Goal: Task Accomplishment & Management: Manage account settings

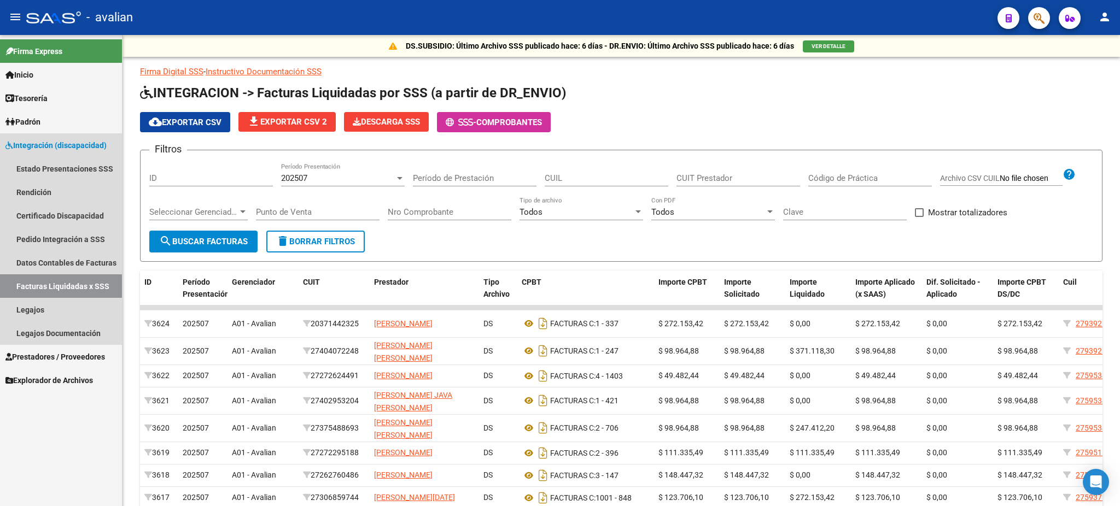
click at [45, 285] on link "Facturas Liquidadas x SSS" at bounding box center [61, 287] width 122 height 24
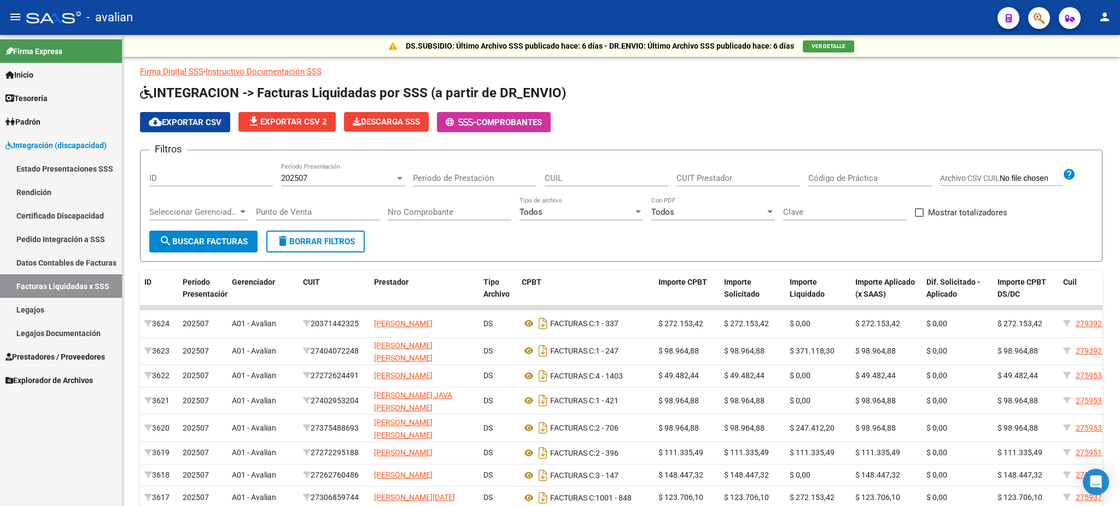
click at [51, 136] on link "Integración (discapacidad)" at bounding box center [61, 145] width 122 height 24
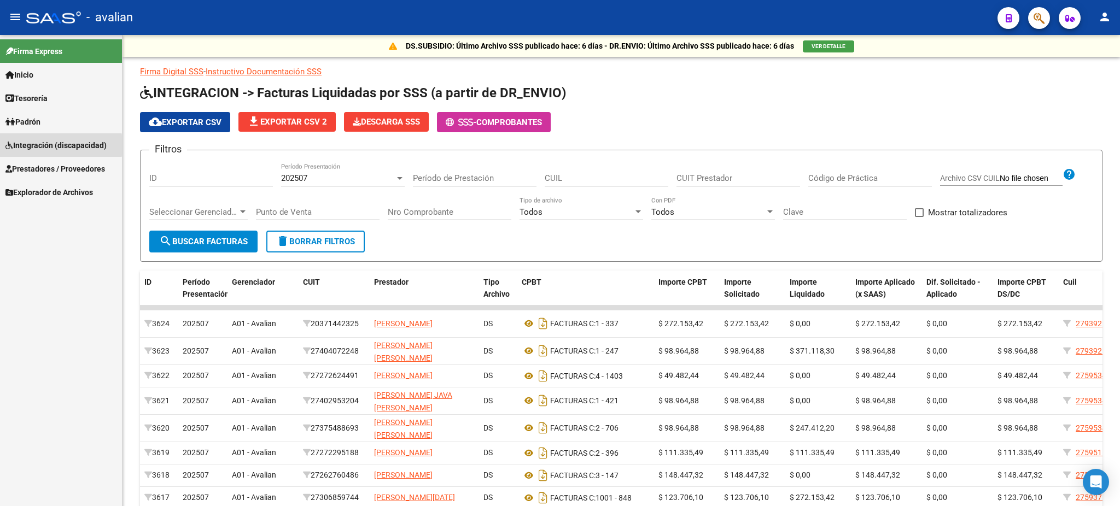
click at [27, 145] on span "Integración (discapacidad)" at bounding box center [55, 145] width 101 height 12
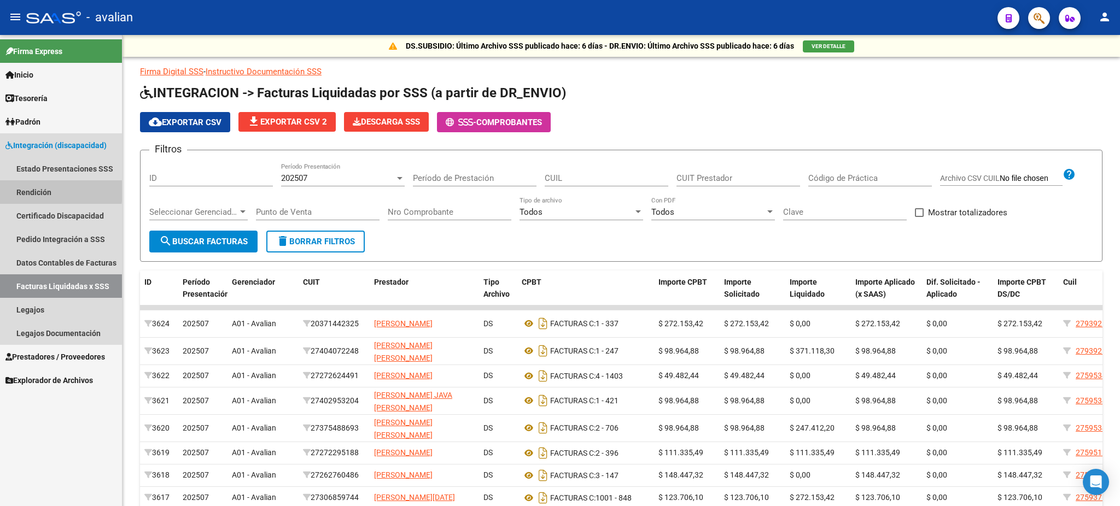
click at [28, 188] on link "Rendición" at bounding box center [61, 192] width 122 height 24
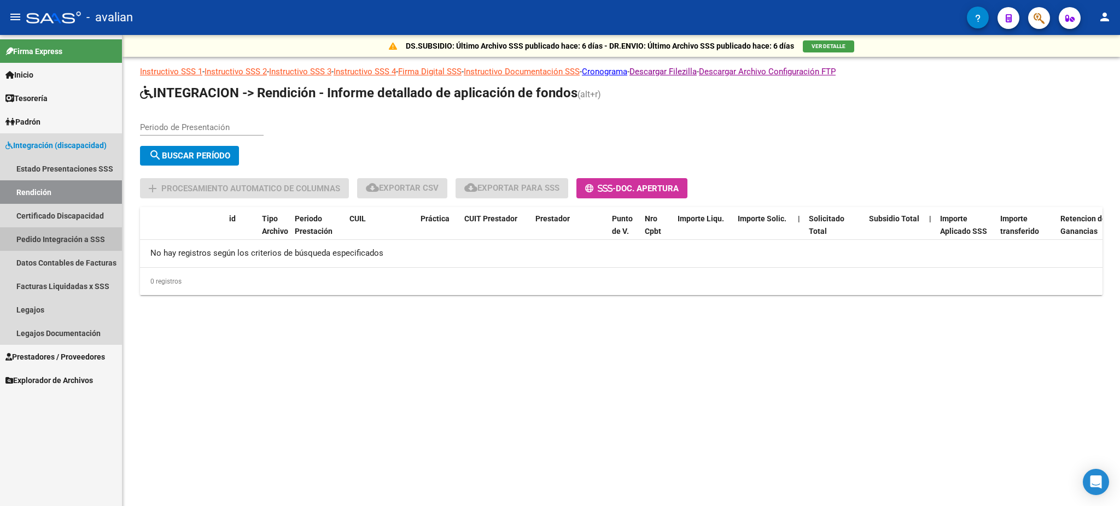
click at [46, 236] on link "Pedido Integración a SSS" at bounding box center [61, 240] width 122 height 24
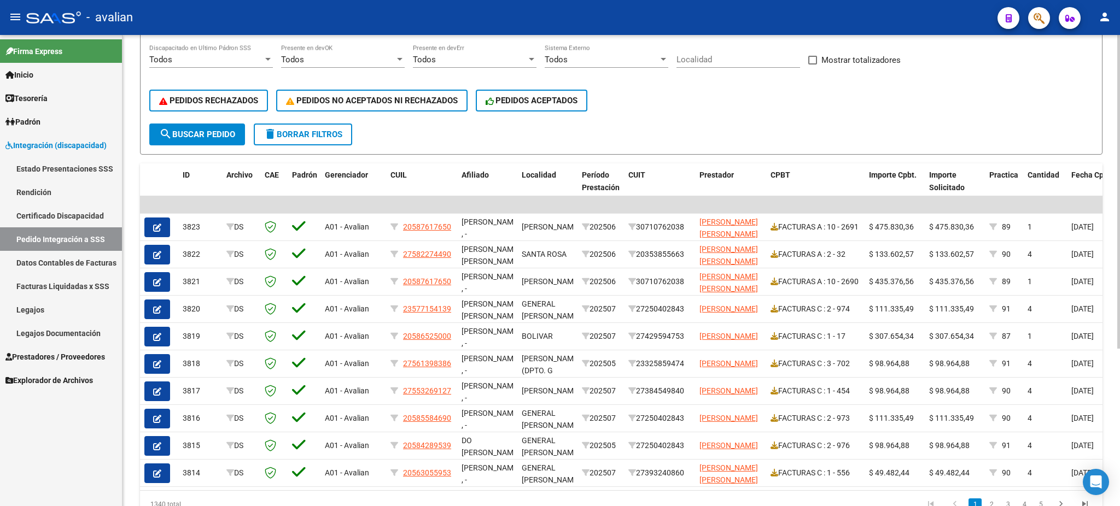
scroll to position [185, 0]
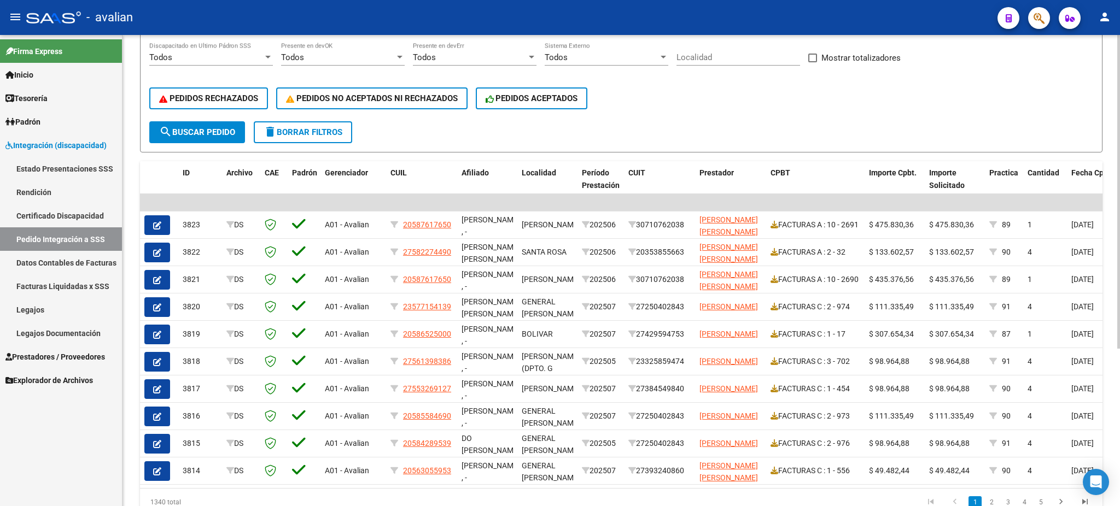
click at [1107, 460] on div "DS.DEVERR: Último Archivo SSS publicado hace: 7 días - DS.DEVOK: Último Archivo…" at bounding box center [623, 200] width 1000 height 701
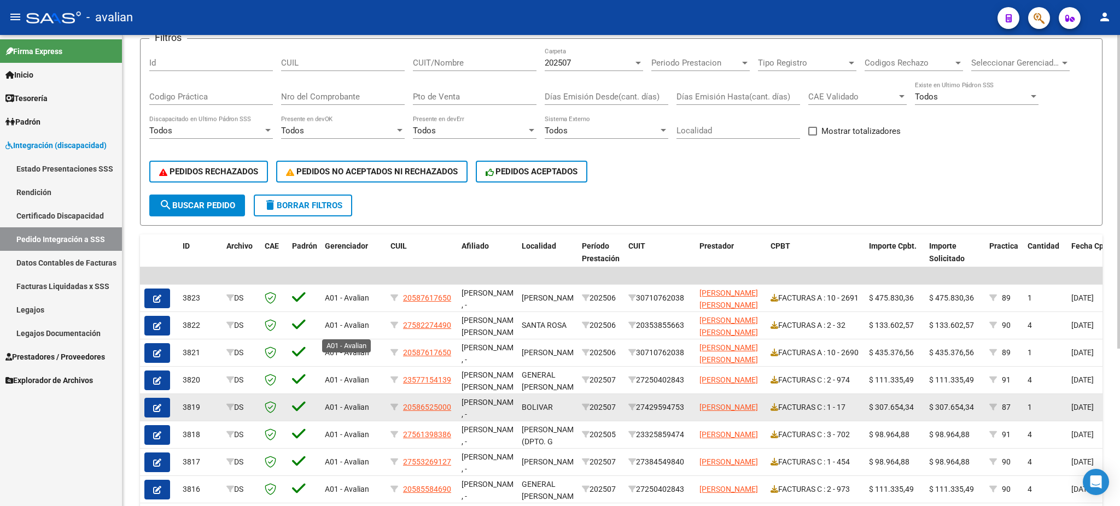
scroll to position [39, 0]
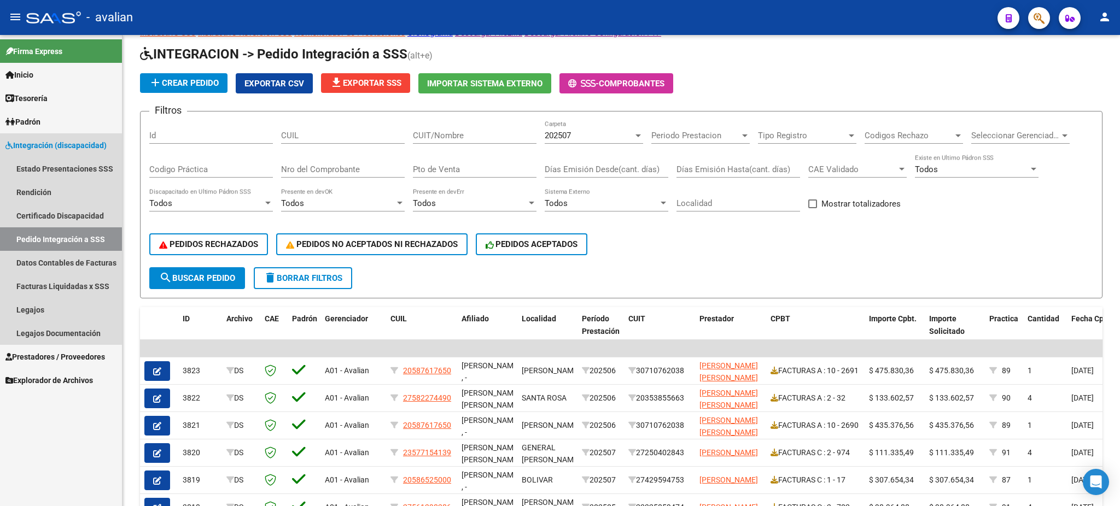
click at [31, 143] on span "Integración (discapacidad)" at bounding box center [55, 145] width 101 height 12
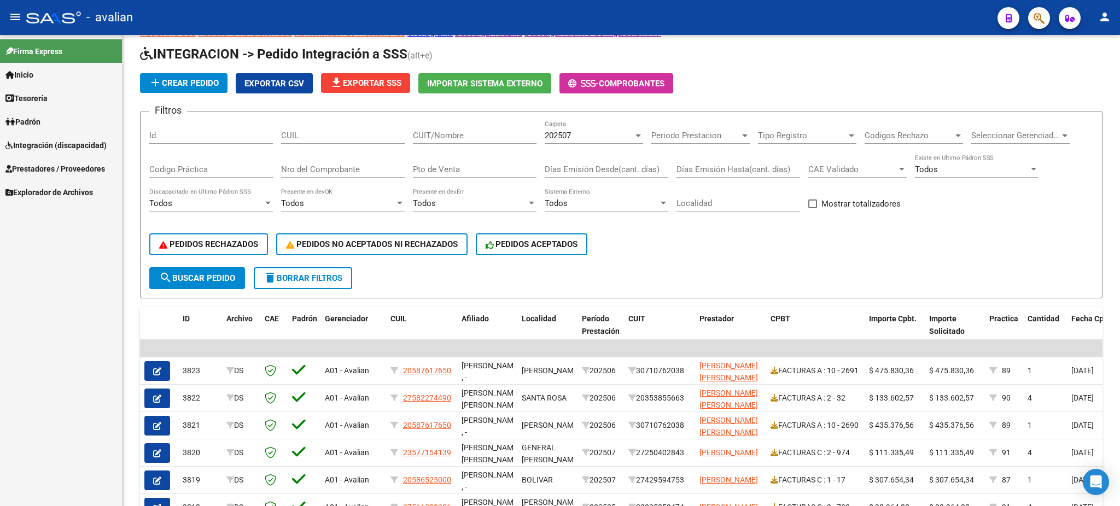
click at [39, 171] on span "Prestadores / Proveedores" at bounding box center [55, 169] width 100 height 12
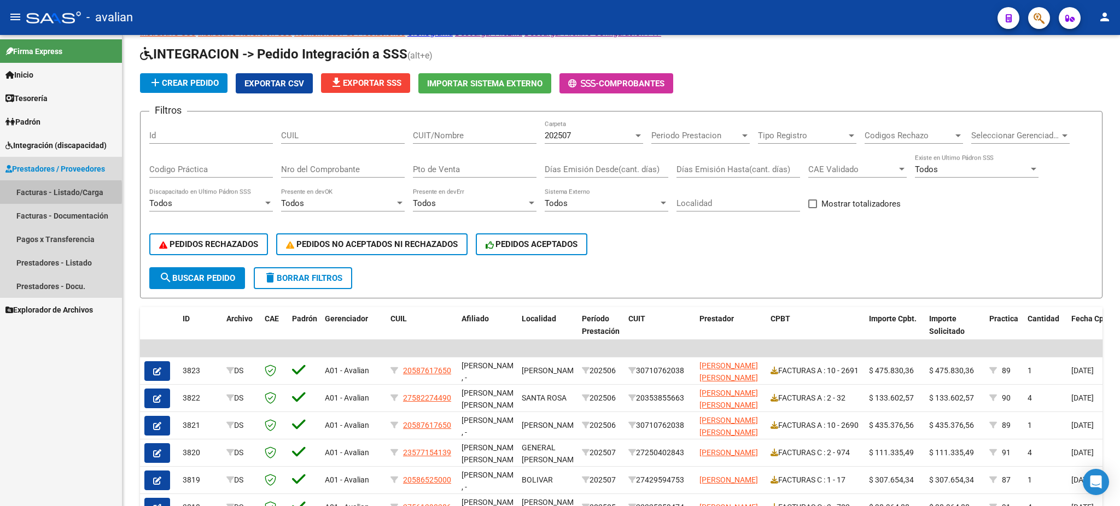
click at [36, 193] on link "Facturas - Listado/Carga" at bounding box center [61, 192] width 122 height 24
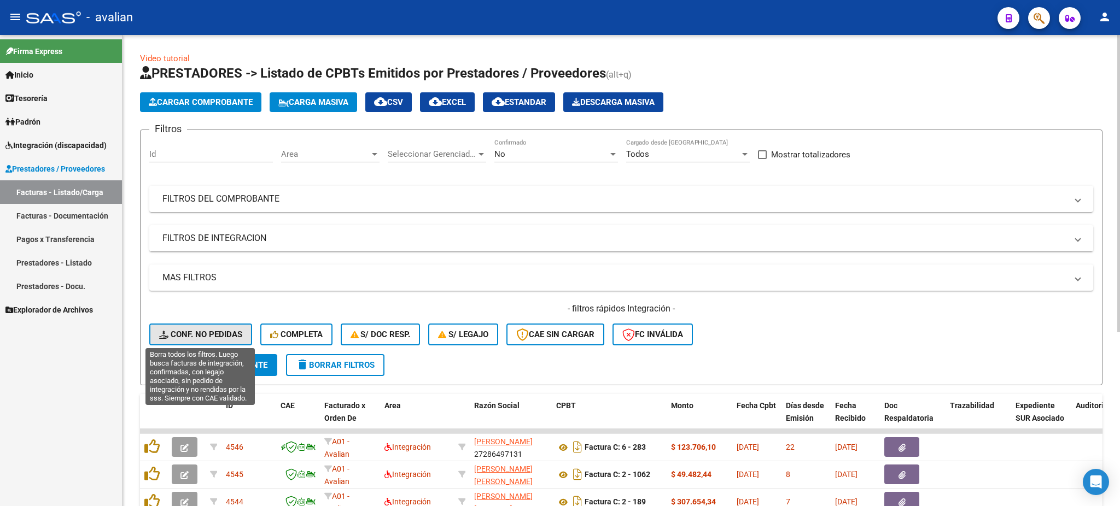
click at [204, 332] on span "Conf. no pedidas" at bounding box center [200, 335] width 83 height 10
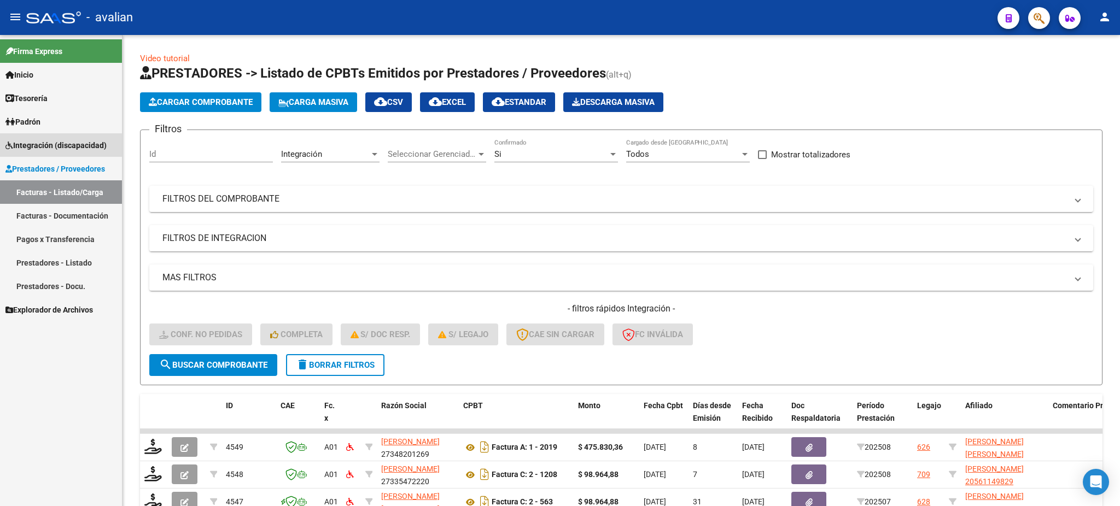
click at [44, 144] on span "Integración (discapacidad)" at bounding box center [55, 145] width 101 height 12
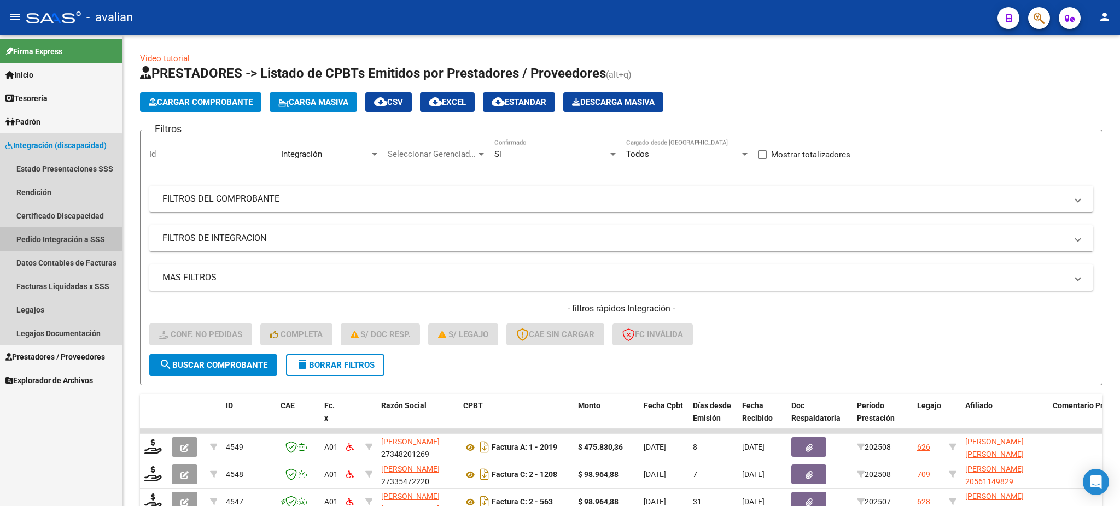
click at [31, 241] on link "Pedido Integración a SSS" at bounding box center [61, 240] width 122 height 24
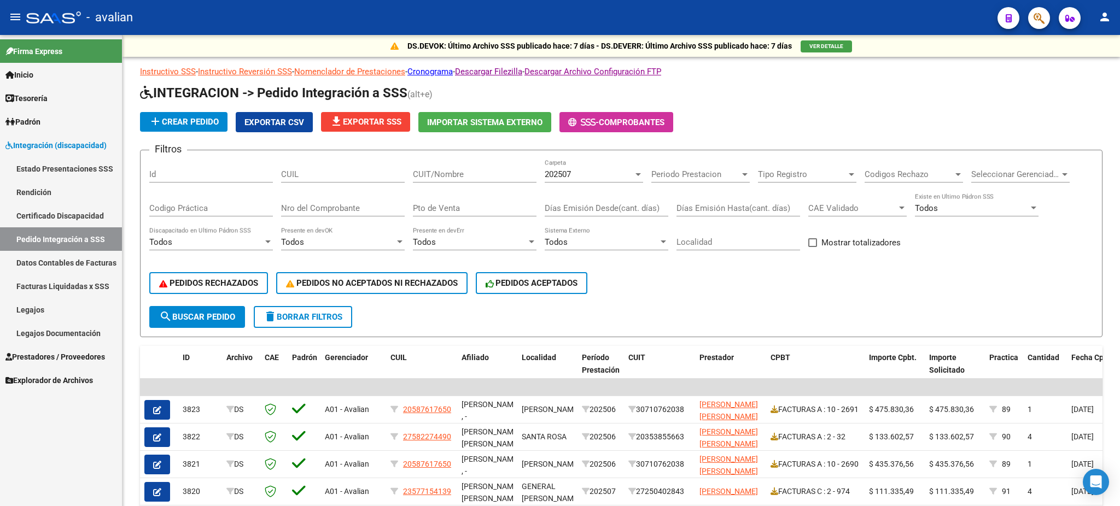
click at [47, 138] on link "Integración (discapacidad)" at bounding box center [61, 145] width 122 height 24
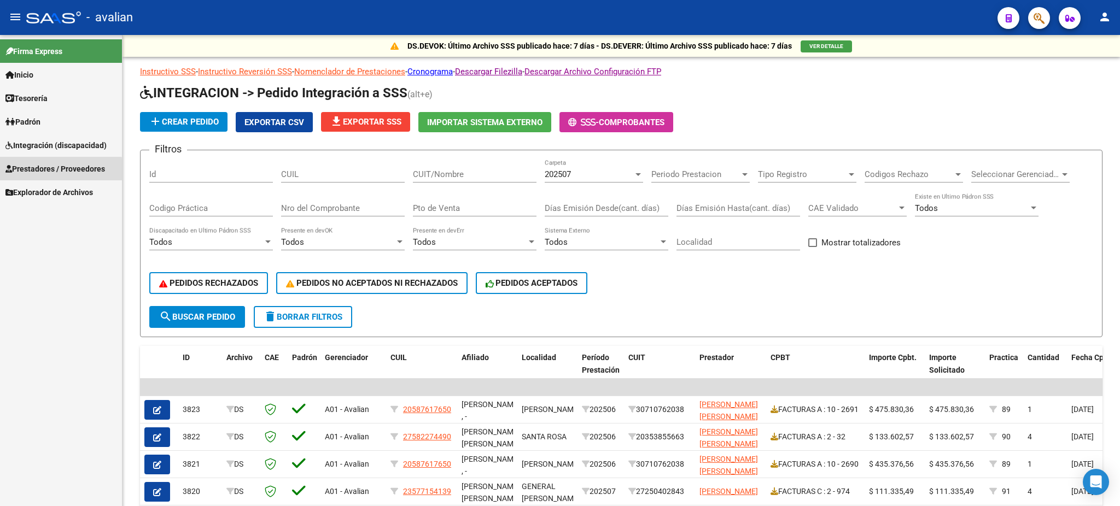
click at [45, 171] on span "Prestadores / Proveedores" at bounding box center [55, 169] width 100 height 12
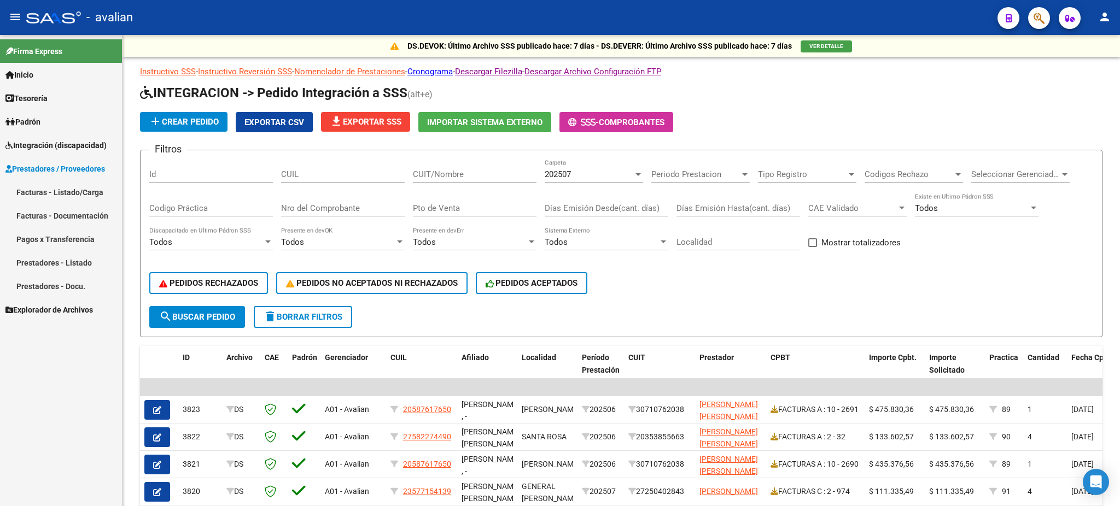
click at [45, 190] on link "Facturas - Listado/Carga" at bounding box center [61, 192] width 122 height 24
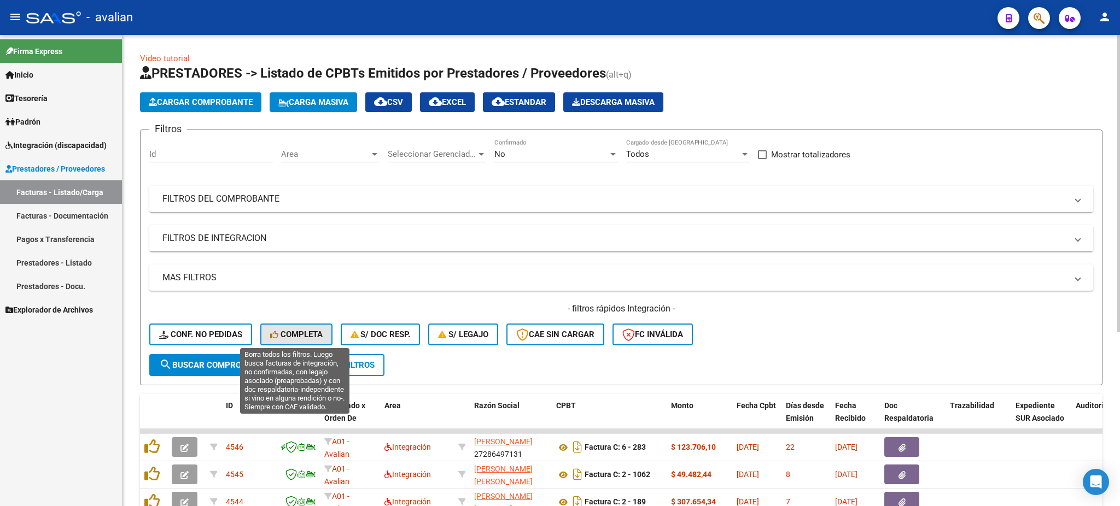
click at [293, 335] on span "Completa" at bounding box center [296, 335] width 53 height 10
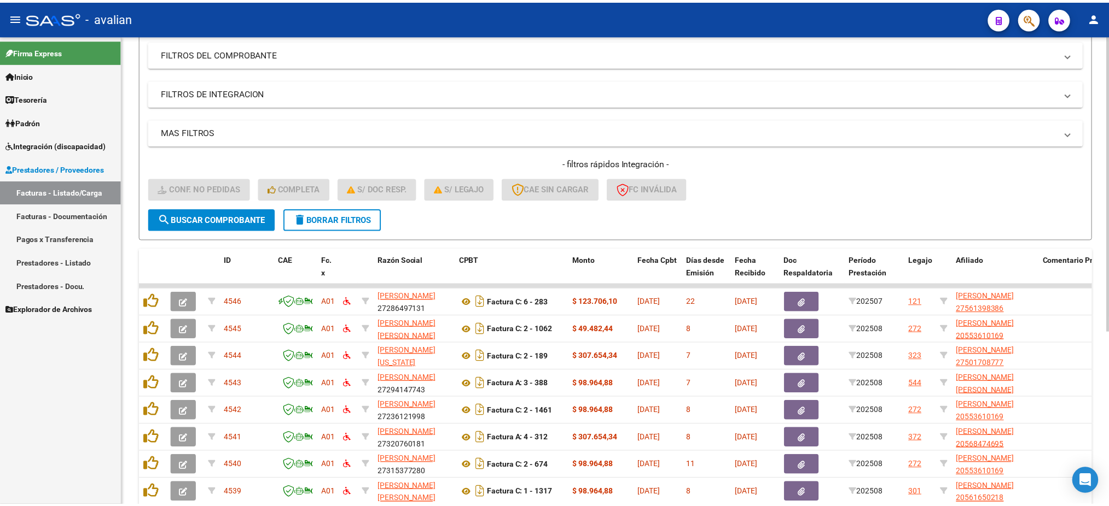
scroll to position [73, 0]
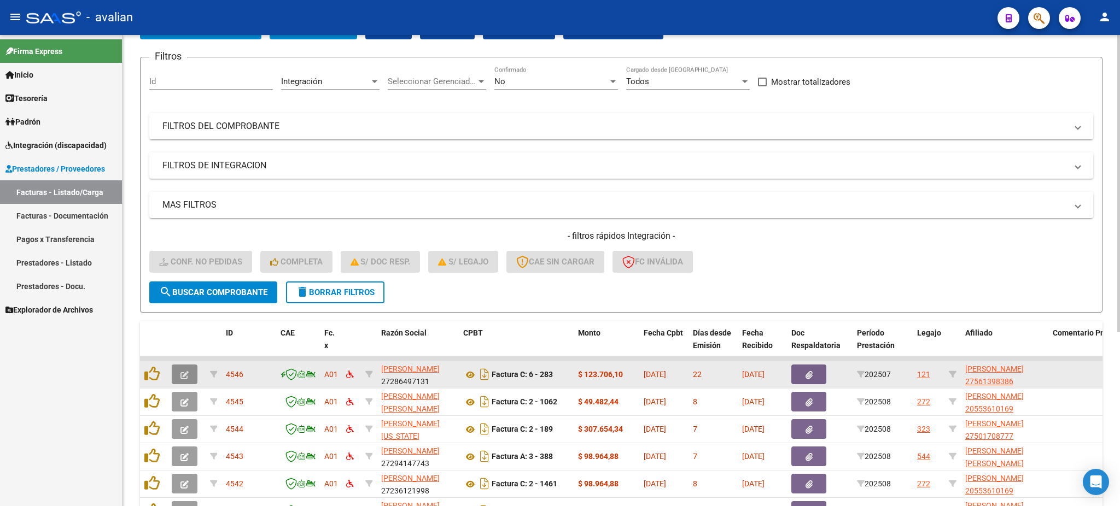
click at [185, 371] on icon "button" at bounding box center [184, 375] width 8 height 8
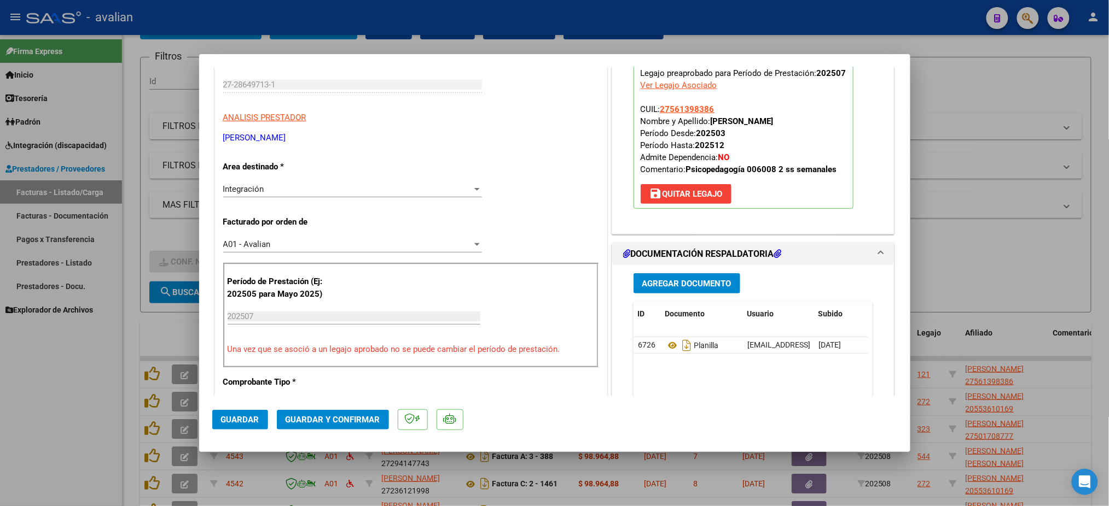
scroll to position [219, 0]
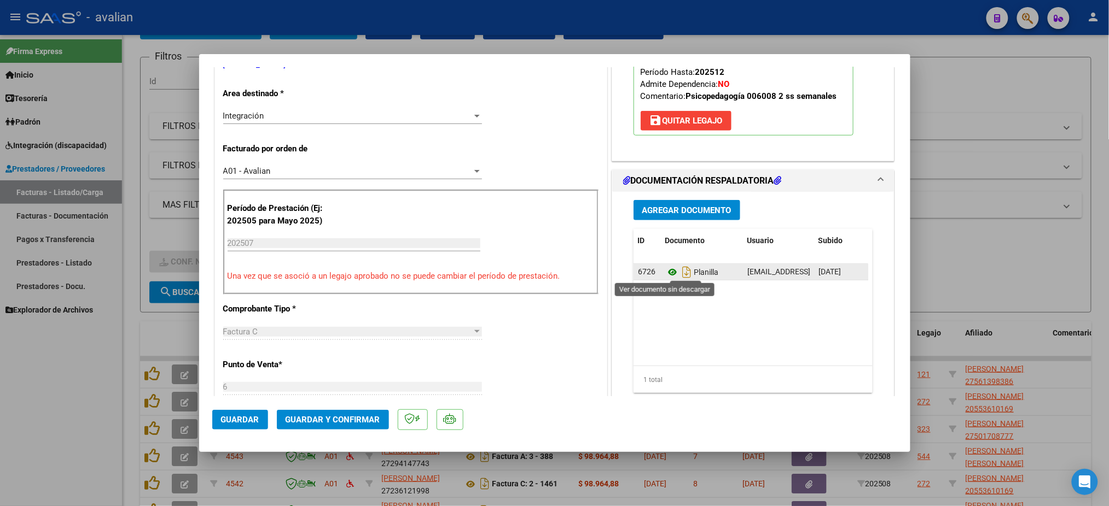
click at [665, 272] on icon at bounding box center [672, 272] width 14 height 13
click at [334, 415] on button "Guardar y Confirmar" at bounding box center [333, 420] width 112 height 20
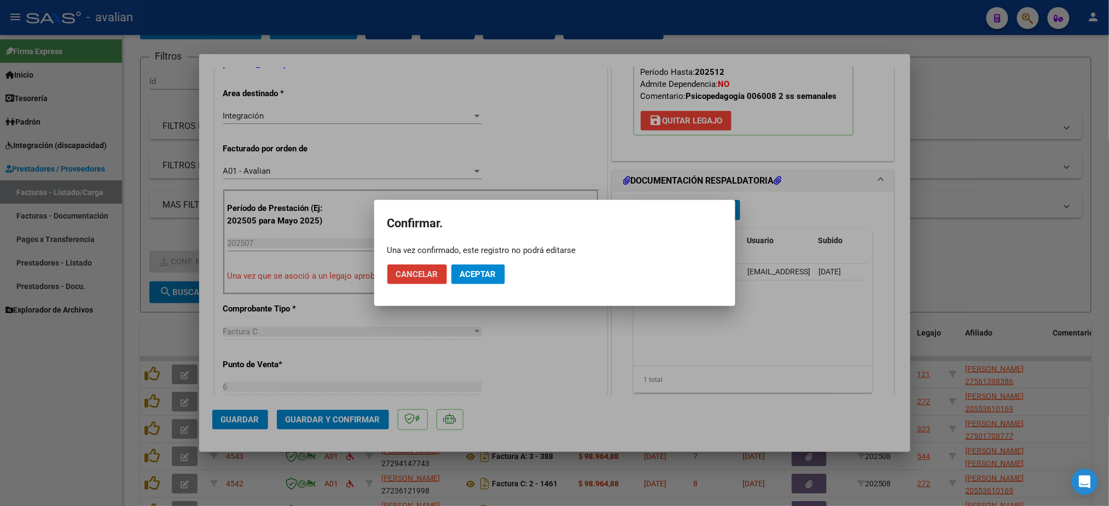
click at [487, 269] on button "Aceptar" at bounding box center [478, 275] width 54 height 20
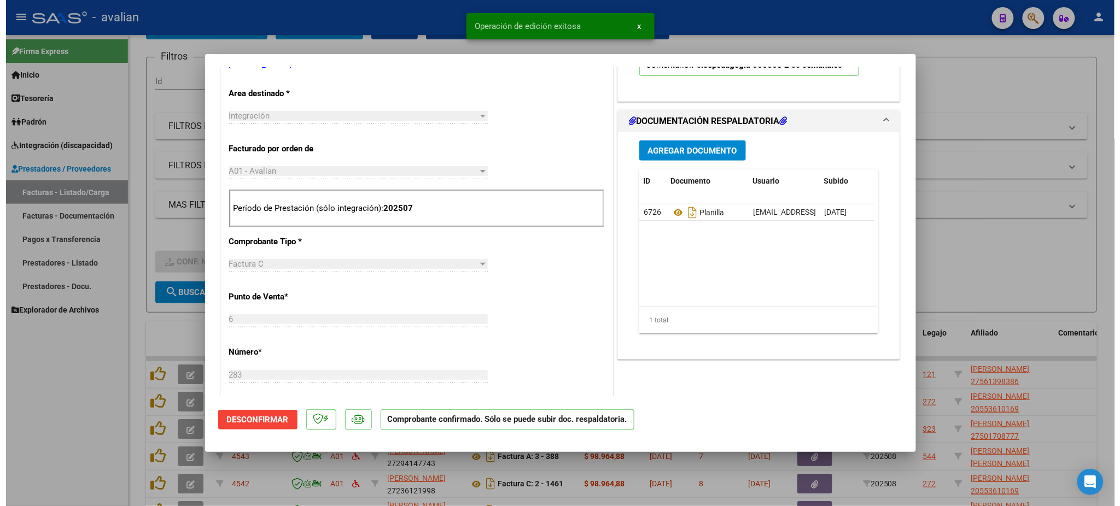
scroll to position [0, 0]
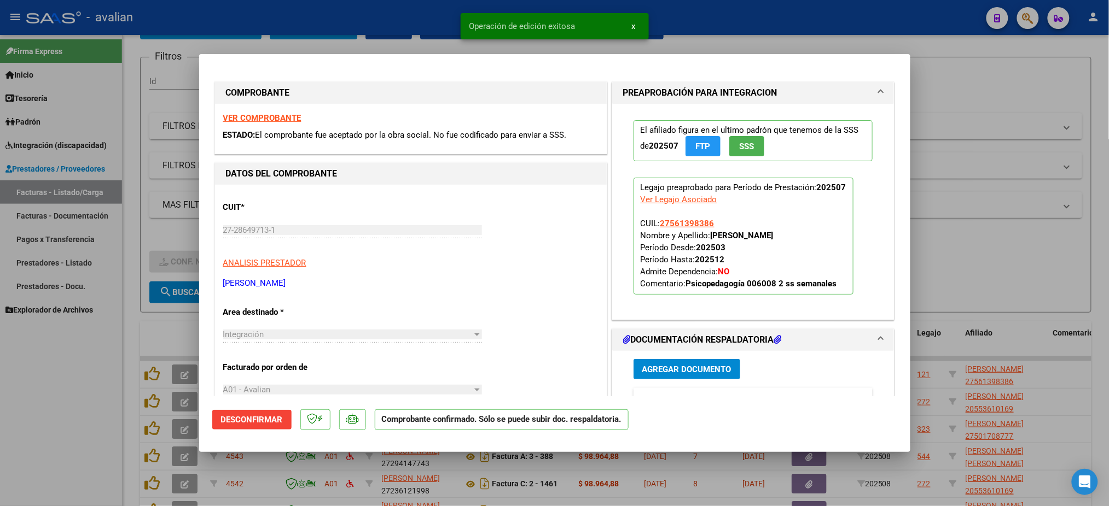
click at [208, 236] on mat-dialog-content "COMPROBANTE VER COMPROBANTE ESTADO: El comprobante fue aceptado por la obra soc…" at bounding box center [554, 231] width 711 height 329
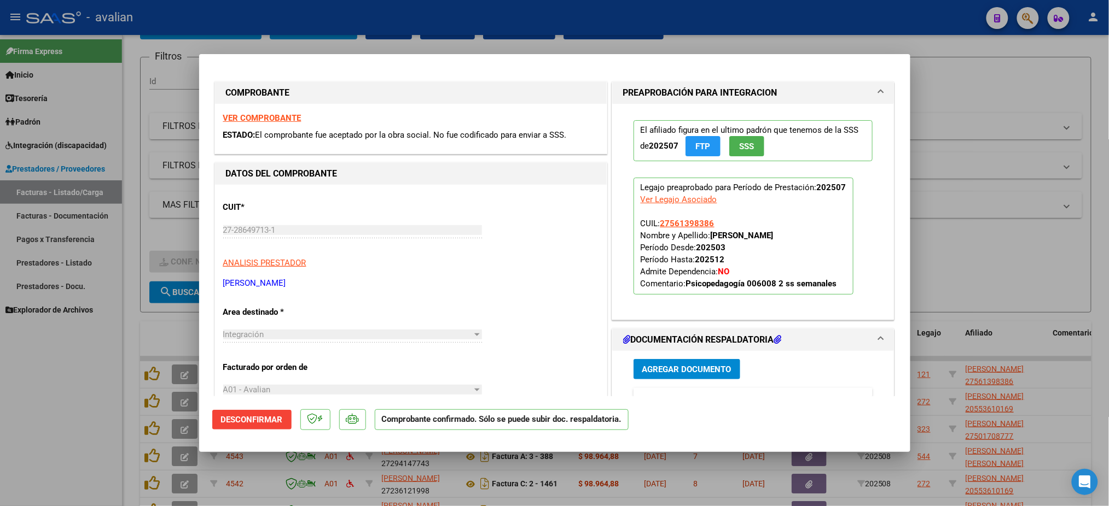
click at [949, 48] on div at bounding box center [554, 253] width 1109 height 506
type input "$ 0,00"
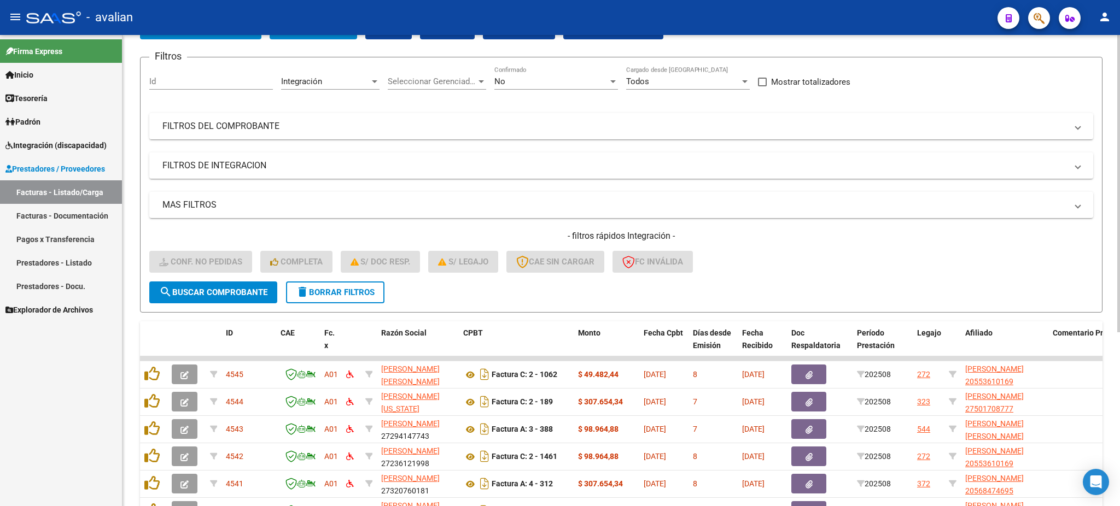
drag, startPoint x: 347, startPoint y: 285, endPoint x: 252, endPoint y: 251, distance: 101.0
click at [345, 288] on span "delete Borrar Filtros" at bounding box center [335, 293] width 79 height 10
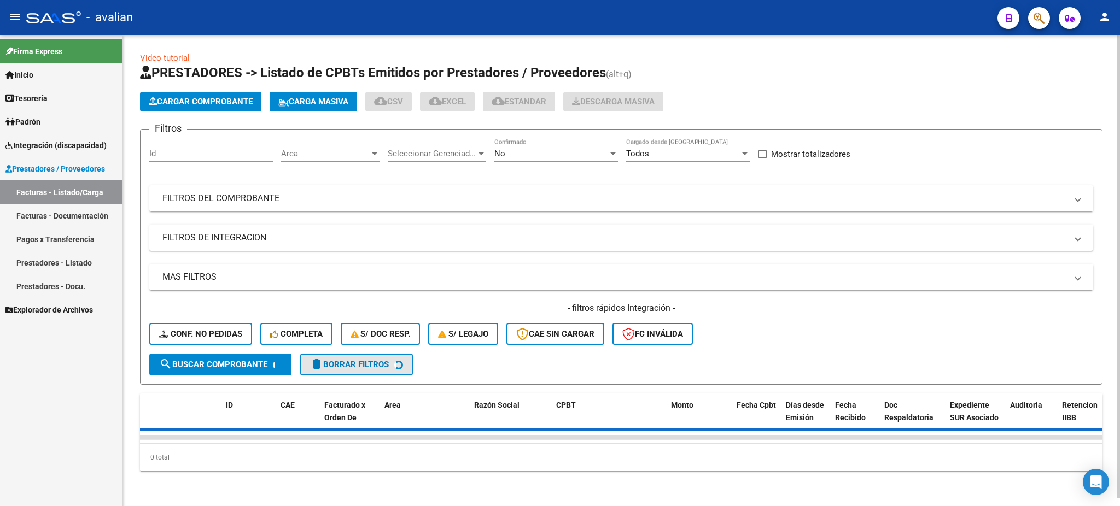
scroll to position [9, 0]
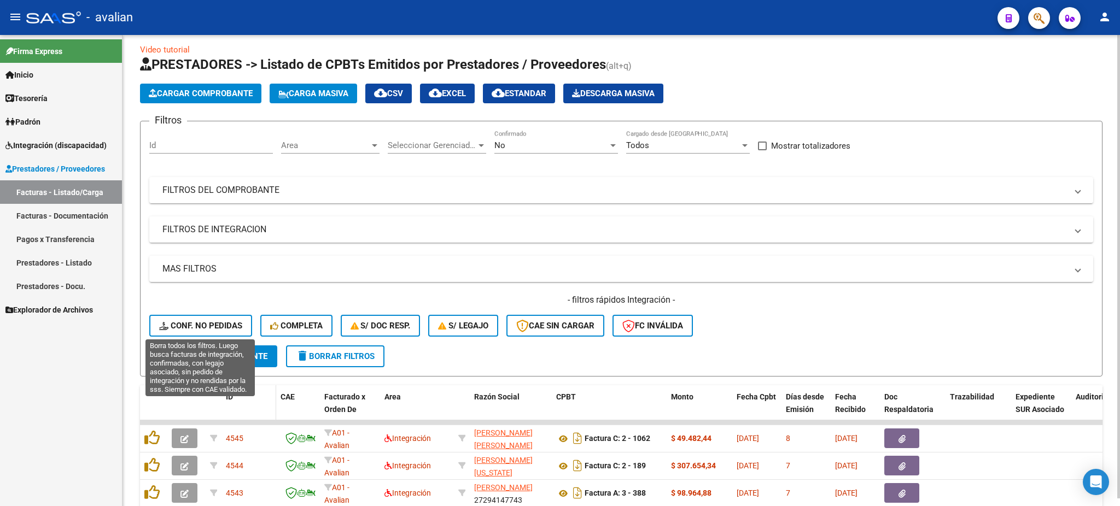
click at [225, 386] on datatable-header-cell "ID" at bounding box center [249, 410] width 55 height 48
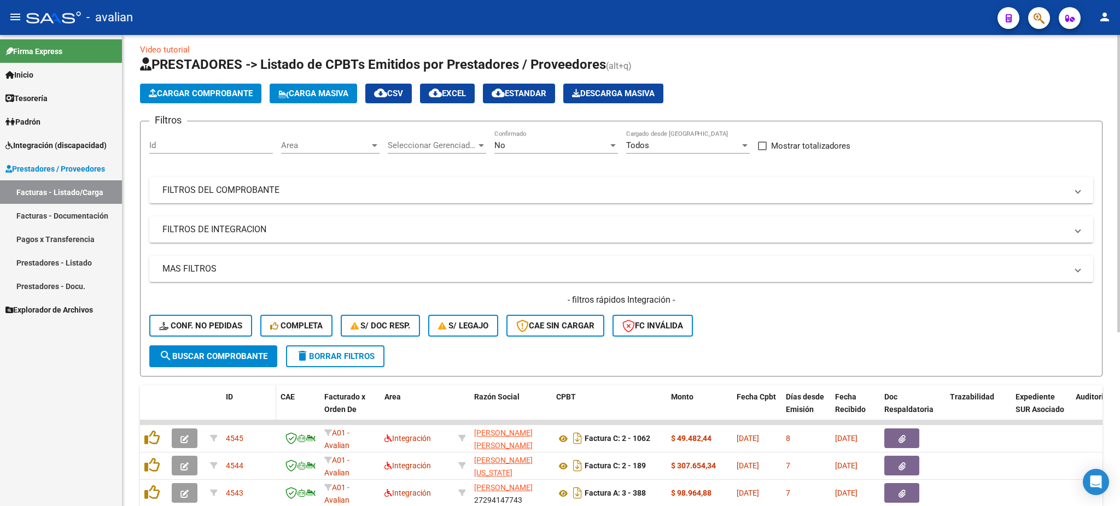
scroll to position [73, 0]
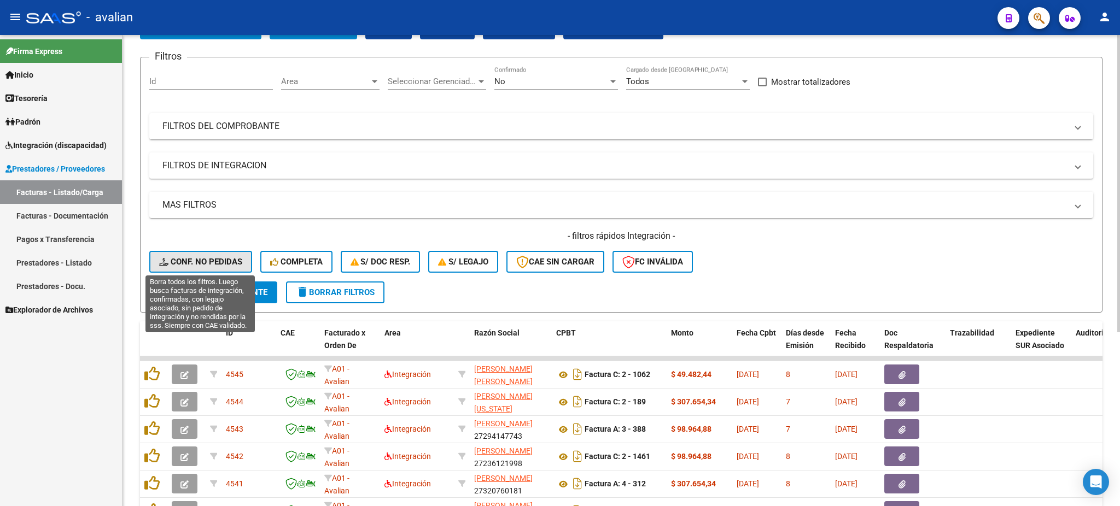
click at [211, 252] on button "Conf. no pedidas" at bounding box center [200, 262] width 103 height 22
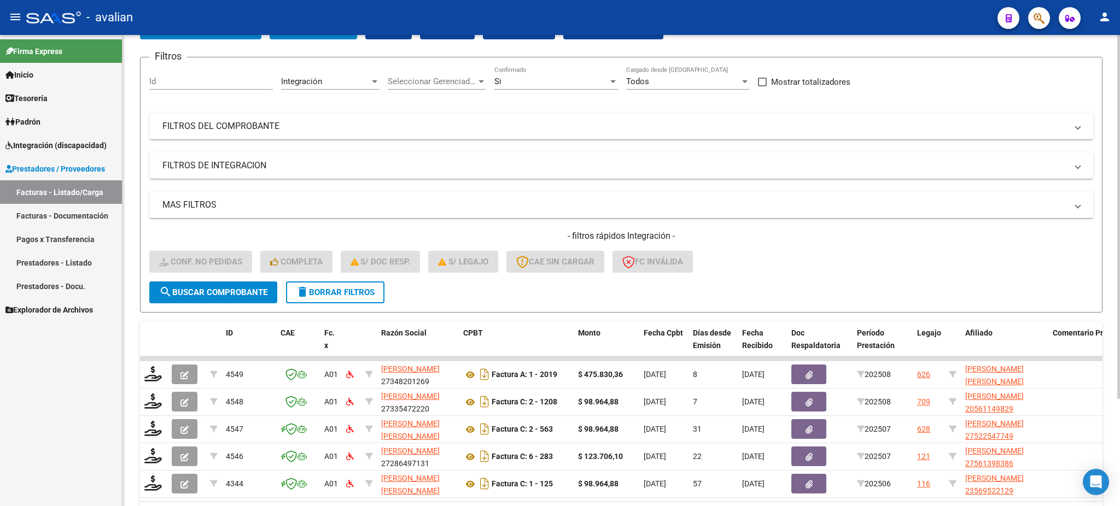
scroll to position [0, 0]
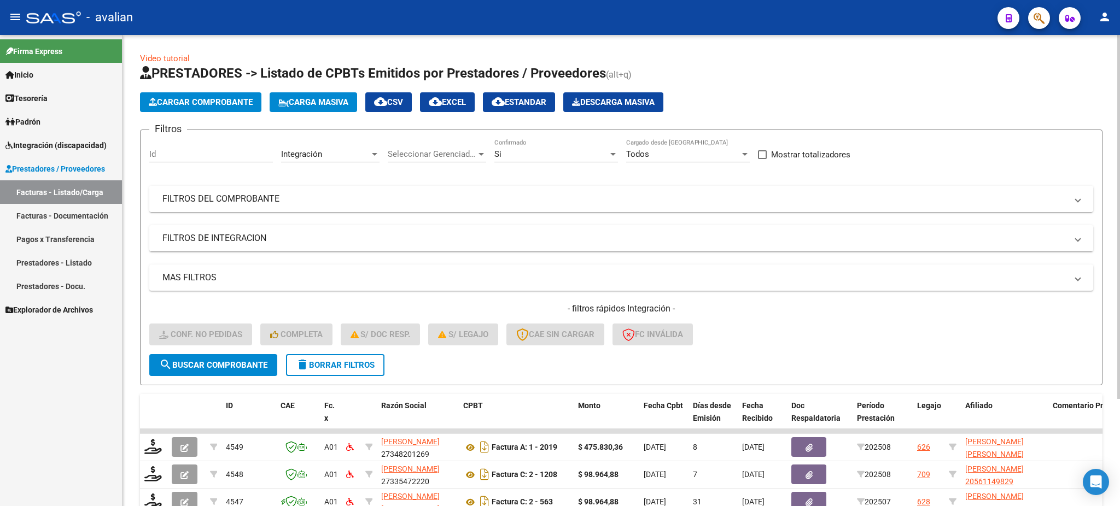
click at [643, 201] on mat-panel-title "FILTROS DEL COMPROBANTE" at bounding box center [614, 199] width 905 height 12
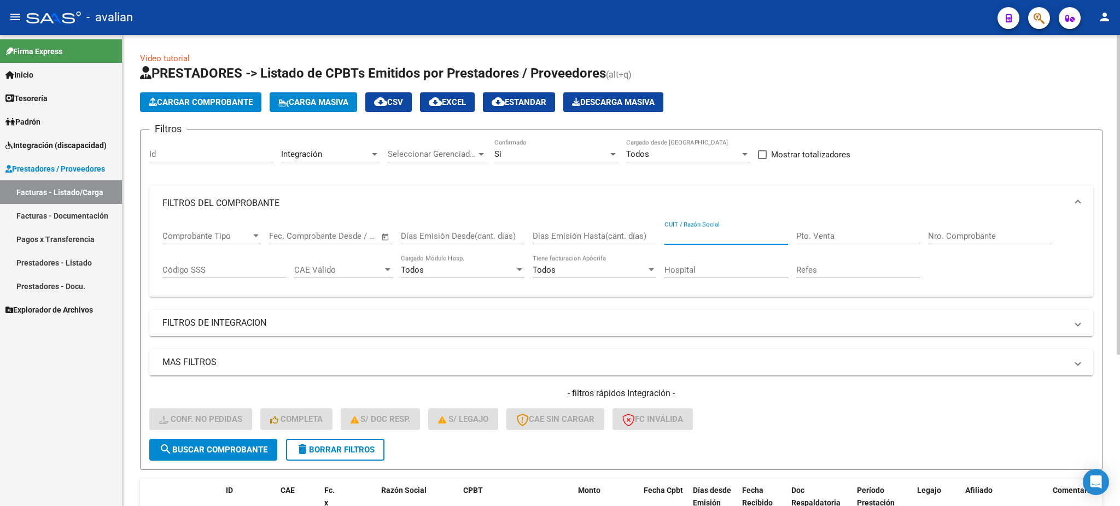
click at [694, 235] on input "CUIT / Razón Social" at bounding box center [727, 236] width 124 height 10
paste input "27-28649713-1"
type input "27-28649713-1"
click at [195, 451] on span "search Buscar Comprobante" at bounding box center [213, 450] width 108 height 10
click at [343, 445] on span "delete Borrar Filtros" at bounding box center [335, 450] width 79 height 10
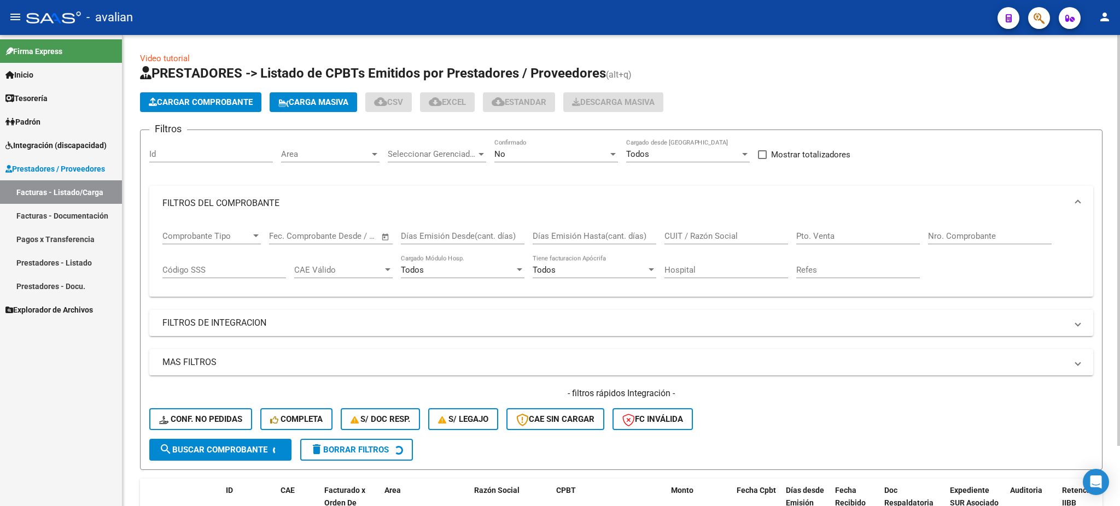
click at [248, 451] on span "search Buscar Comprobante" at bounding box center [213, 450] width 108 height 10
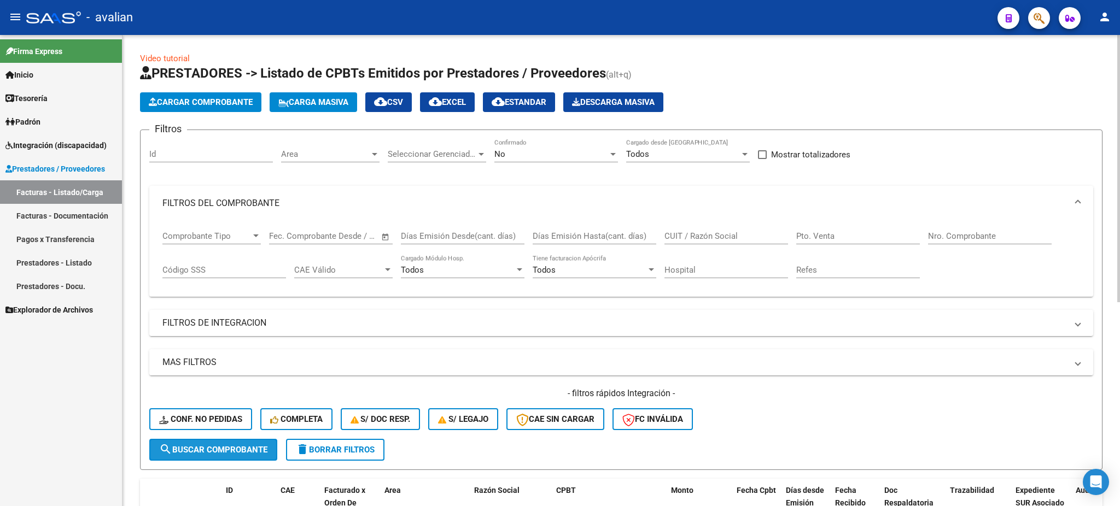
click at [222, 447] on span "search Buscar Comprobante" at bounding box center [213, 450] width 108 height 10
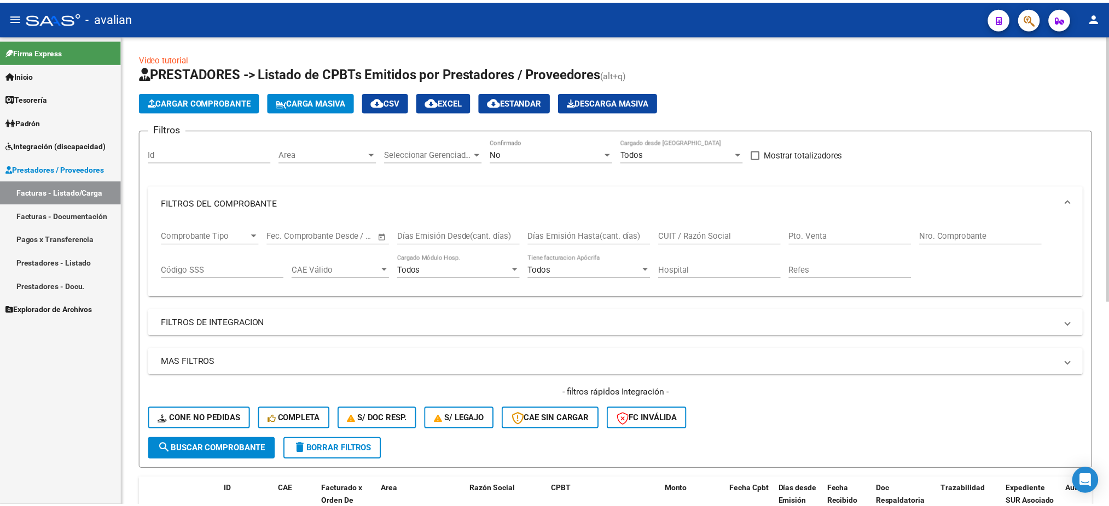
scroll to position [219, 0]
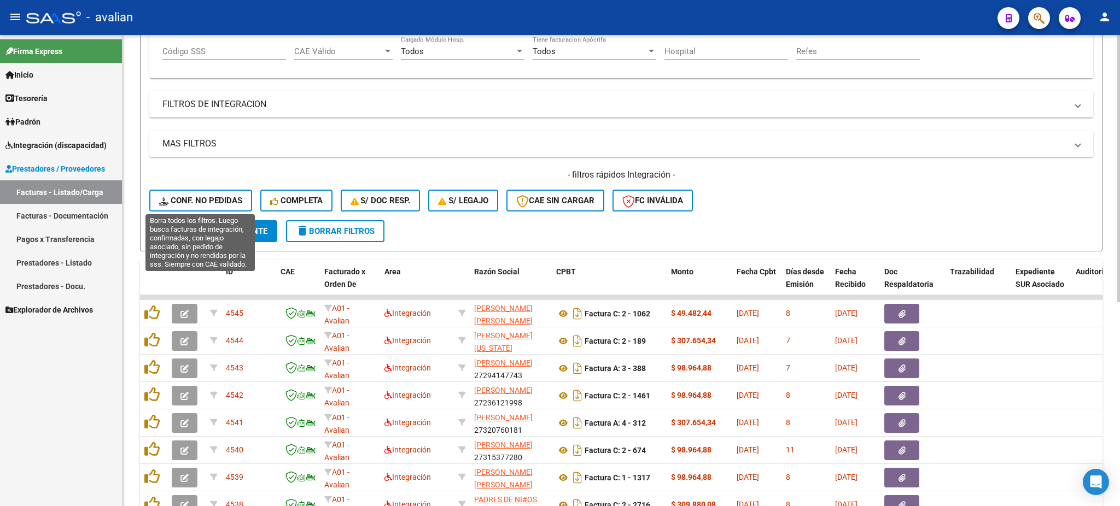
drag, startPoint x: 199, startPoint y: 191, endPoint x: 196, endPoint y: 240, distance: 48.8
click at [199, 191] on button "Conf. no pedidas" at bounding box center [200, 201] width 103 height 22
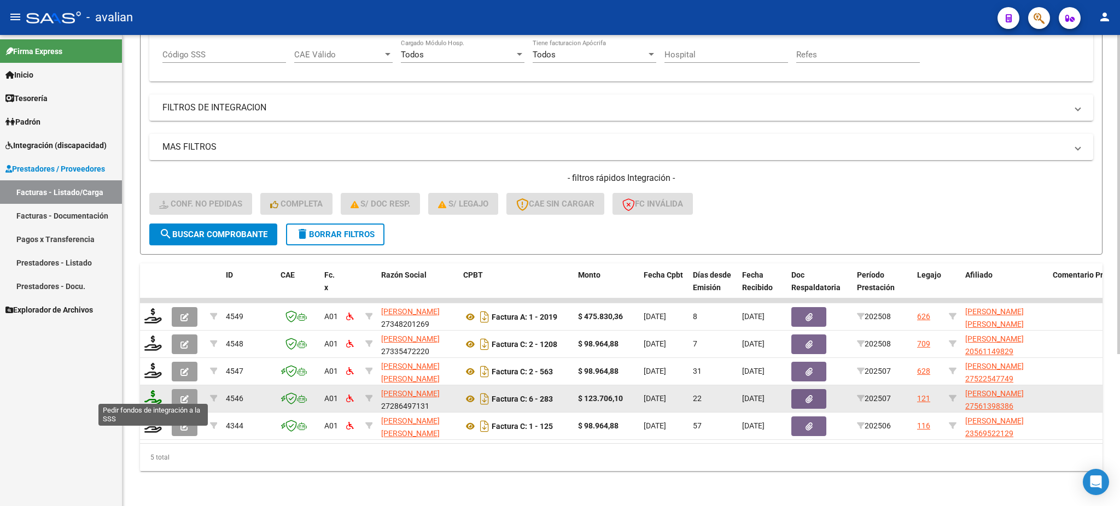
click at [151, 394] on icon at bounding box center [153, 397] width 18 height 15
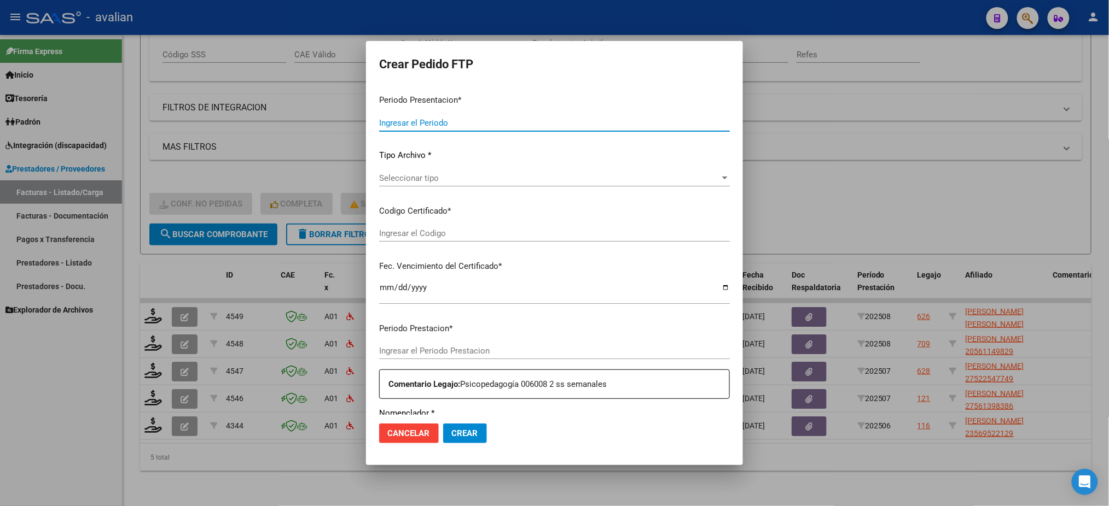
type input "202508"
type input "202507"
type input "$ 123.706,10"
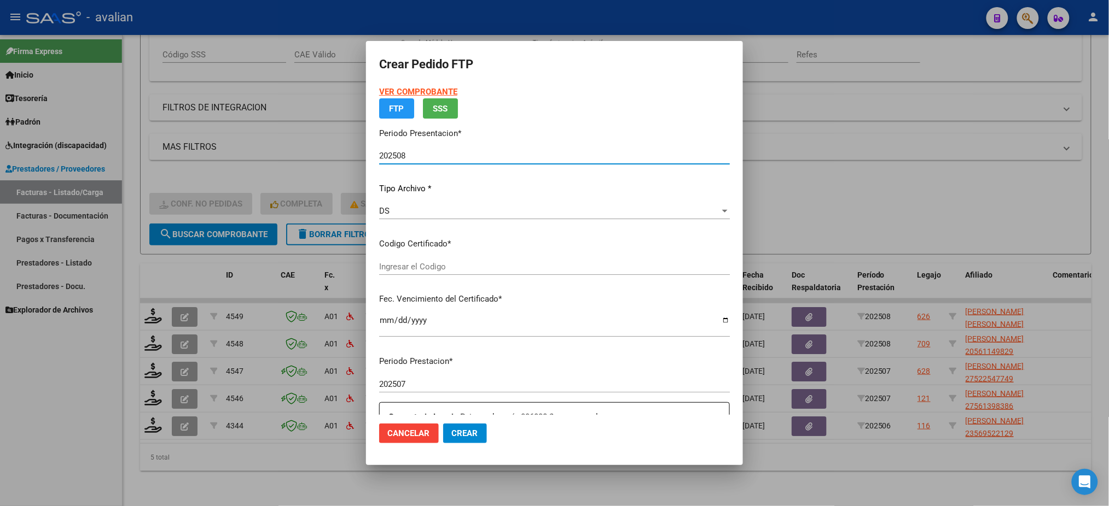
type input "ARG01000561398382021090220250902COR263"
type input "[DATE]"
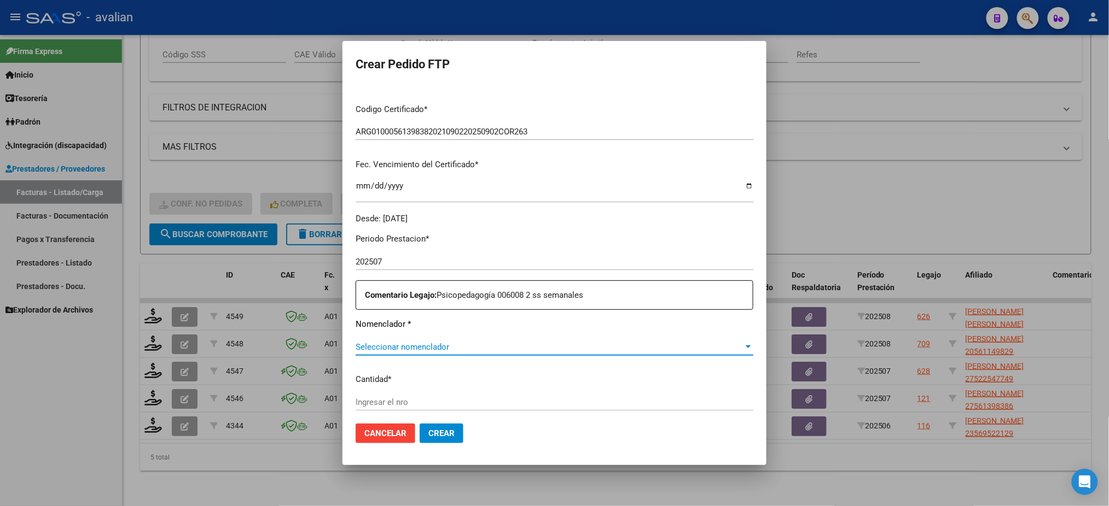
click at [412, 346] on span "Seleccionar nomenclador" at bounding box center [549, 347] width 388 height 10
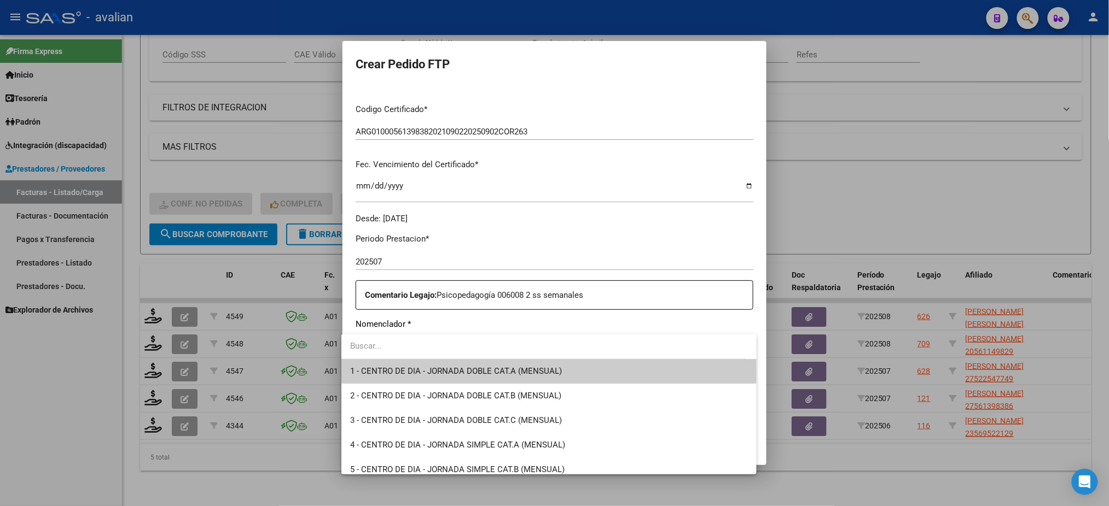
click at [464, 326] on div at bounding box center [554, 253] width 1109 height 506
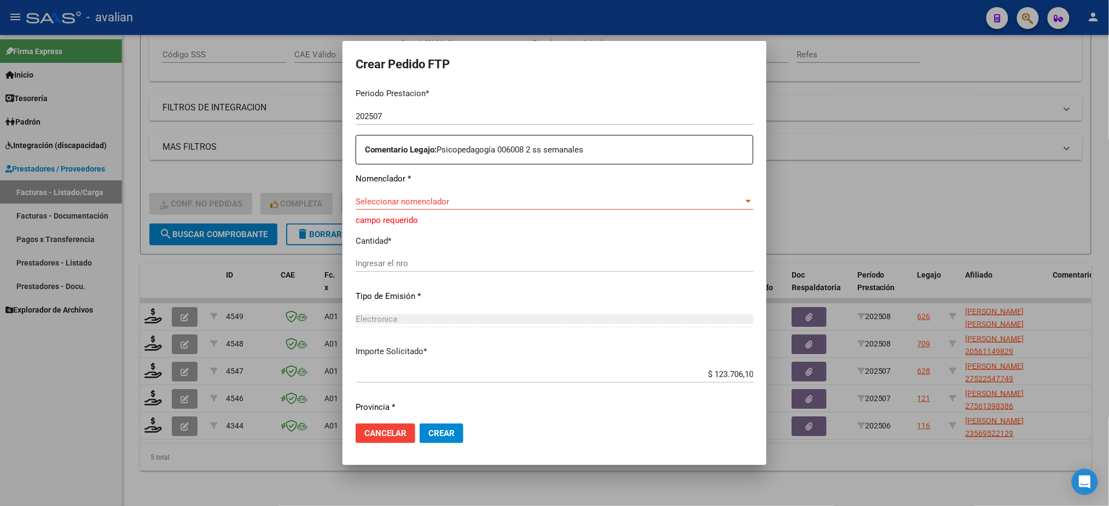
scroll to position [397, 0]
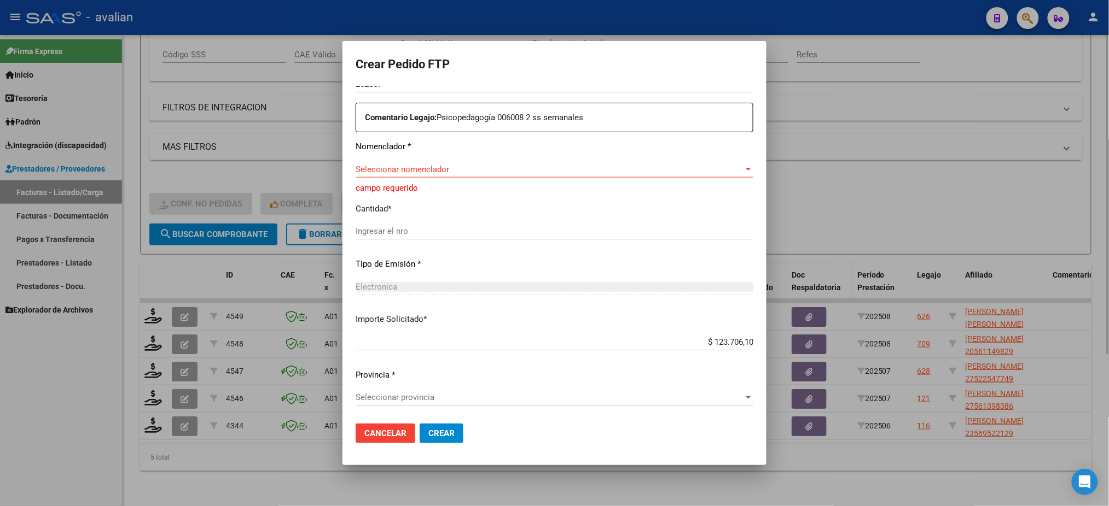
drag, startPoint x: 874, startPoint y: 214, endPoint x: 800, endPoint y: 270, distance: 93.0
click at [872, 215] on div at bounding box center [554, 253] width 1109 height 506
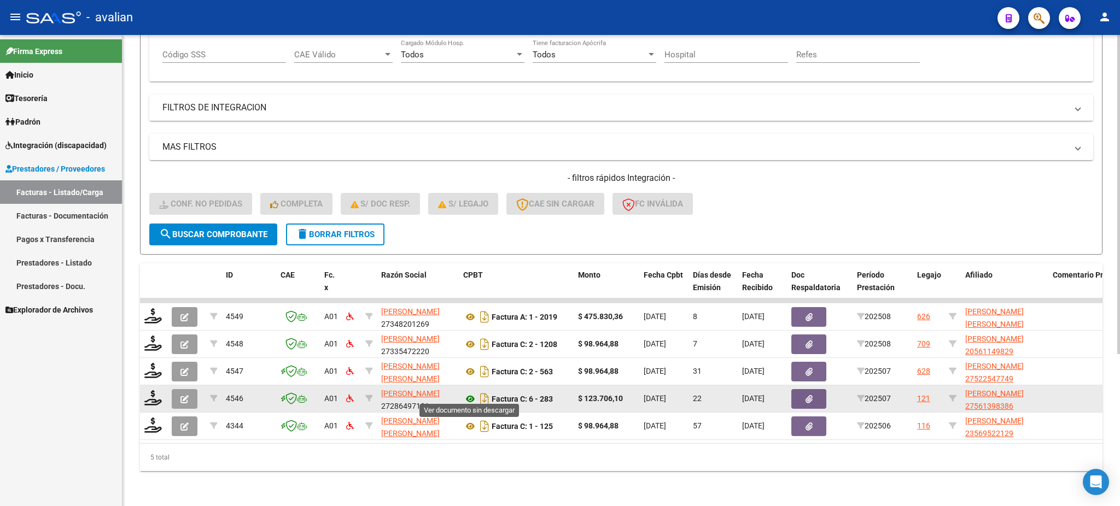
click at [470, 393] on icon at bounding box center [470, 399] width 14 height 13
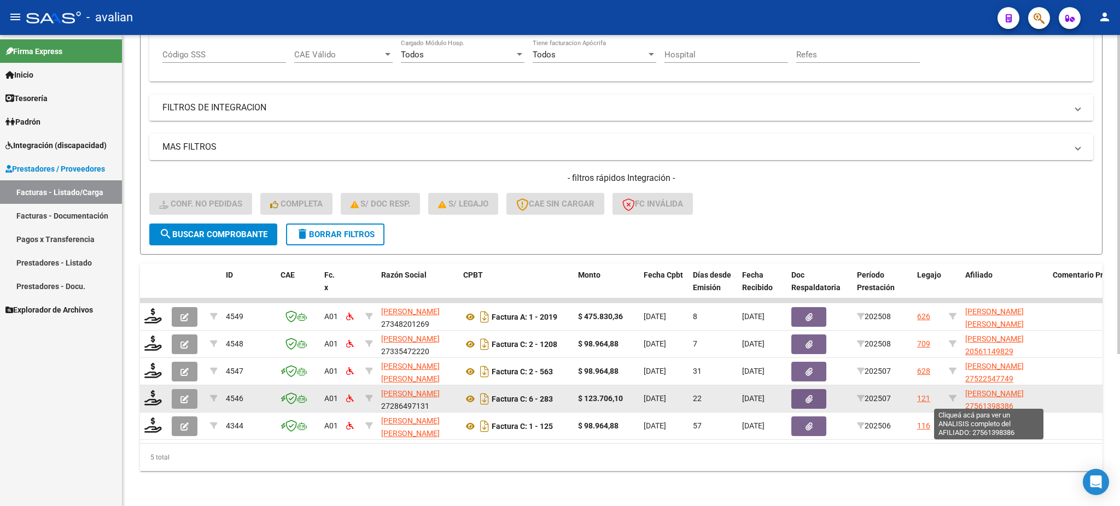
click at [987, 389] on span "[PERSON_NAME] 27561398386" at bounding box center [994, 399] width 59 height 21
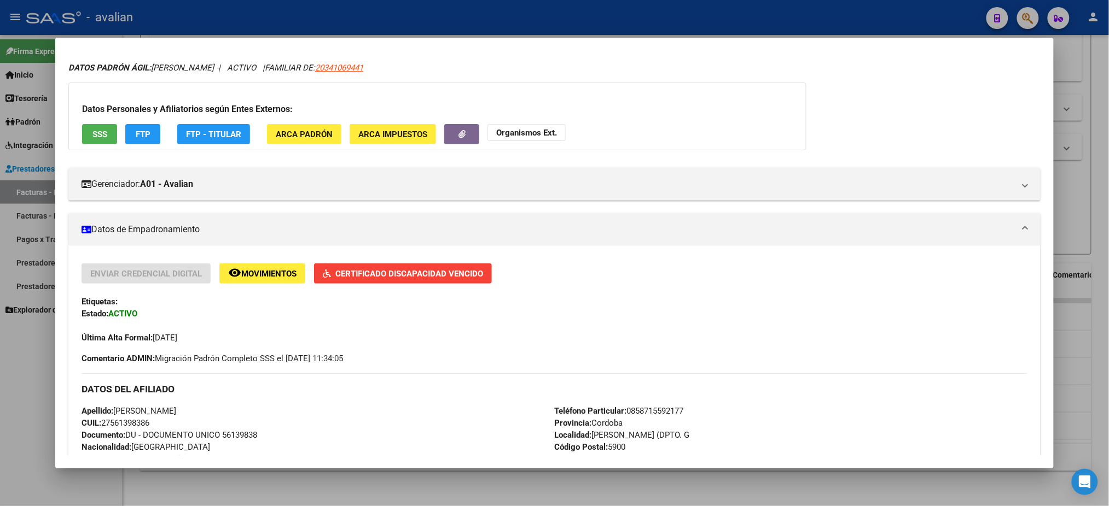
scroll to position [0, 0]
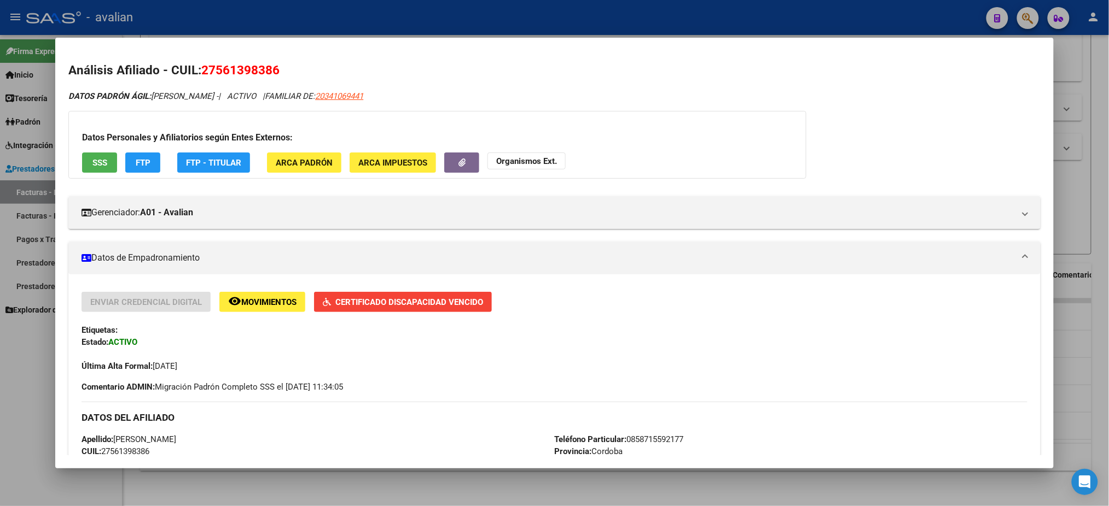
click at [4, 419] on div at bounding box center [554, 253] width 1109 height 506
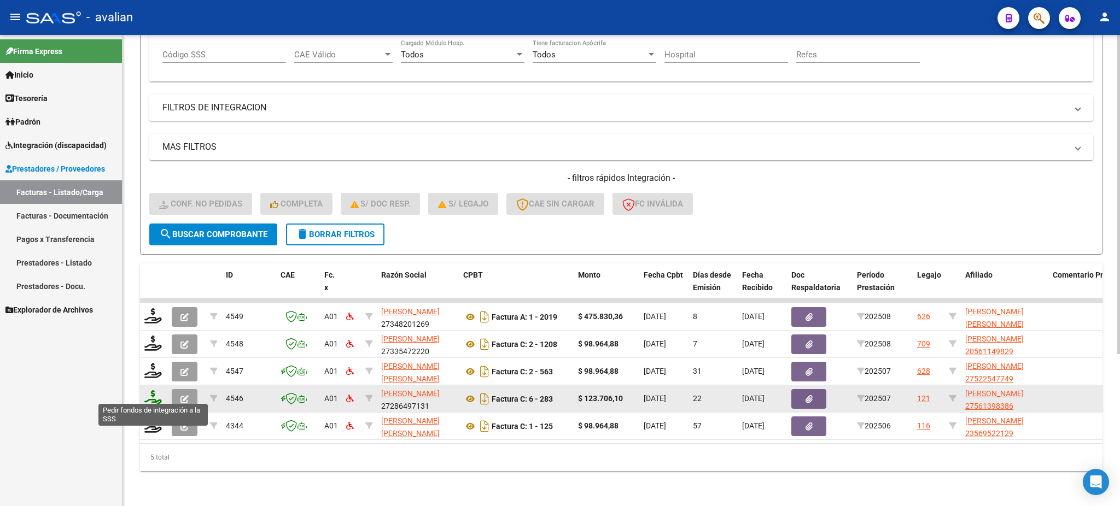
click at [154, 392] on icon at bounding box center [153, 397] width 18 height 15
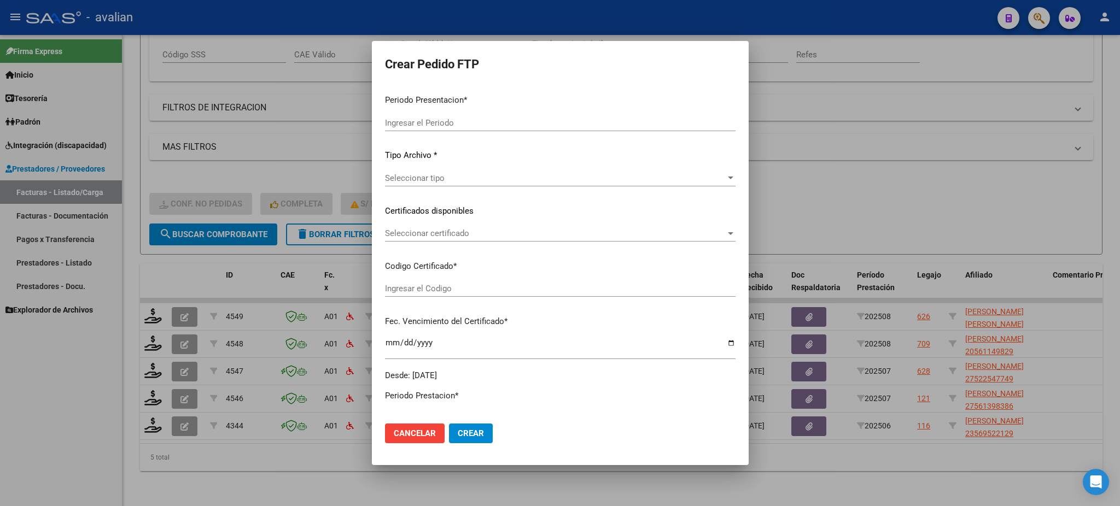
type input "202508"
type input "202507"
type input "$ 123.706,10"
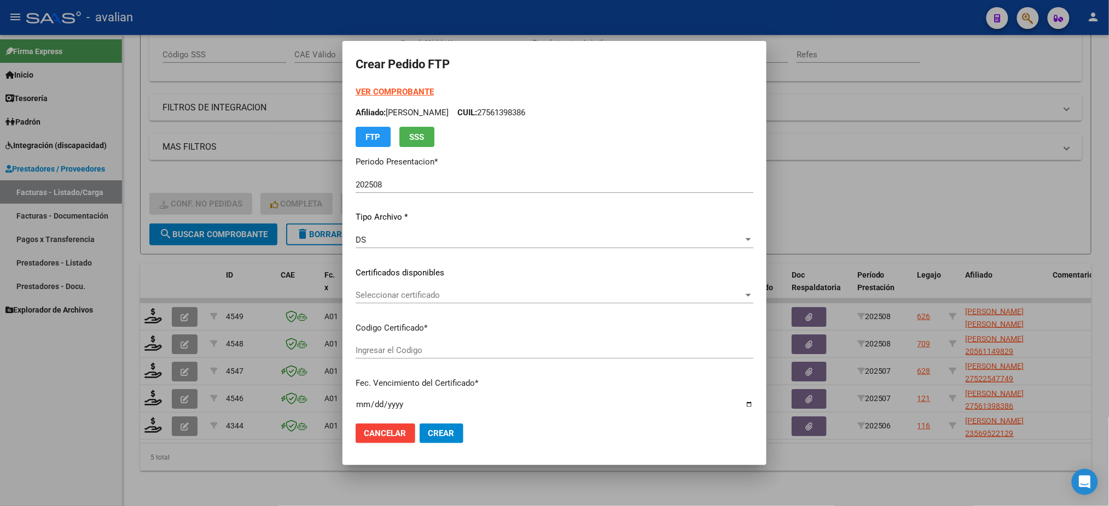
type input "ARG01000561398382021090220250902COR263"
type input "[DATE]"
click at [745, 296] on div at bounding box center [747, 295] width 5 height 3
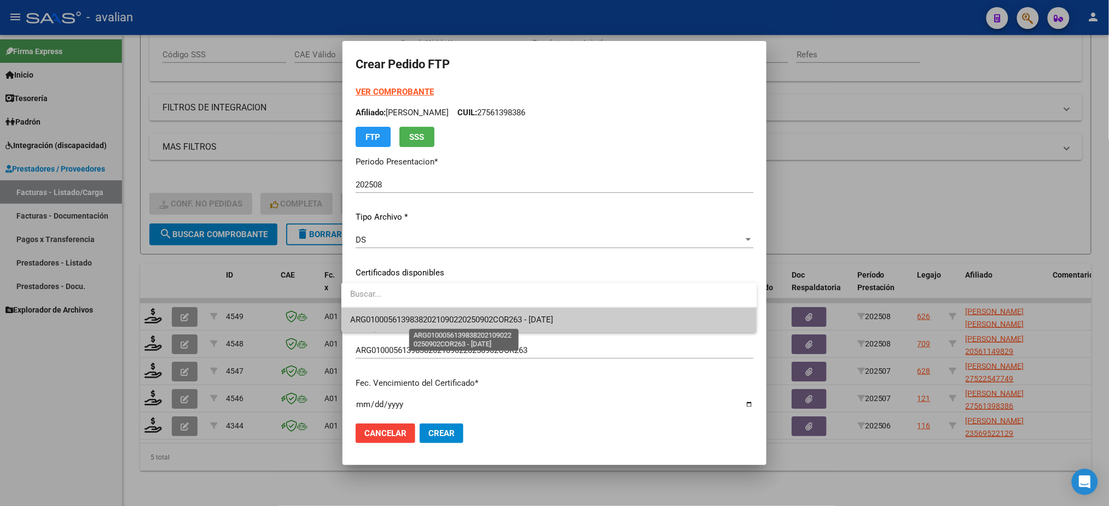
click at [496, 324] on span "ARG01000561398382021090220250902COR263 - [DATE]" at bounding box center [451, 320] width 203 height 10
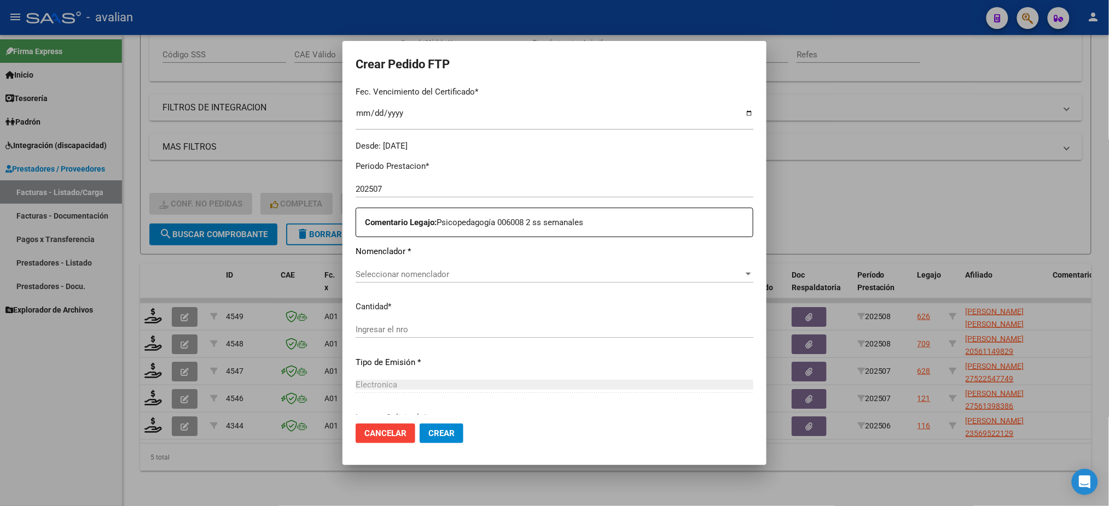
scroll to position [364, 0]
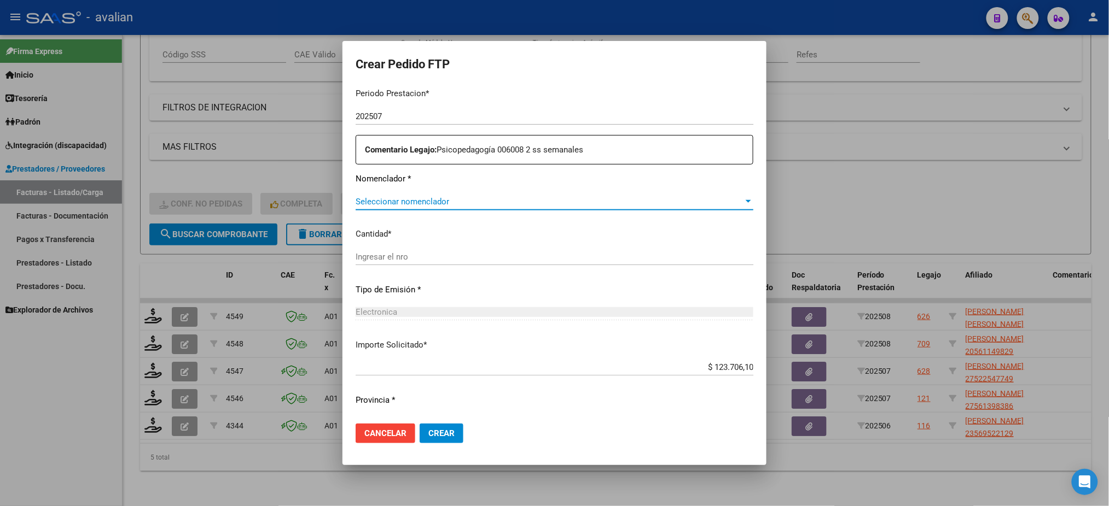
click at [435, 200] on span "Seleccionar nomenclador" at bounding box center [549, 202] width 388 height 10
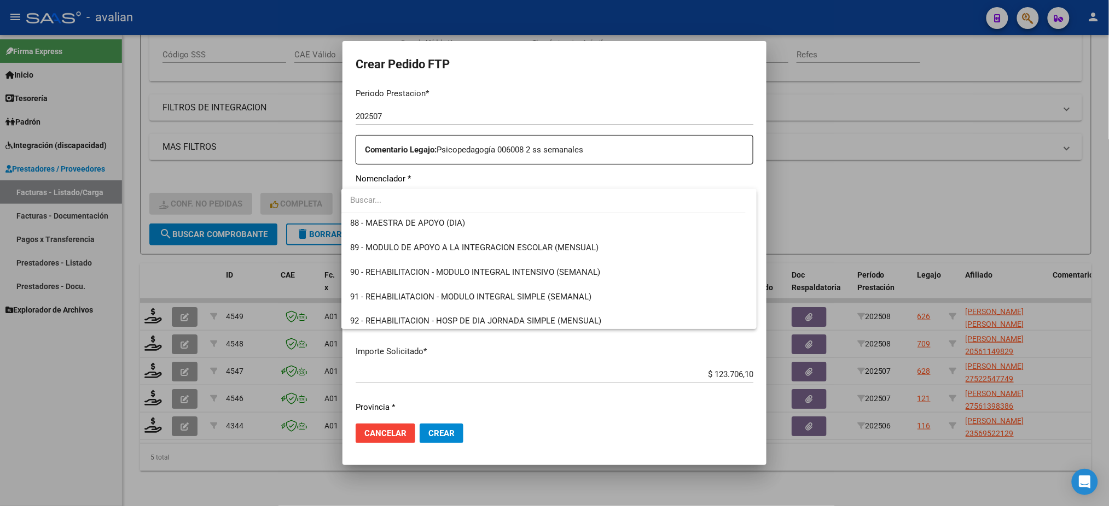
scroll to position [2173, 0]
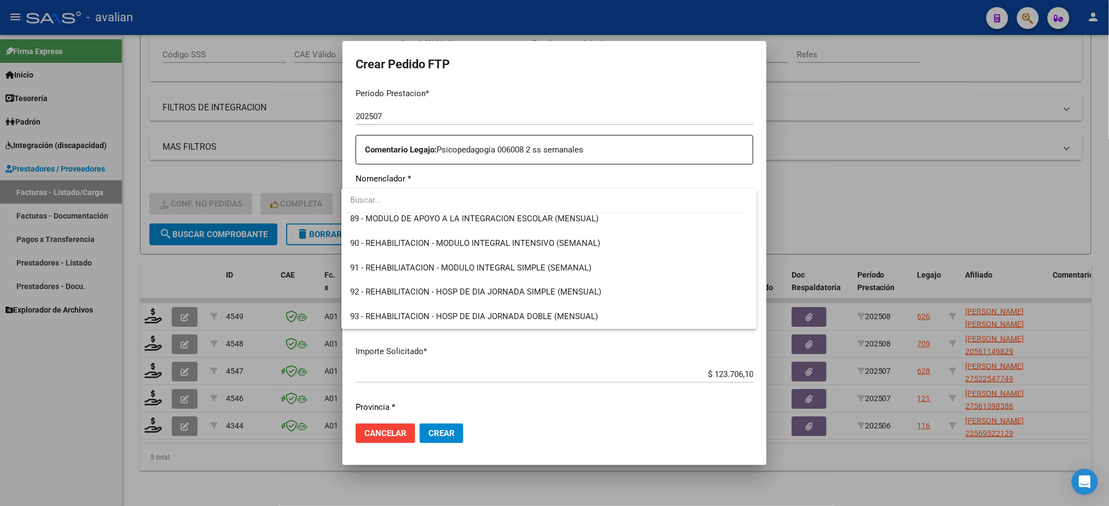
click at [503, 417] on div at bounding box center [554, 253] width 1109 height 506
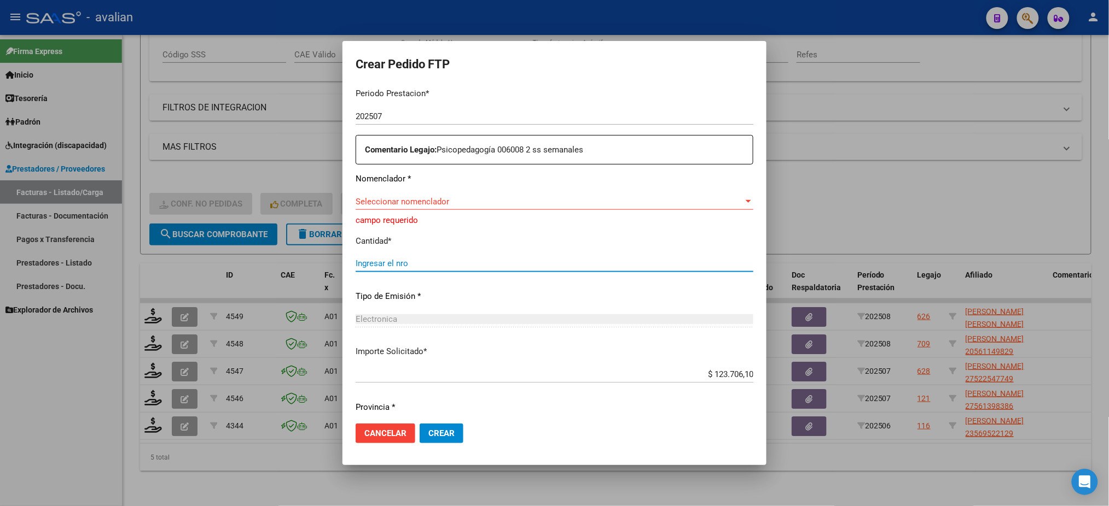
click at [471, 263] on input "Ingresar el nro" at bounding box center [554, 264] width 398 height 10
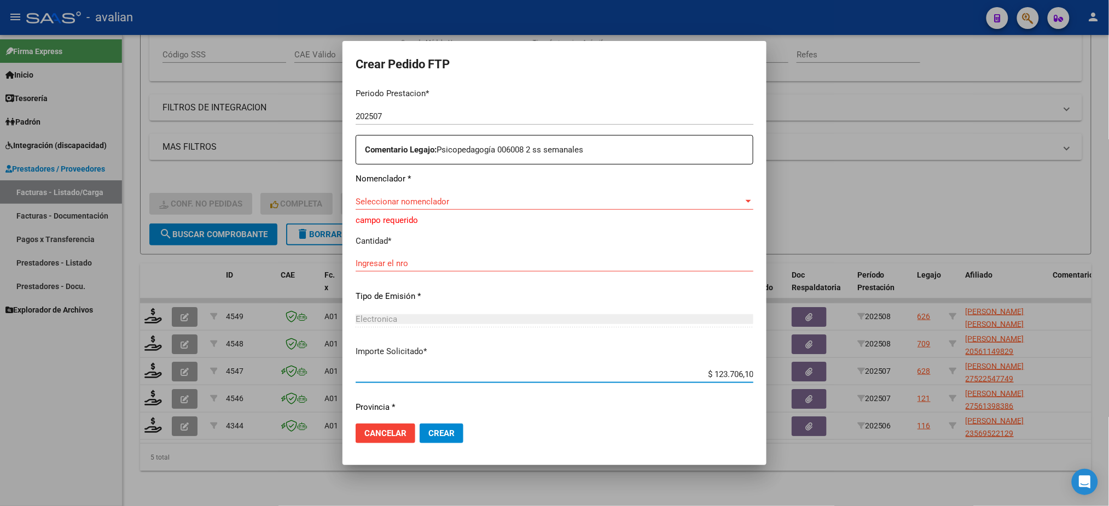
drag, startPoint x: 696, startPoint y: 374, endPoint x: 755, endPoint y: 379, distance: 59.3
click at [755, 379] on mat-dialog-content "VER COMPROBANTE ARCA Padrón Afiliado: [PERSON_NAME]: 27561398386 FTP SSS Period…" at bounding box center [554, 250] width 424 height 329
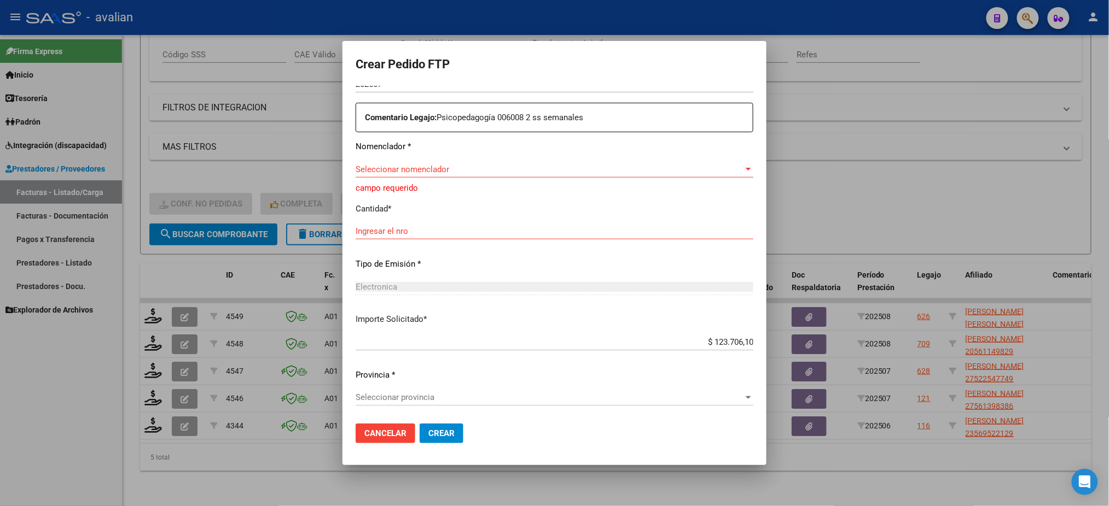
click at [374, 435] on span "Cancelar" at bounding box center [385, 434] width 42 height 10
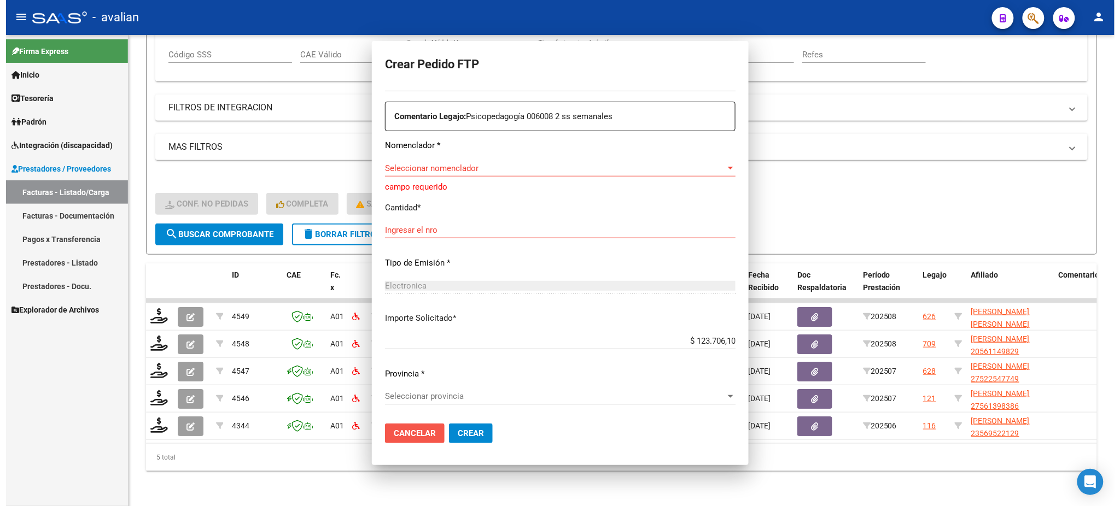
scroll to position [0, 0]
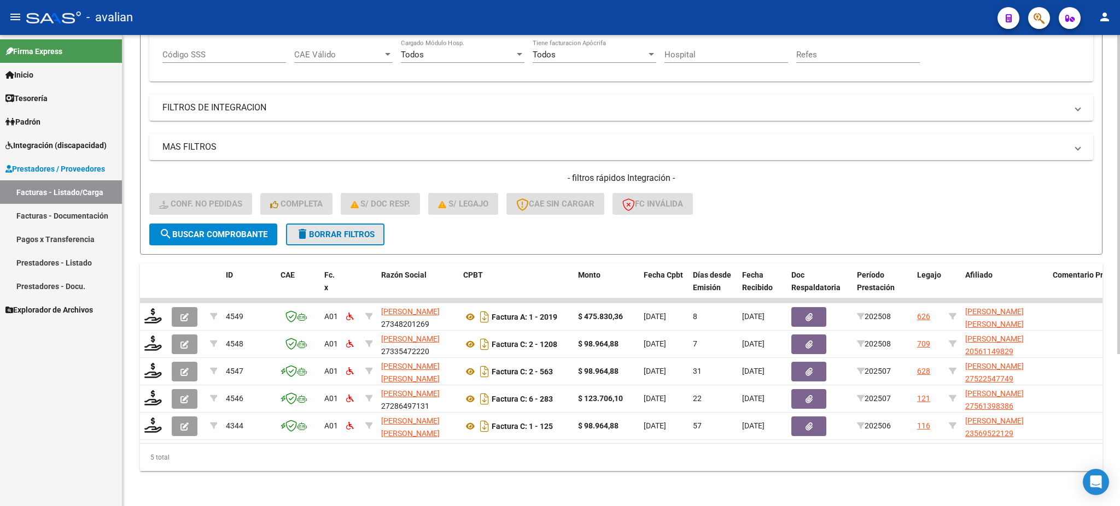
click at [320, 230] on span "delete Borrar Filtros" at bounding box center [335, 235] width 79 height 10
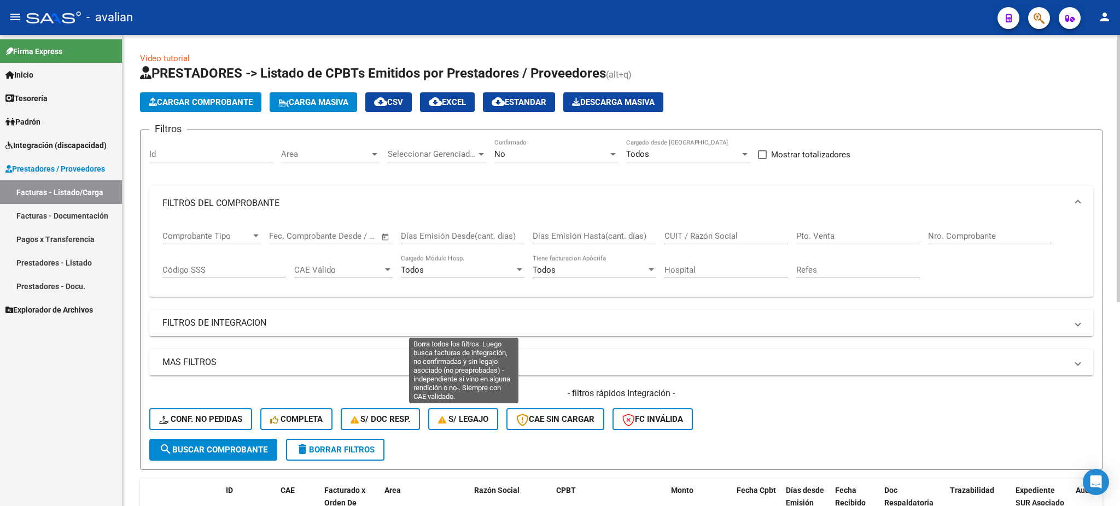
click at [457, 419] on span "S/ legajo" at bounding box center [463, 420] width 50 height 10
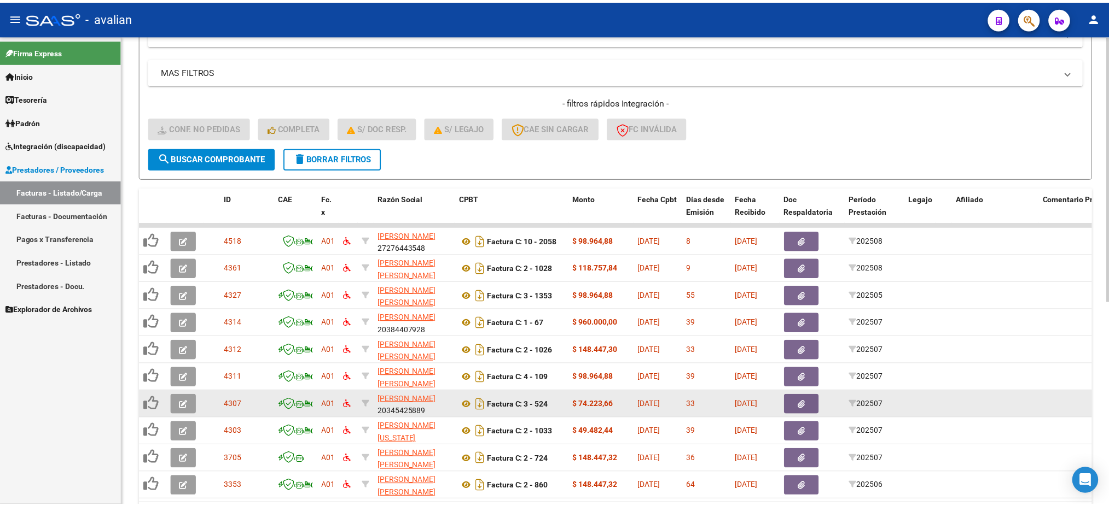
scroll to position [360, 0]
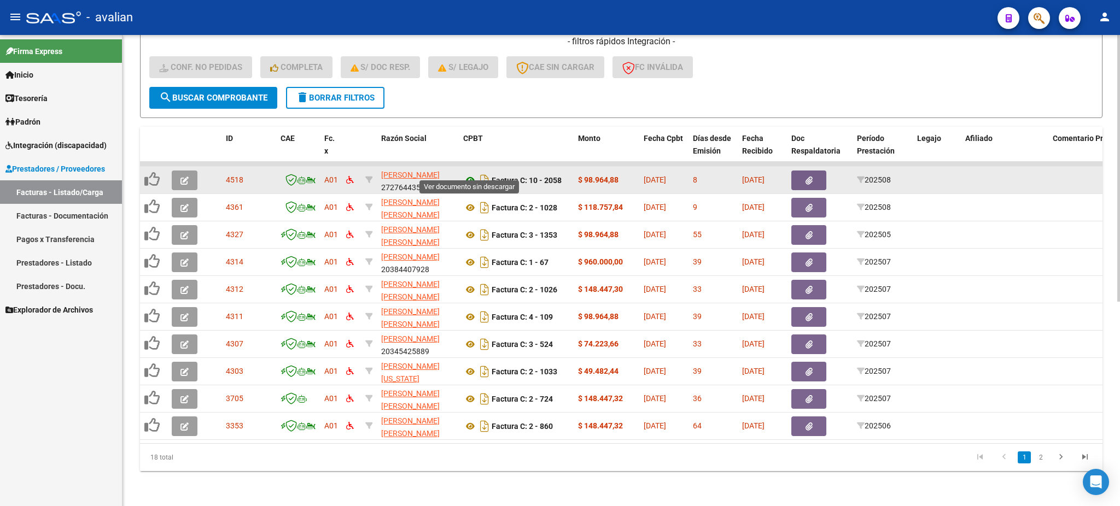
click at [468, 174] on icon at bounding box center [470, 180] width 14 height 13
click at [179, 171] on button "button" at bounding box center [185, 181] width 26 height 20
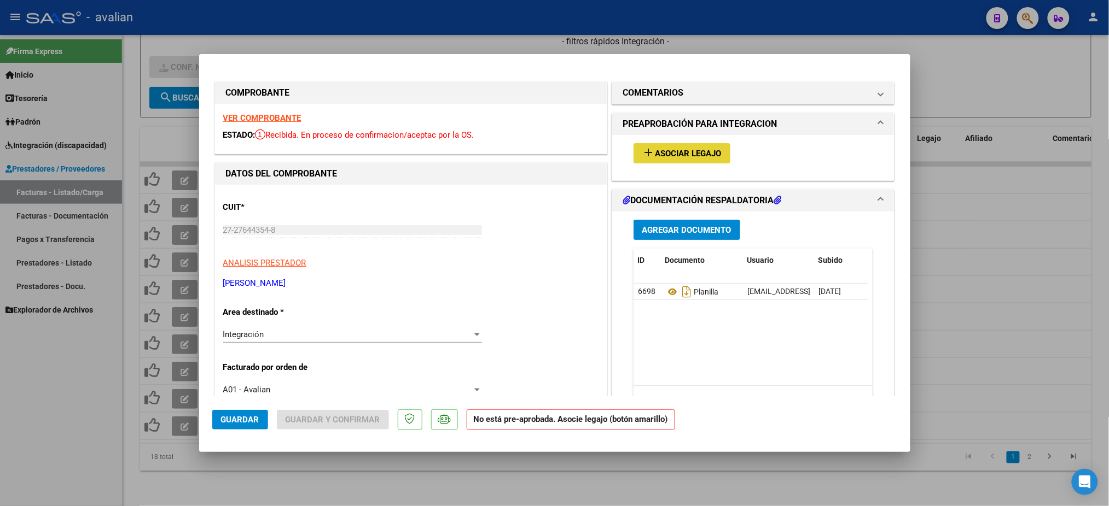
click at [684, 156] on span "Asociar Legajo" at bounding box center [688, 154] width 66 height 10
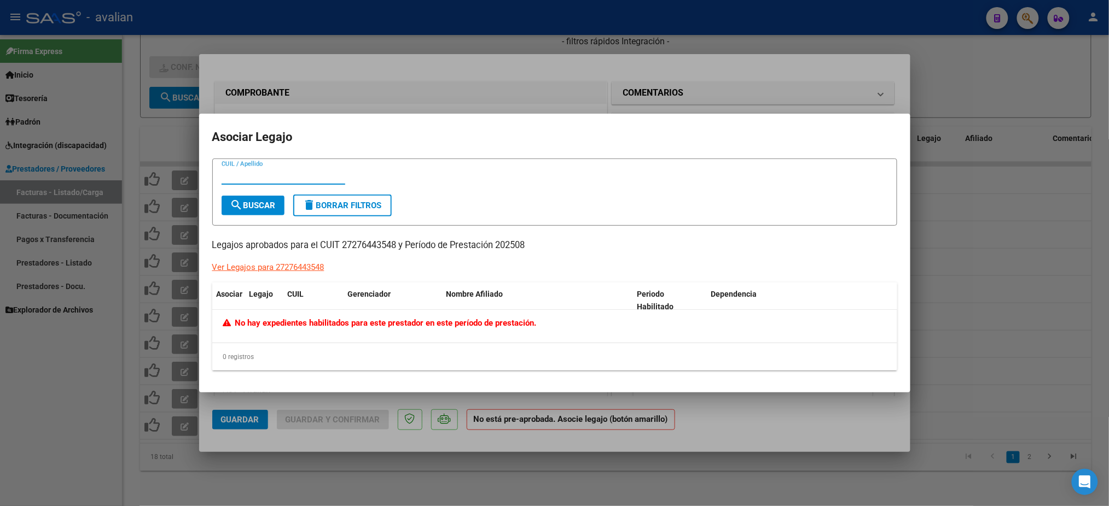
click at [550, 82] on div at bounding box center [554, 253] width 1109 height 506
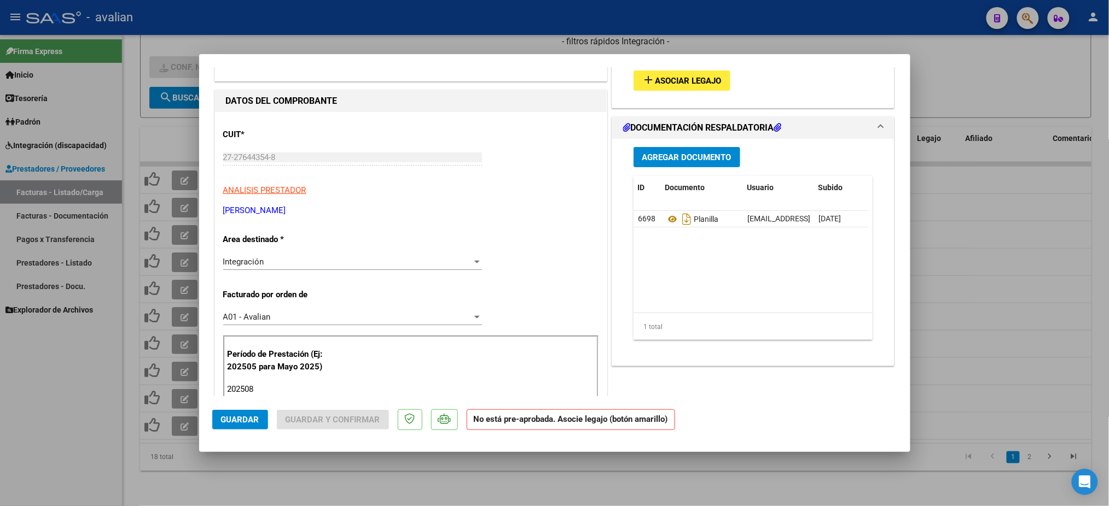
scroll to position [145, 0]
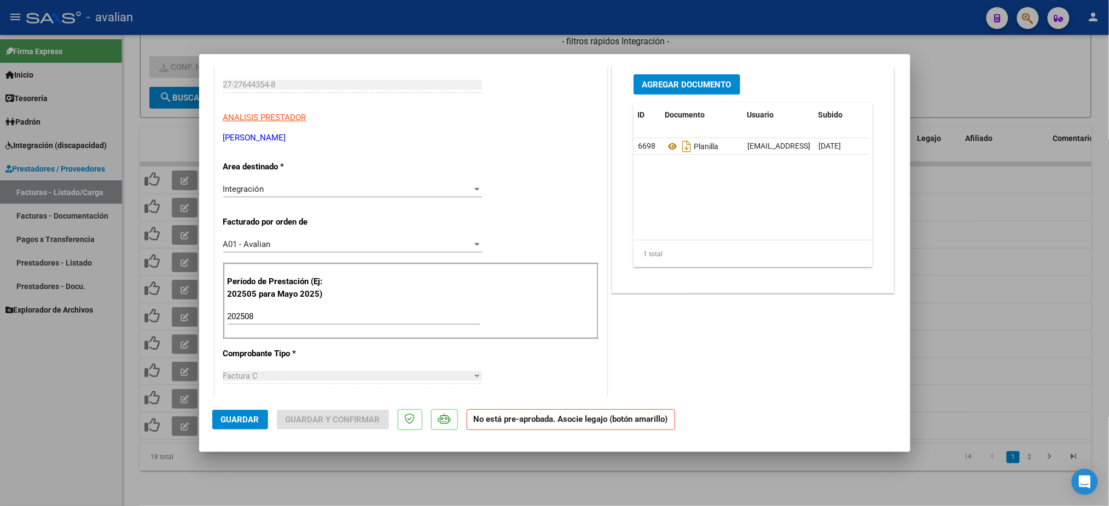
click at [913, 43] on div at bounding box center [554, 253] width 1109 height 506
type input "$ 0,00"
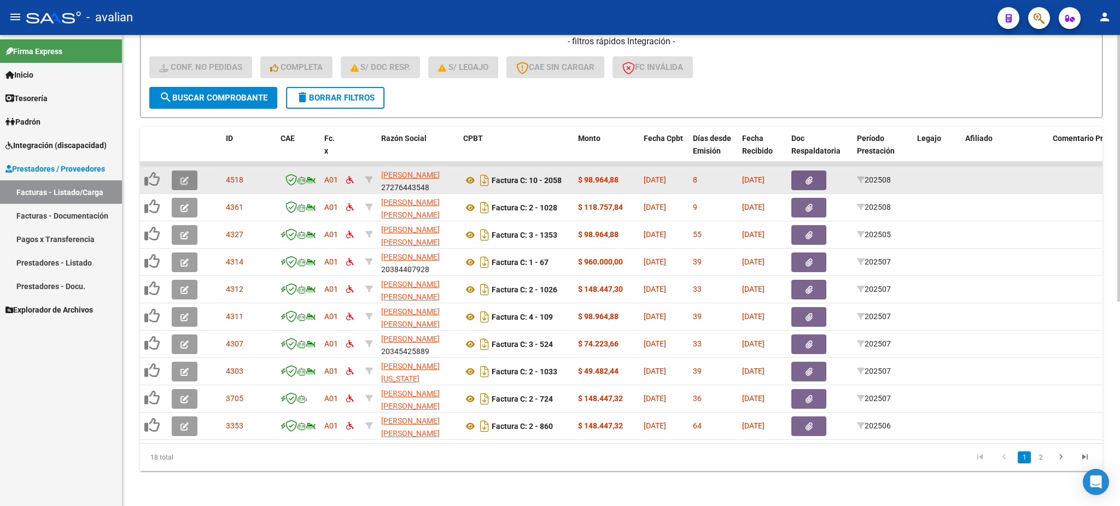
click at [186, 177] on icon "button" at bounding box center [184, 181] width 8 height 8
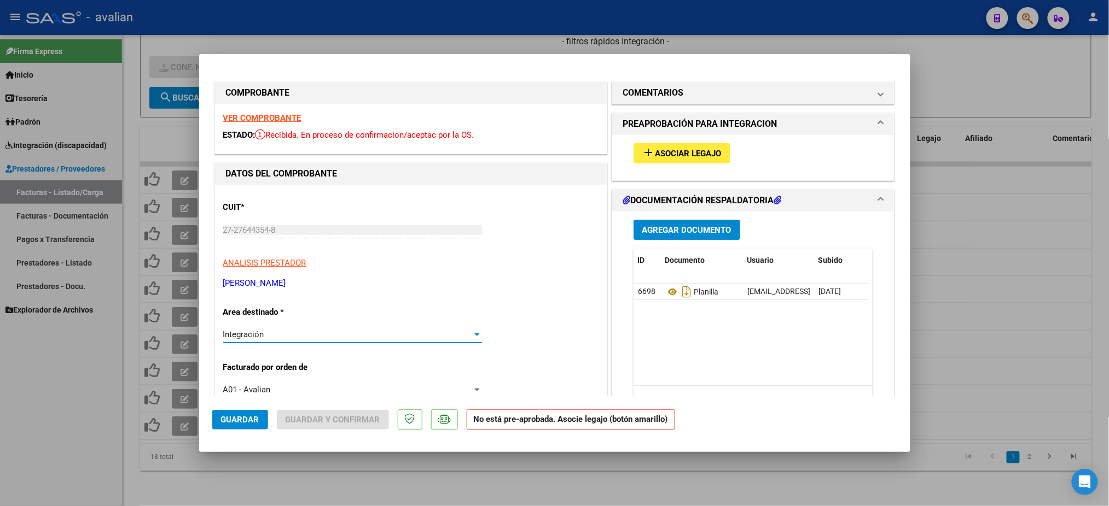
click at [471, 339] on div "Integración" at bounding box center [352, 335] width 259 height 10
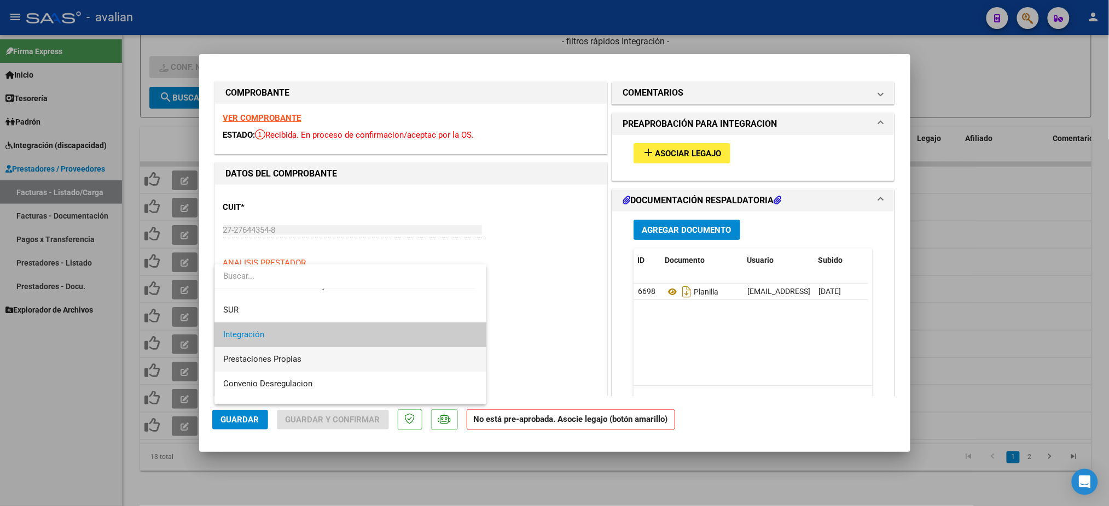
scroll to position [106, 0]
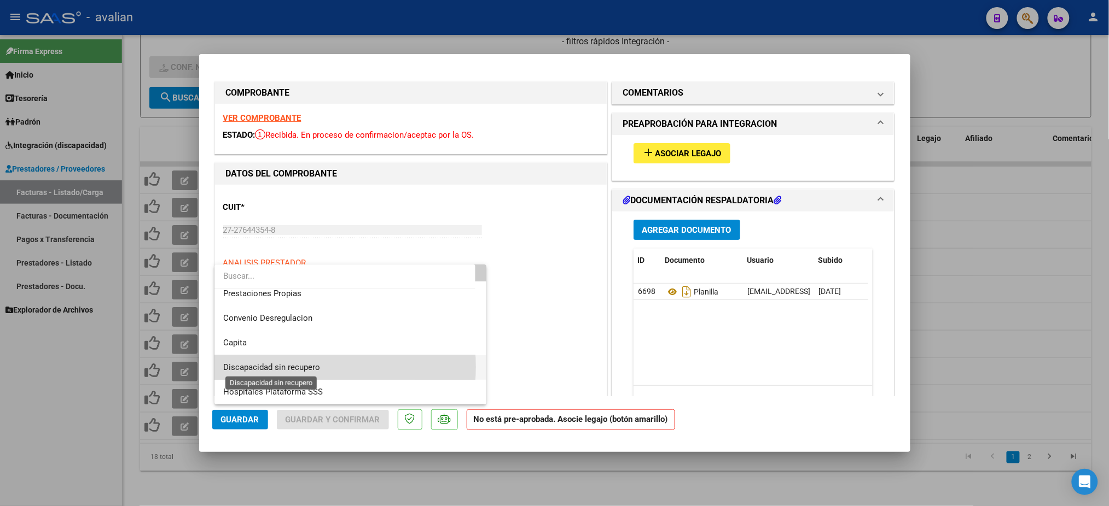
click at [306, 367] on span "Discapacidad sin recupero" at bounding box center [271, 368] width 97 height 10
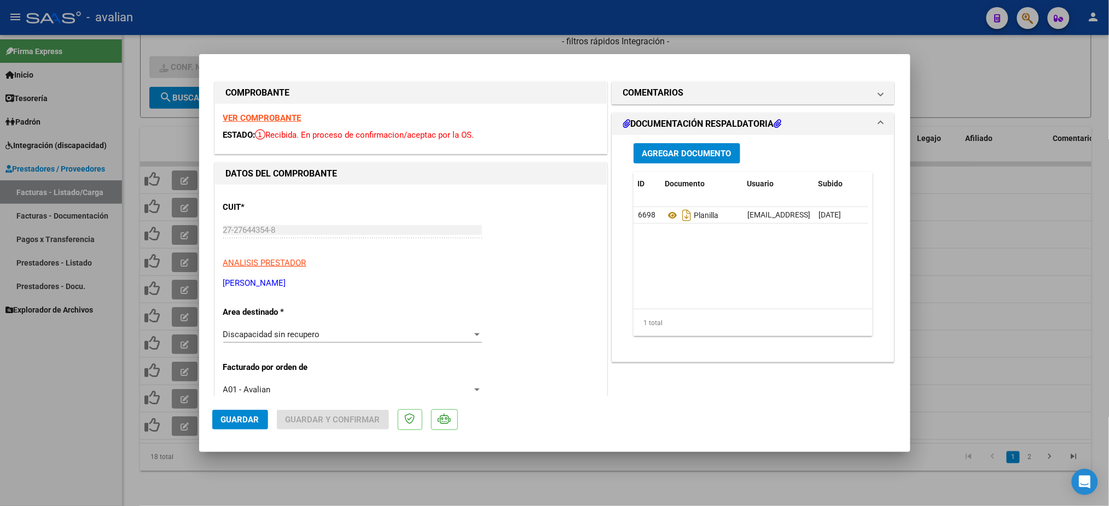
click at [240, 423] on span "Guardar" at bounding box center [240, 420] width 38 height 10
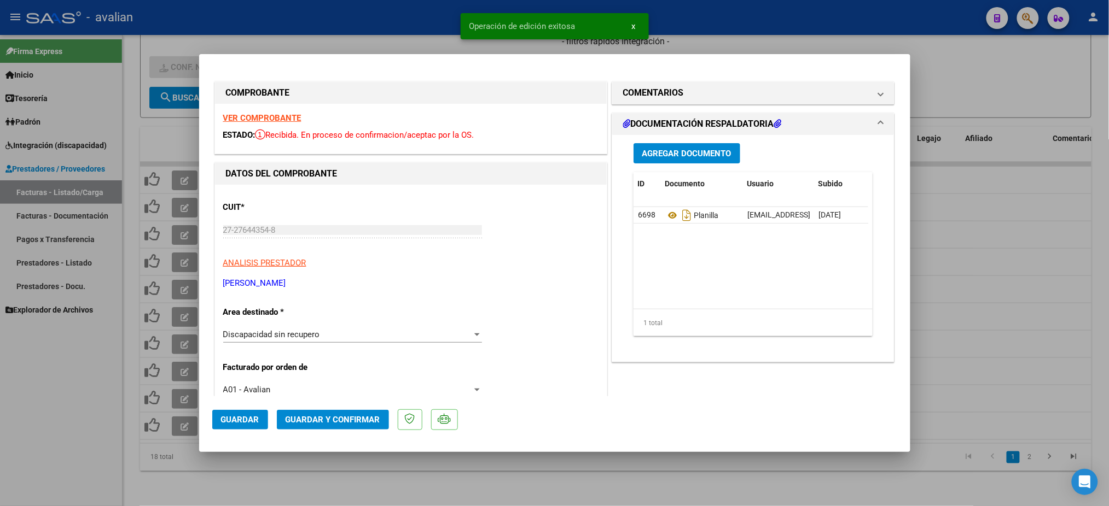
click at [316, 24] on div at bounding box center [554, 253] width 1109 height 506
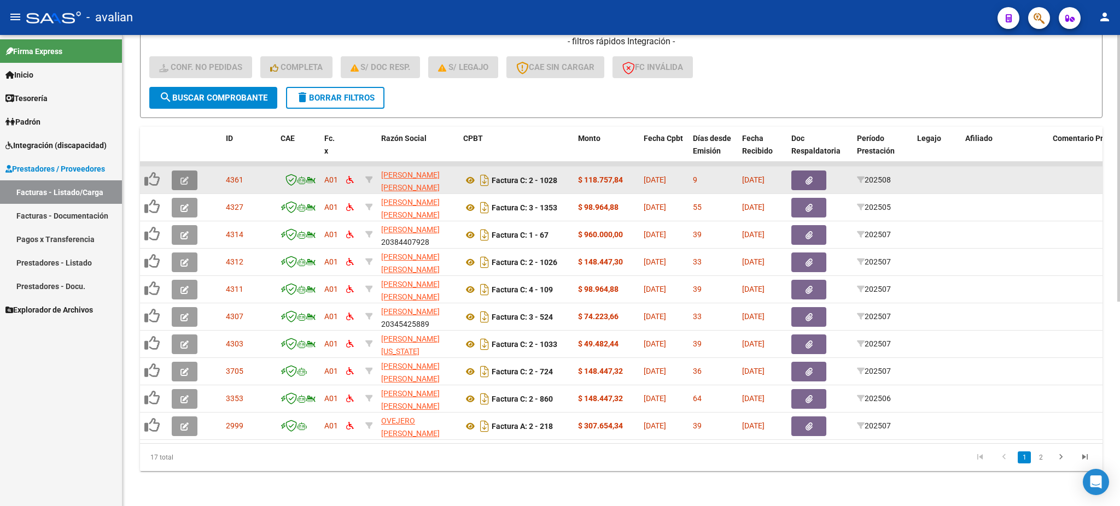
click at [181, 177] on icon "button" at bounding box center [184, 181] width 8 height 8
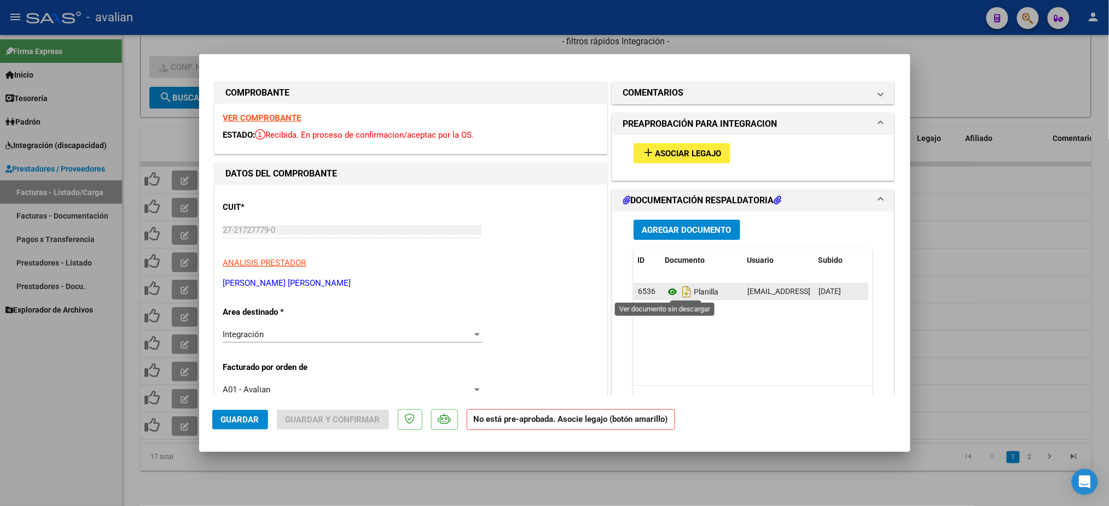
click at [665, 293] on icon at bounding box center [672, 291] width 14 height 13
click at [674, 151] on span "Asociar Legajo" at bounding box center [688, 154] width 66 height 10
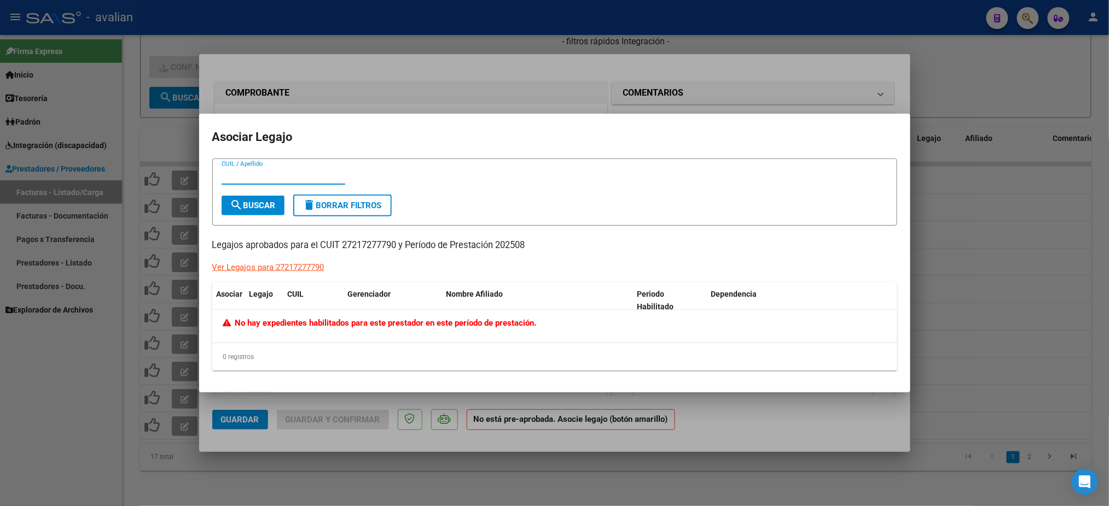
click at [523, 77] on div at bounding box center [554, 253] width 1109 height 506
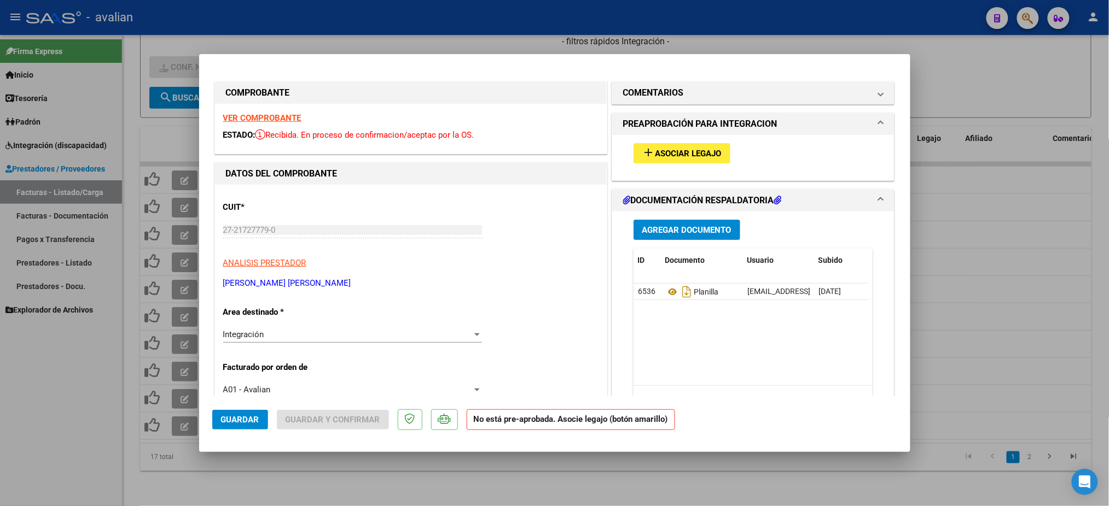
click at [1006, 61] on div at bounding box center [554, 253] width 1109 height 506
type input "$ 0,00"
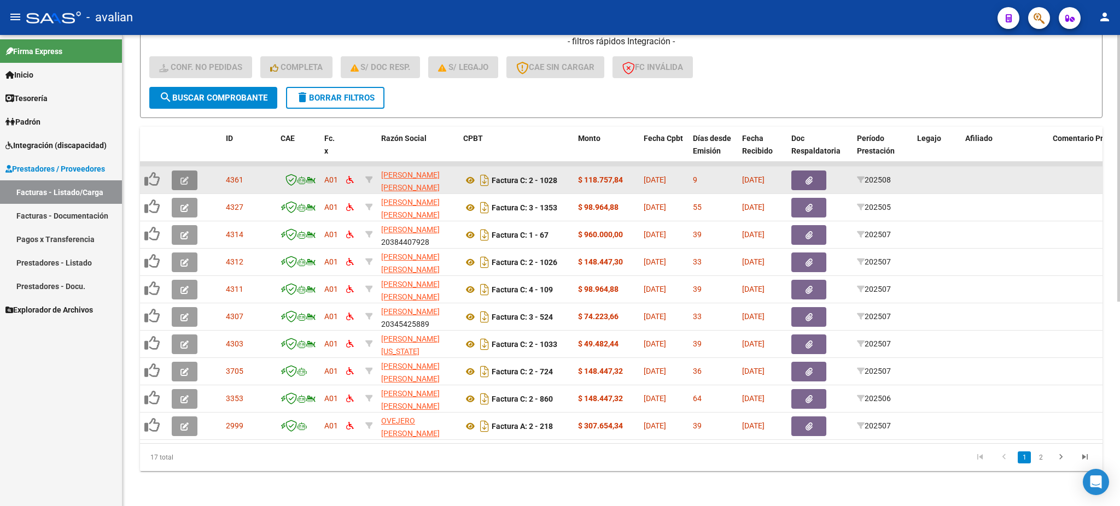
click at [178, 171] on button "button" at bounding box center [185, 181] width 26 height 20
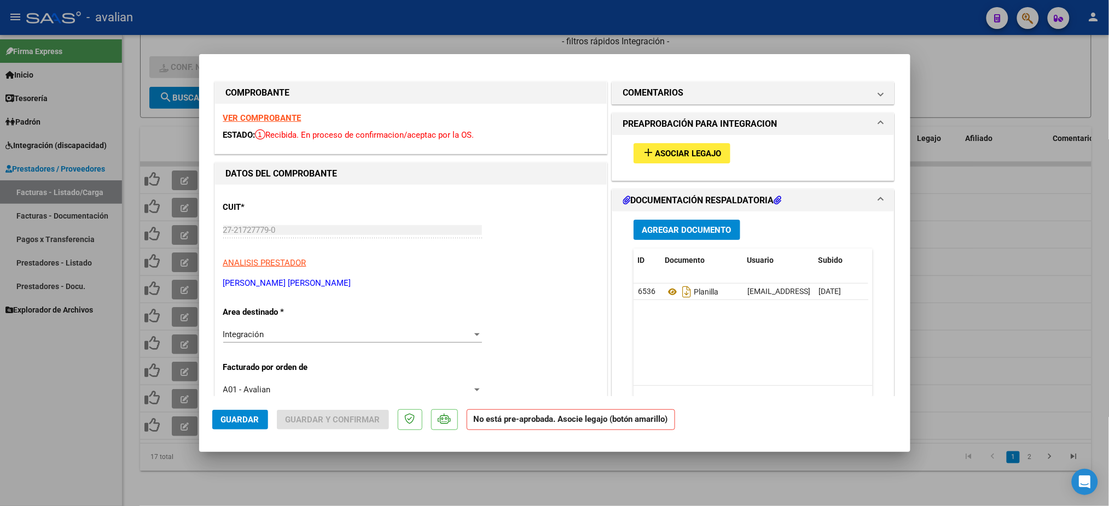
click at [782, 46] on div at bounding box center [554, 253] width 1109 height 506
type input "$ 0,00"
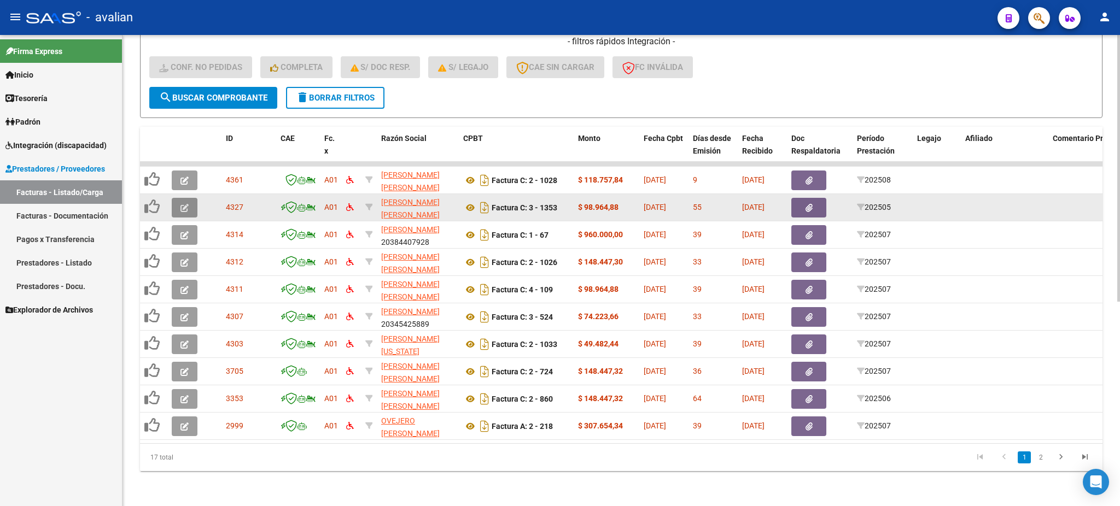
click at [185, 204] on icon "button" at bounding box center [184, 208] width 8 height 8
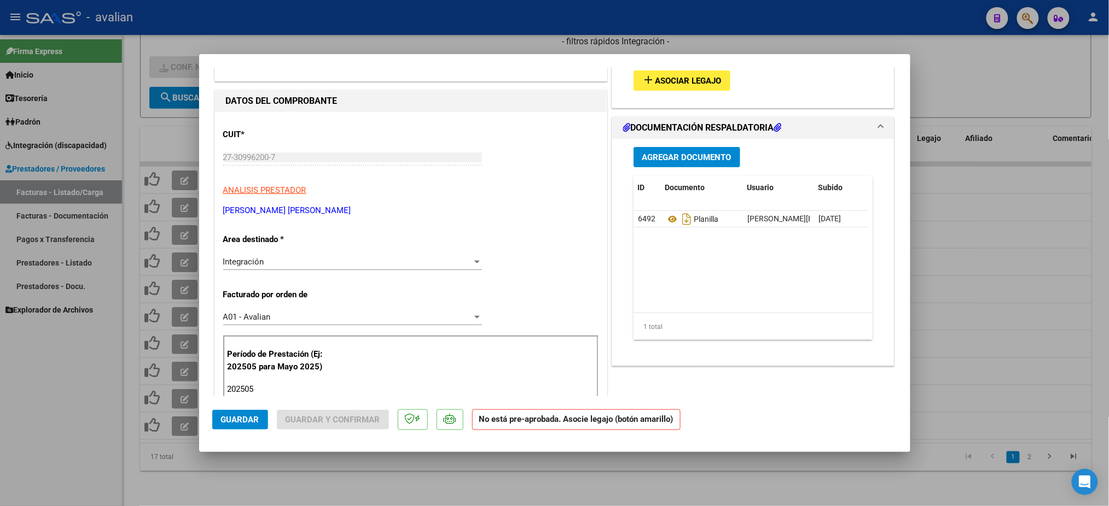
scroll to position [0, 0]
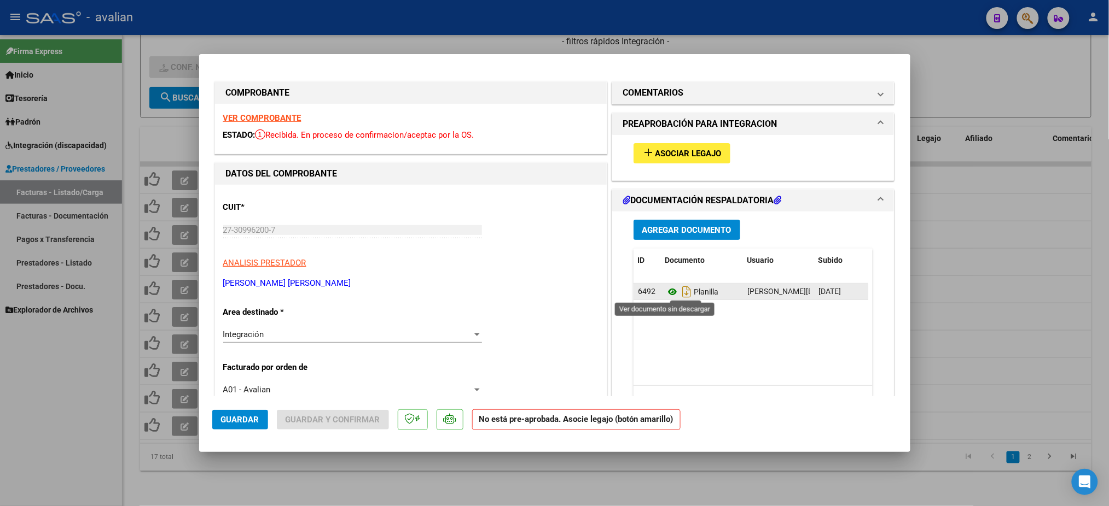
click at [665, 289] on icon at bounding box center [672, 291] width 14 height 13
click at [666, 292] on icon at bounding box center [672, 291] width 14 height 13
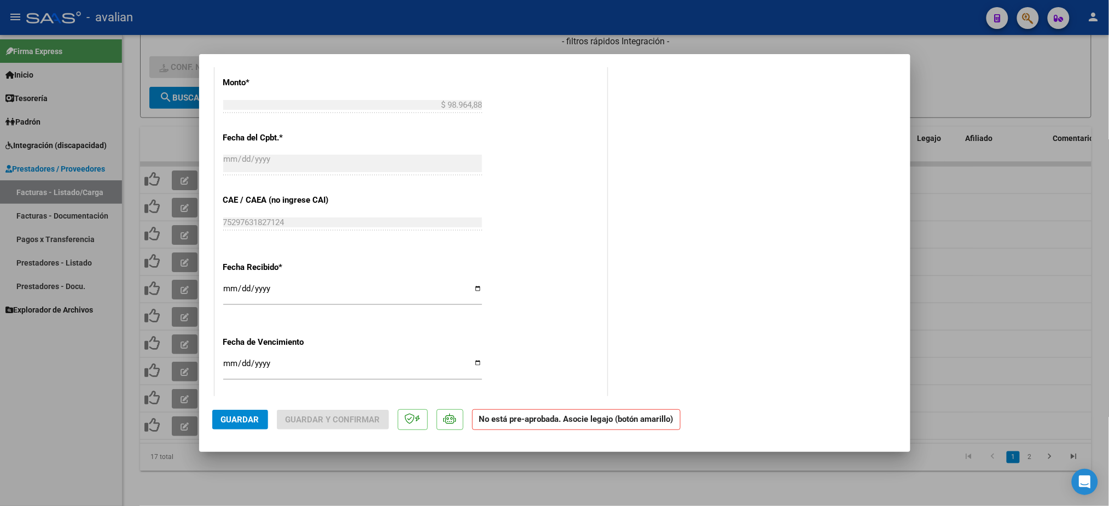
scroll to position [145, 0]
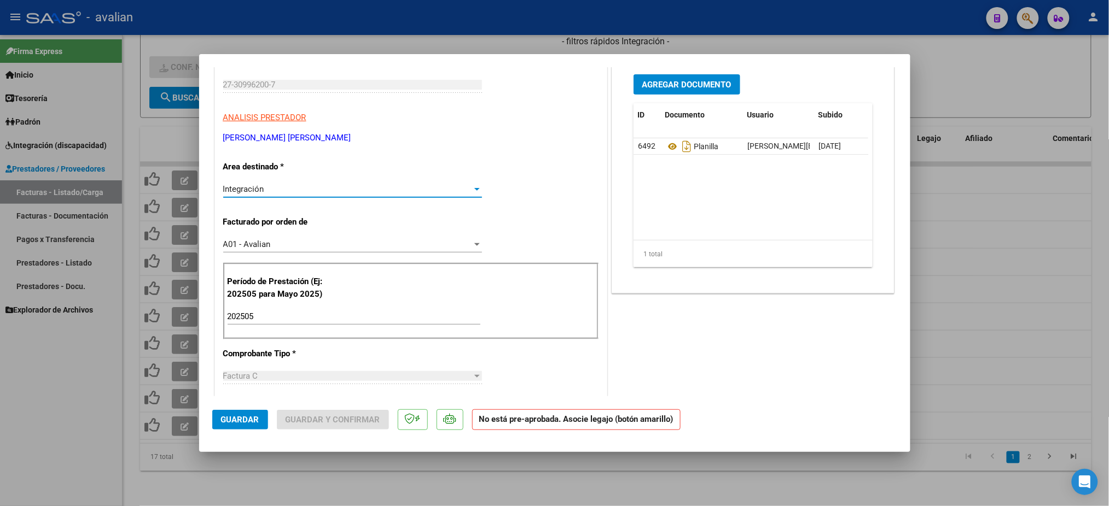
click at [473, 191] on div at bounding box center [477, 189] width 10 height 9
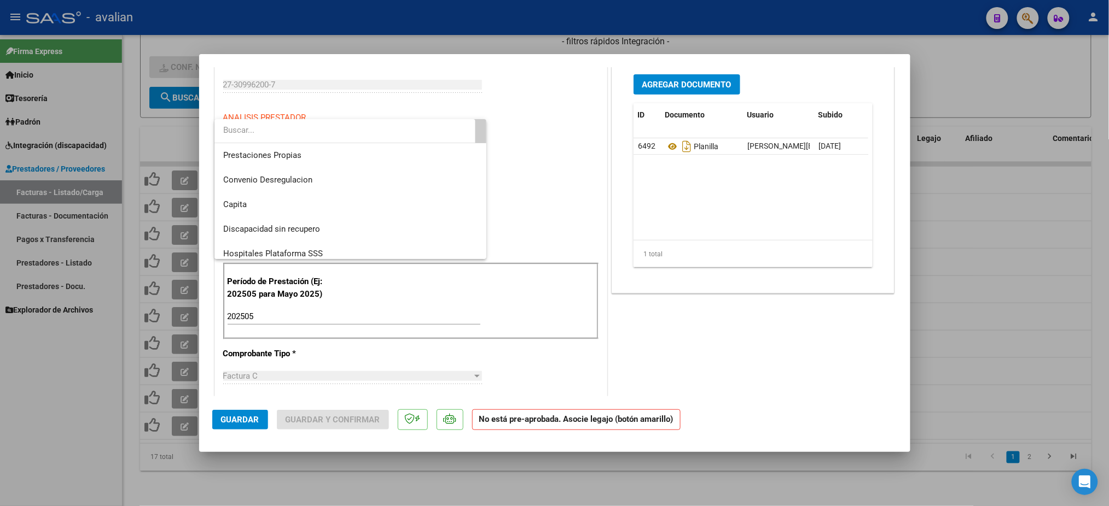
scroll to position [106, 0]
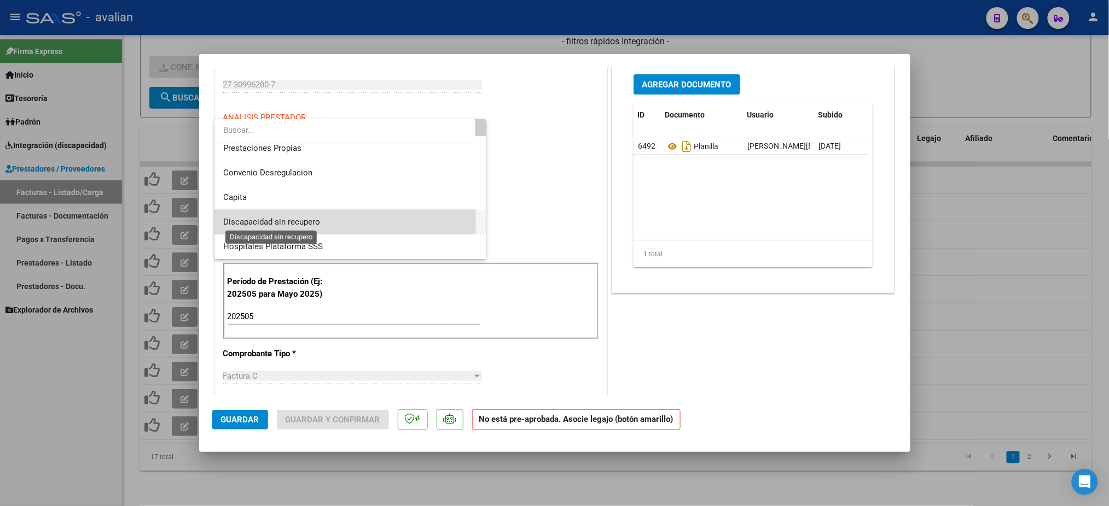
click at [266, 224] on span "Discapacidad sin recupero" at bounding box center [271, 222] width 97 height 10
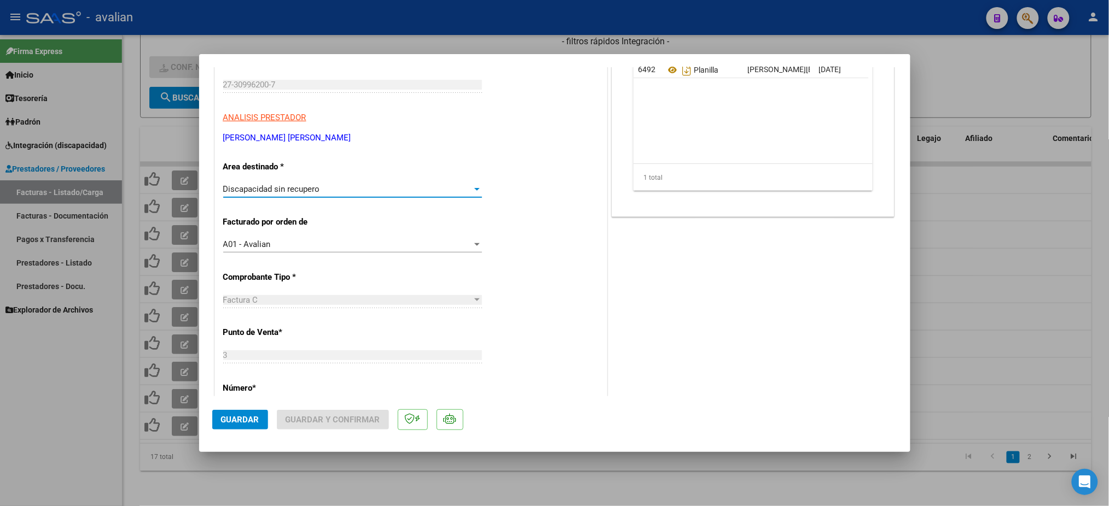
click at [578, 302] on div "CUIT * 27-30996200-7 Ingresar CUIT ANALISIS PRESTADOR [PERSON_NAME] [PERSON_NAM…" at bounding box center [411, 454] width 392 height 831
click at [246, 413] on button "Guardar" at bounding box center [240, 420] width 56 height 20
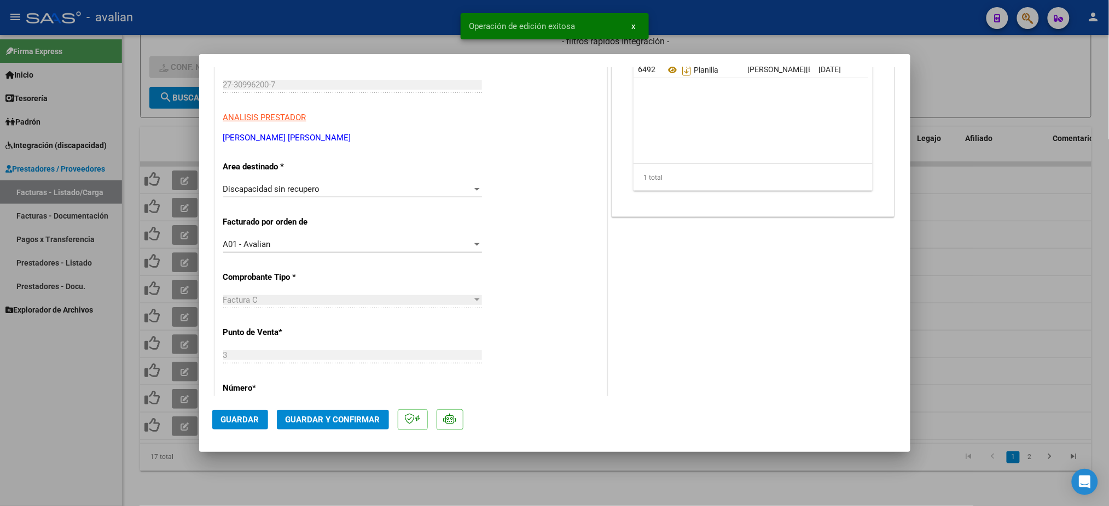
click at [474, 189] on div at bounding box center [476, 189] width 5 height 3
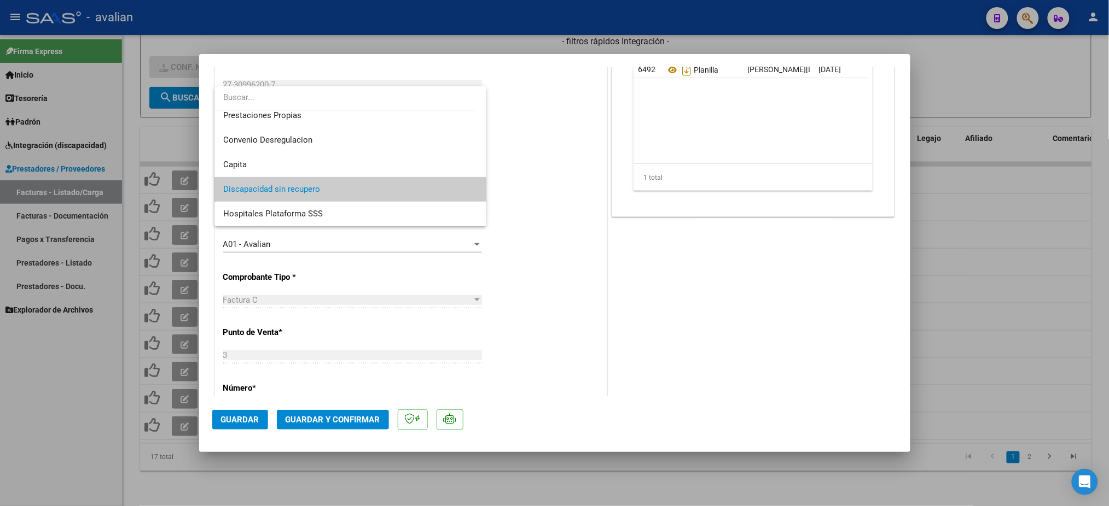
click at [544, 235] on div at bounding box center [554, 253] width 1109 height 506
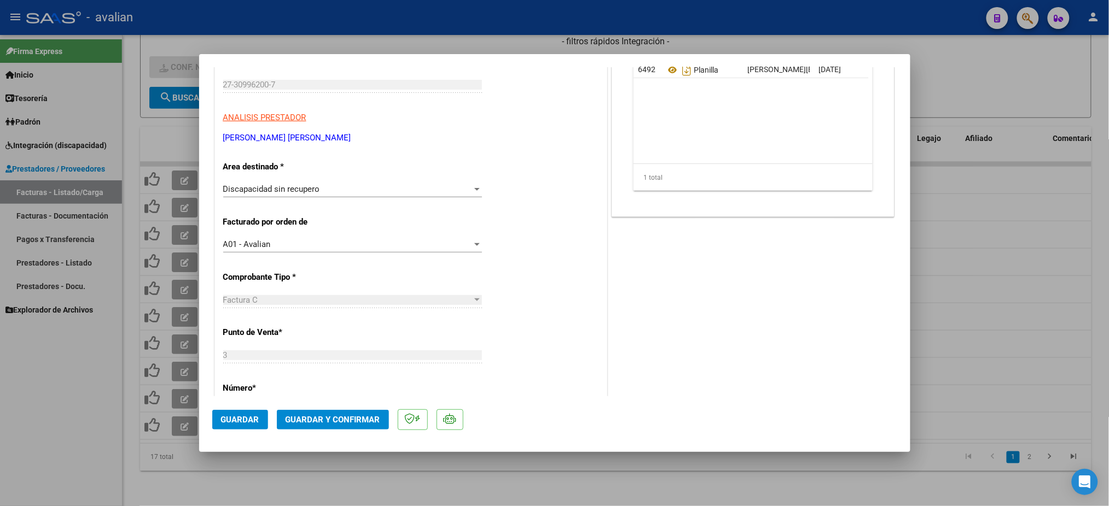
click at [576, 354] on div "CUIT * 27-30996200-7 Ingresar CUIT ANALISIS PRESTADOR [PERSON_NAME] [PERSON_NAM…" at bounding box center [411, 454] width 392 height 831
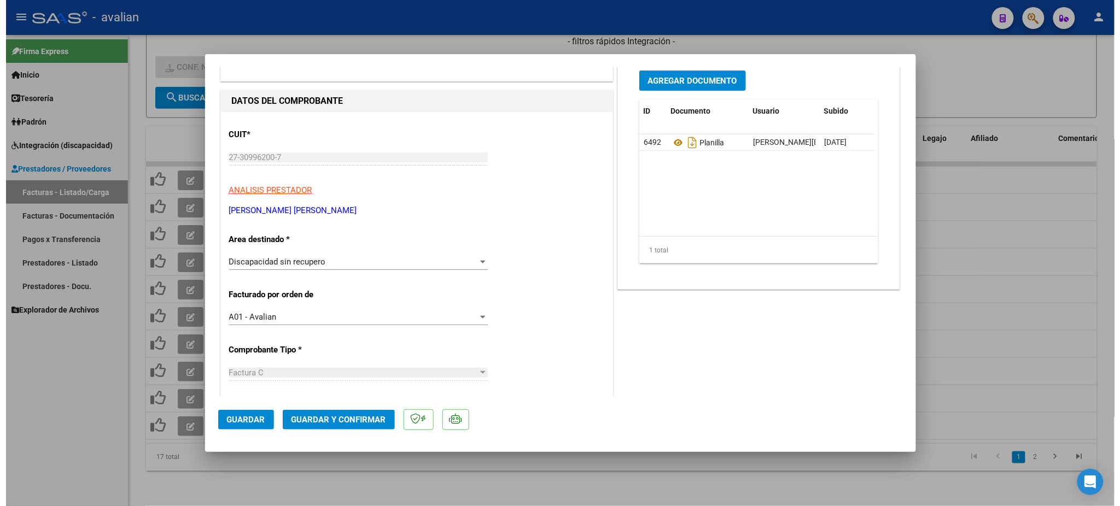
scroll to position [0, 0]
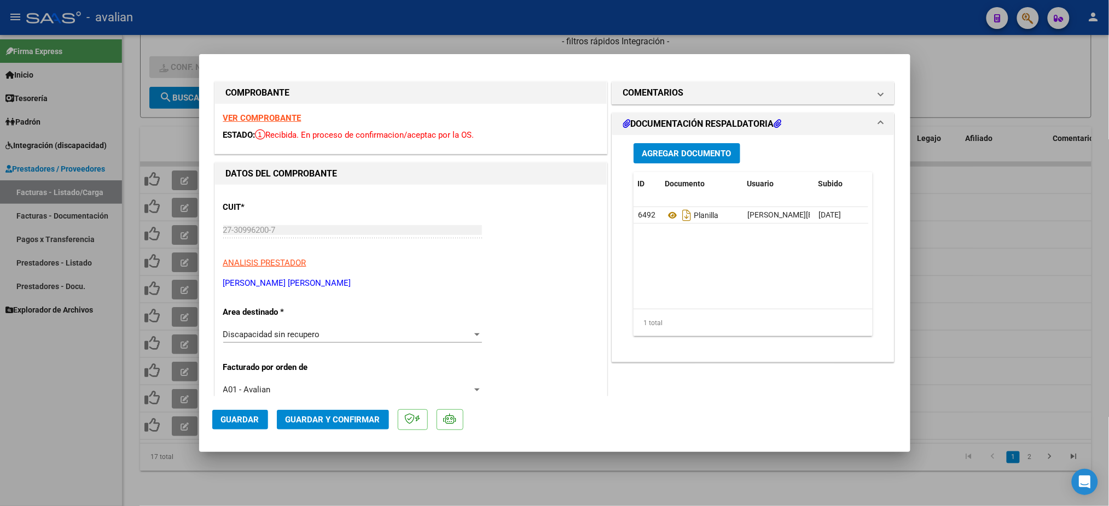
click at [205, 246] on mat-dialog-content "COMPROBANTE VER COMPROBANTE ESTADO: Recibida. En proceso de confirmacion/acepta…" at bounding box center [554, 231] width 711 height 329
click at [971, 68] on div at bounding box center [554, 253] width 1109 height 506
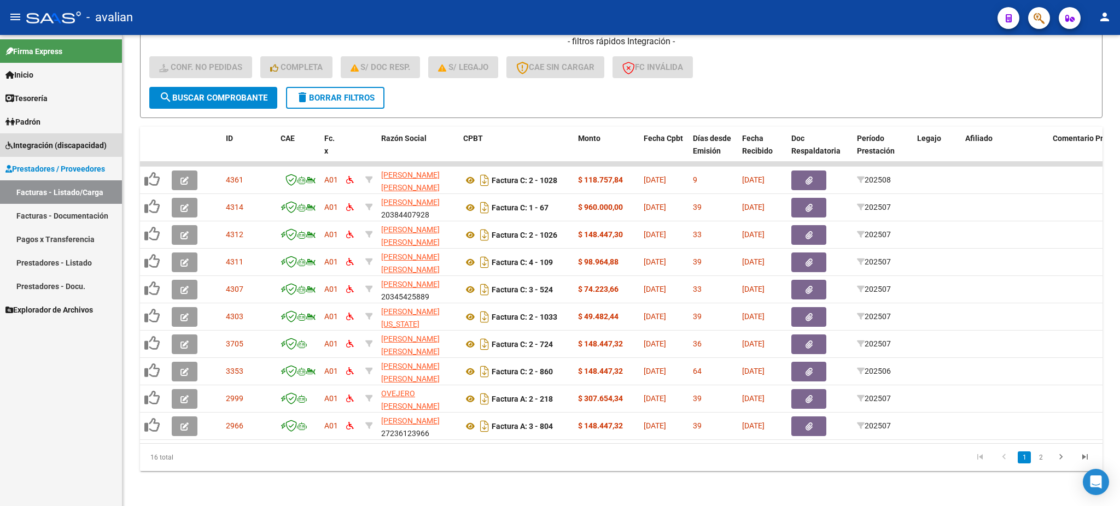
click at [34, 143] on span "Integración (discapacidad)" at bounding box center [55, 145] width 101 height 12
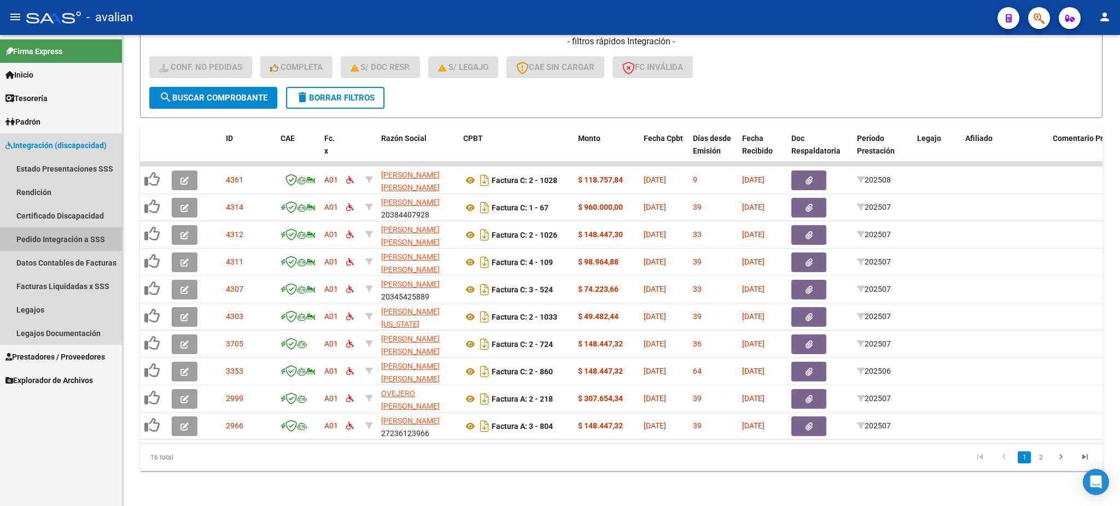
click at [46, 240] on link "Pedido Integración a SSS" at bounding box center [61, 240] width 122 height 24
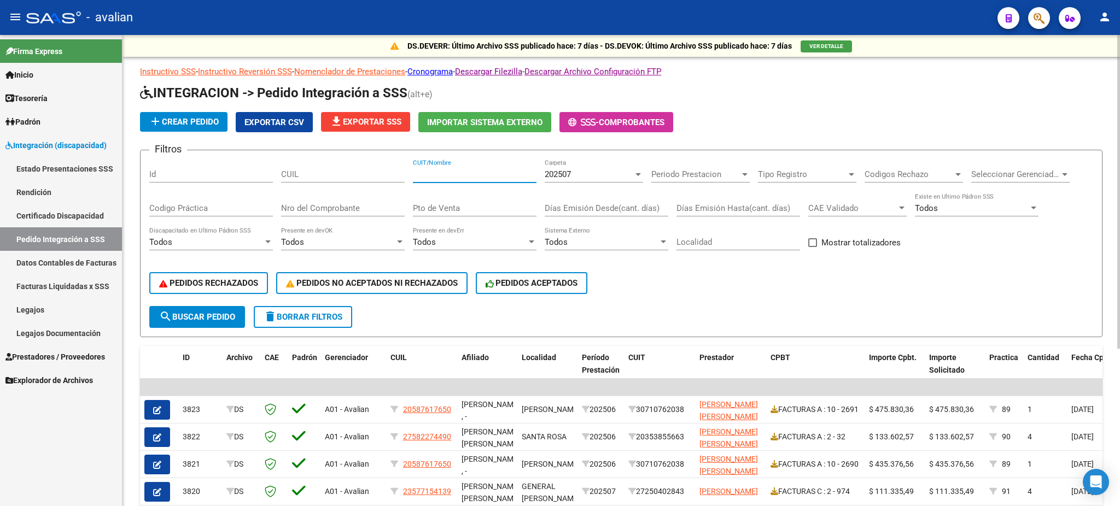
click at [456, 173] on input "CUIT/Nombre" at bounding box center [475, 175] width 124 height 10
paste input "23382910494"
type input "23382910494"
click at [593, 176] on div "202507" at bounding box center [589, 175] width 89 height 10
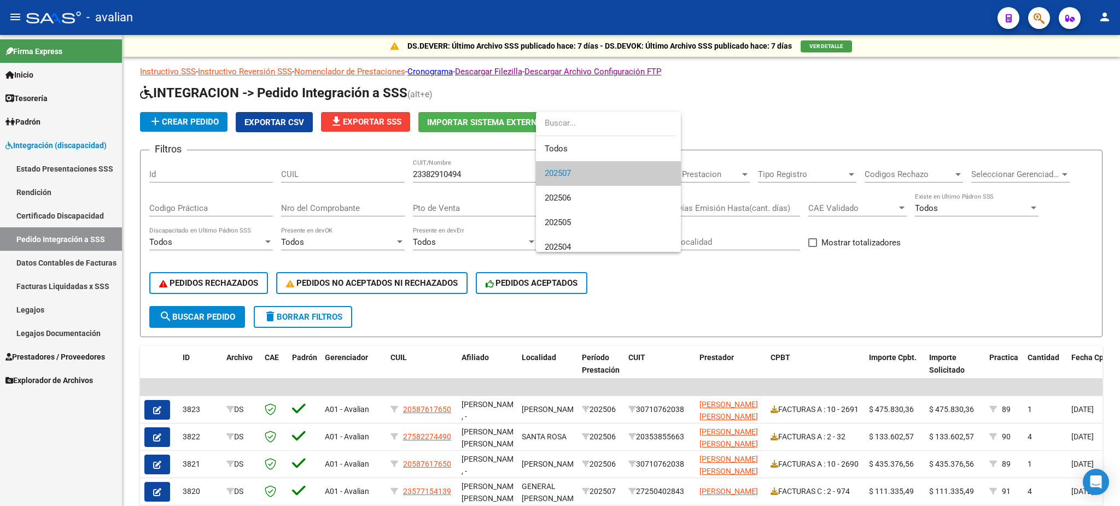
click at [500, 195] on div at bounding box center [560, 253] width 1120 height 506
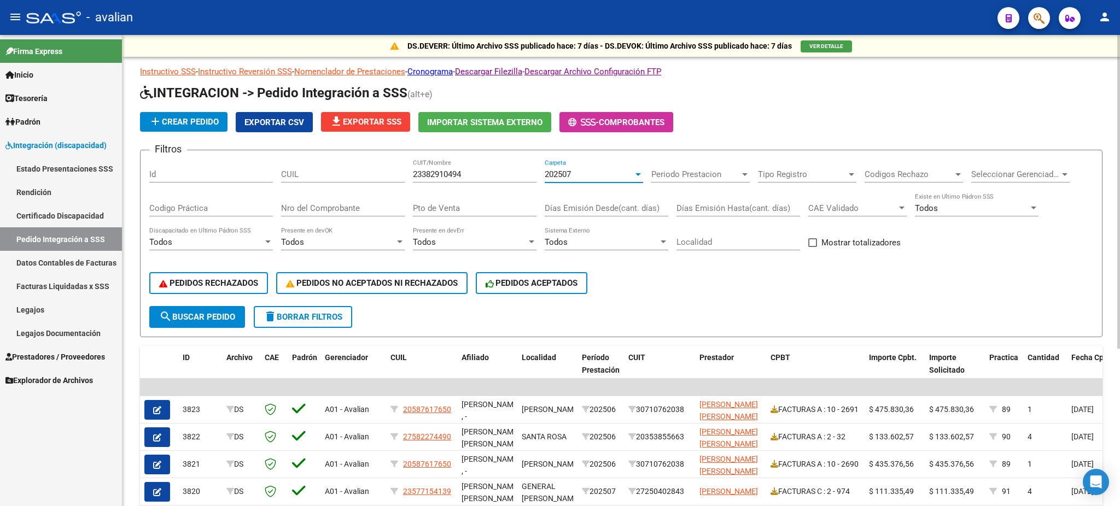
click at [639, 175] on div at bounding box center [638, 174] width 10 height 9
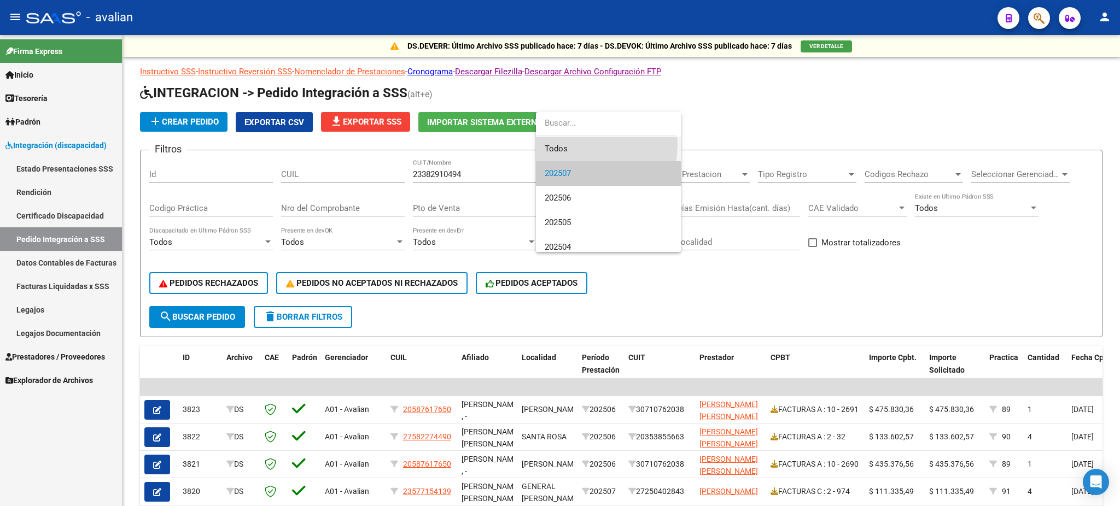
click at [580, 144] on span "Todos" at bounding box center [608, 149] width 127 height 25
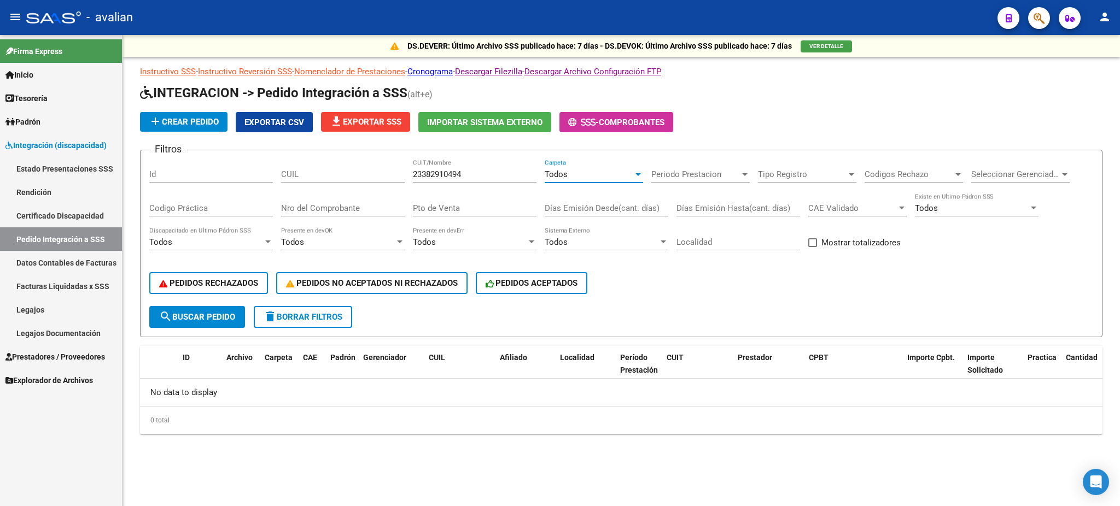
click at [218, 314] on span "search Buscar Pedido" at bounding box center [197, 317] width 76 height 10
click at [57, 359] on span "Prestadores / Proveedores" at bounding box center [55, 357] width 100 height 12
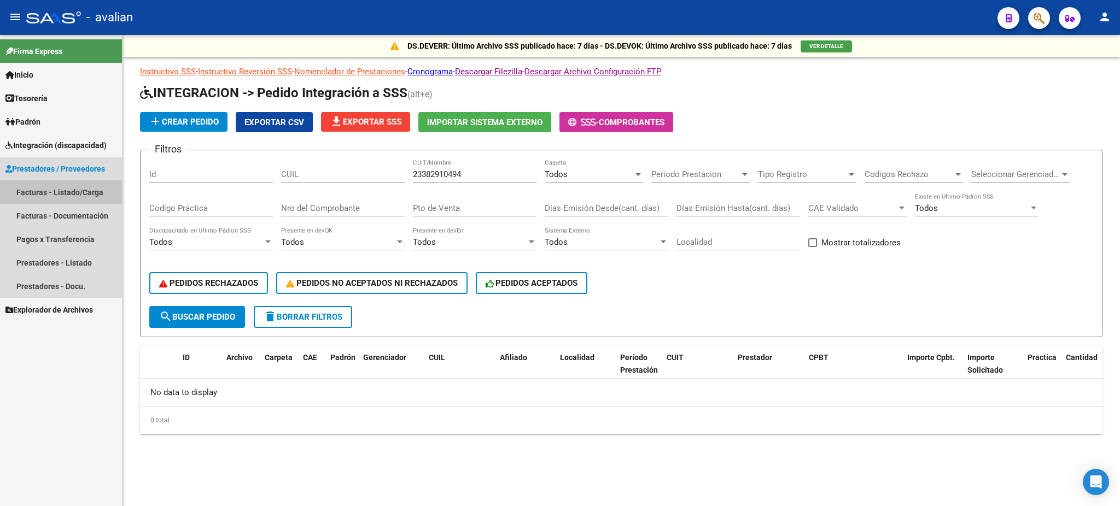
click at [38, 191] on link "Facturas - Listado/Carga" at bounding box center [61, 192] width 122 height 24
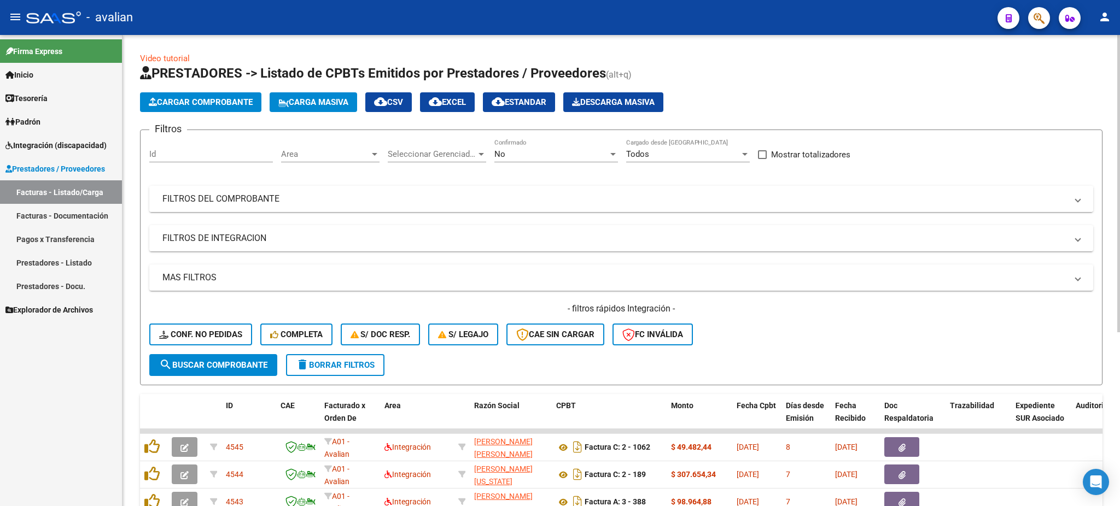
click at [791, 196] on mat-panel-title "FILTROS DEL COMPROBANTE" at bounding box center [614, 199] width 905 height 12
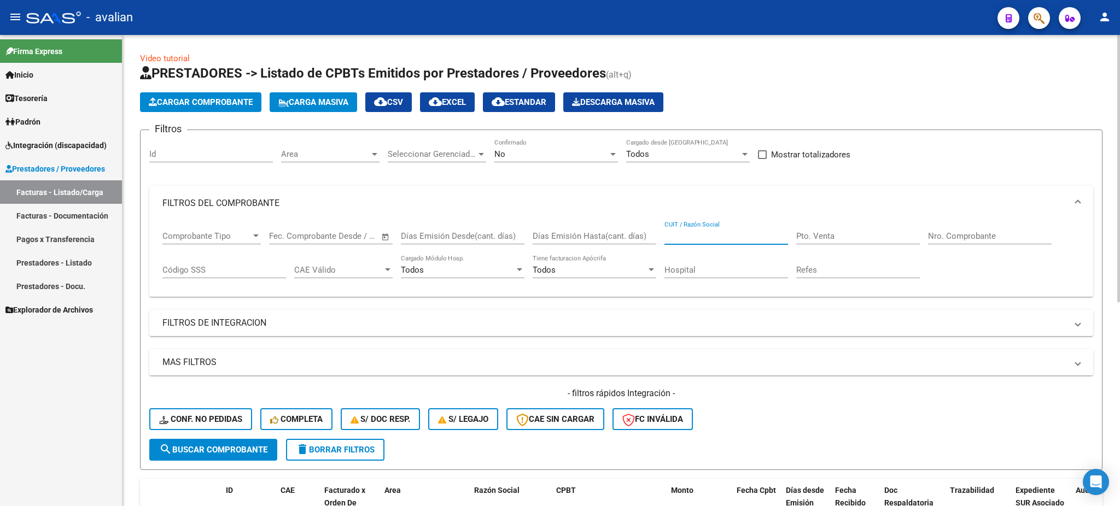
click at [704, 234] on input "CUIT / Razón Social" at bounding box center [727, 236] width 124 height 10
paste input "23382910494"
type input "23382910494"
click at [202, 451] on span "search Buscar Comprobante" at bounding box center [213, 450] width 108 height 10
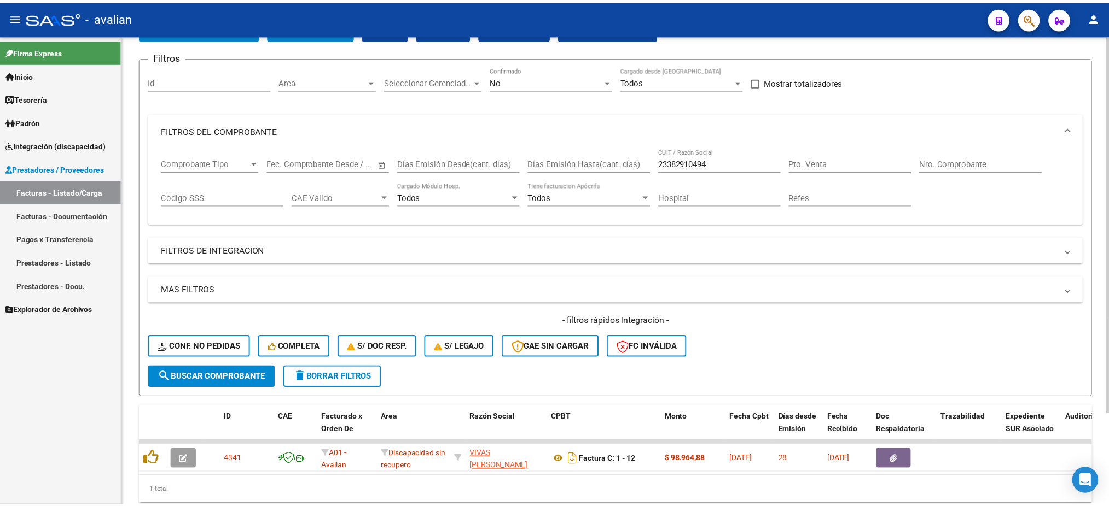
scroll to position [115, 0]
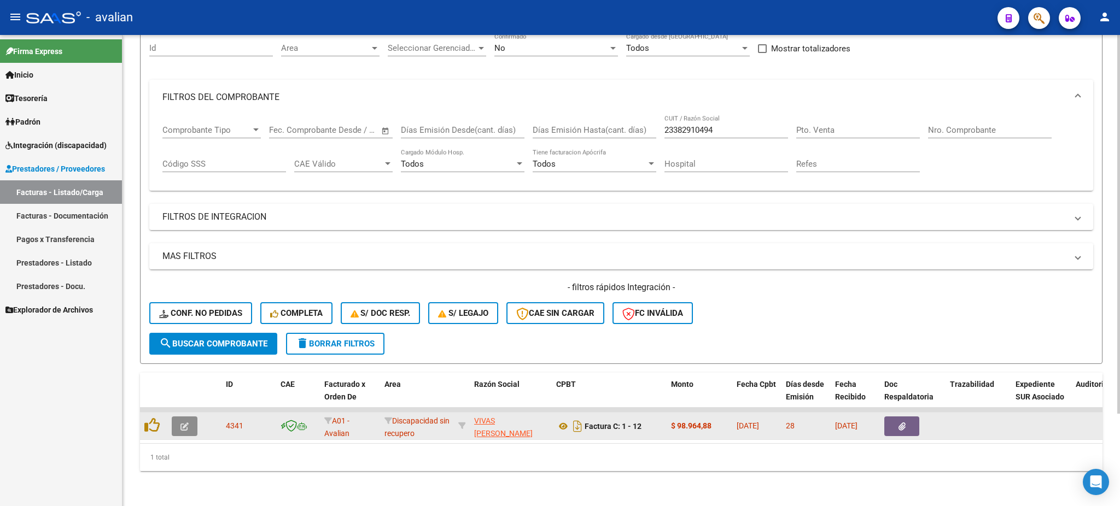
click at [180, 423] on icon "button" at bounding box center [184, 427] width 8 height 8
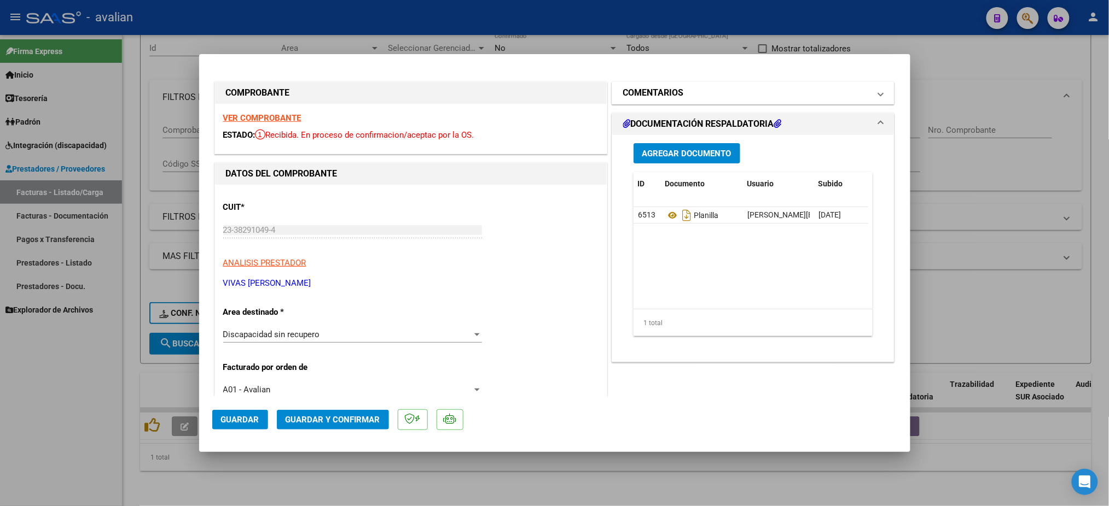
click at [872, 95] on mat-expansion-panel-header "COMENTARIOS" at bounding box center [753, 93] width 282 height 22
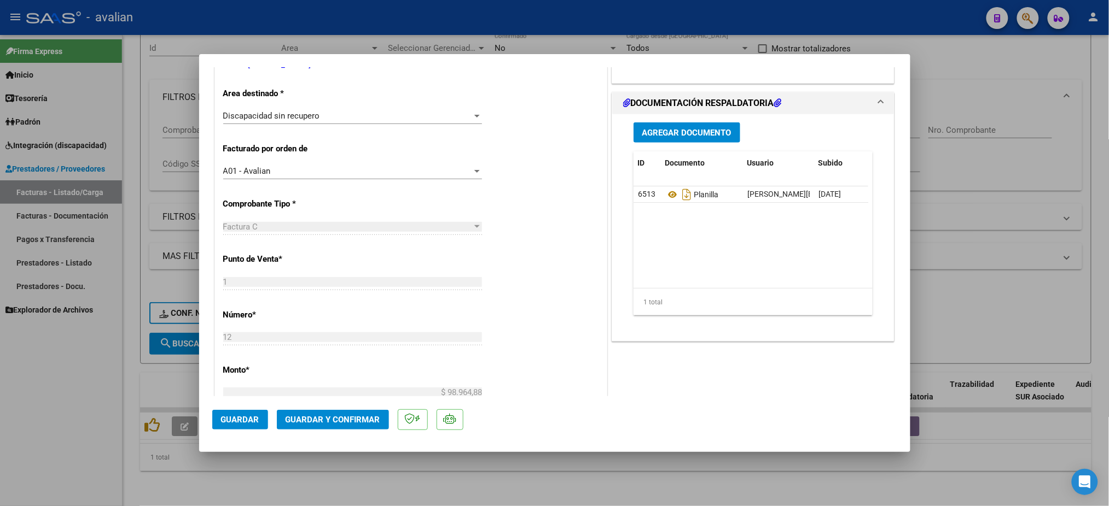
scroll to position [0, 0]
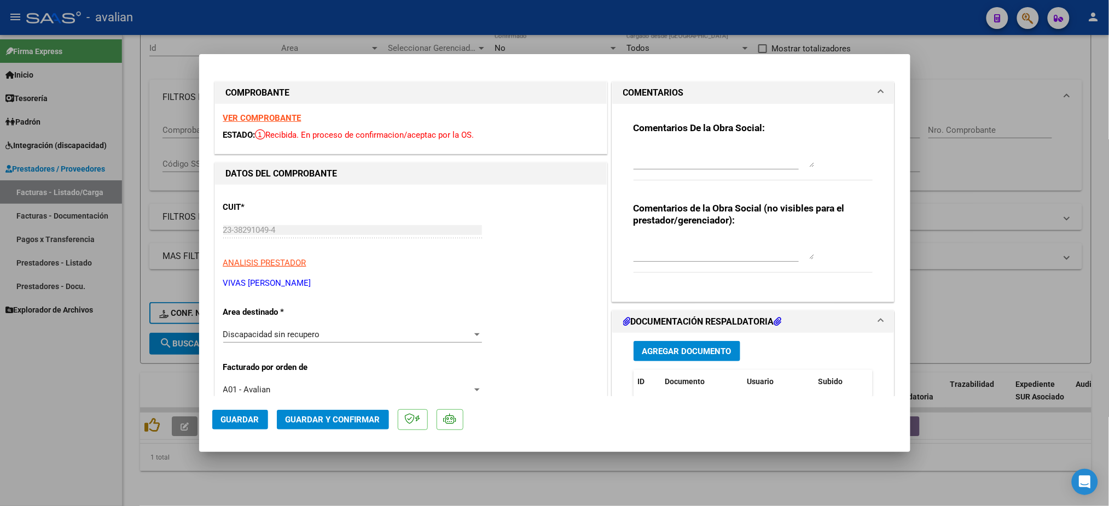
click at [688, 253] on textarea at bounding box center [723, 249] width 180 height 22
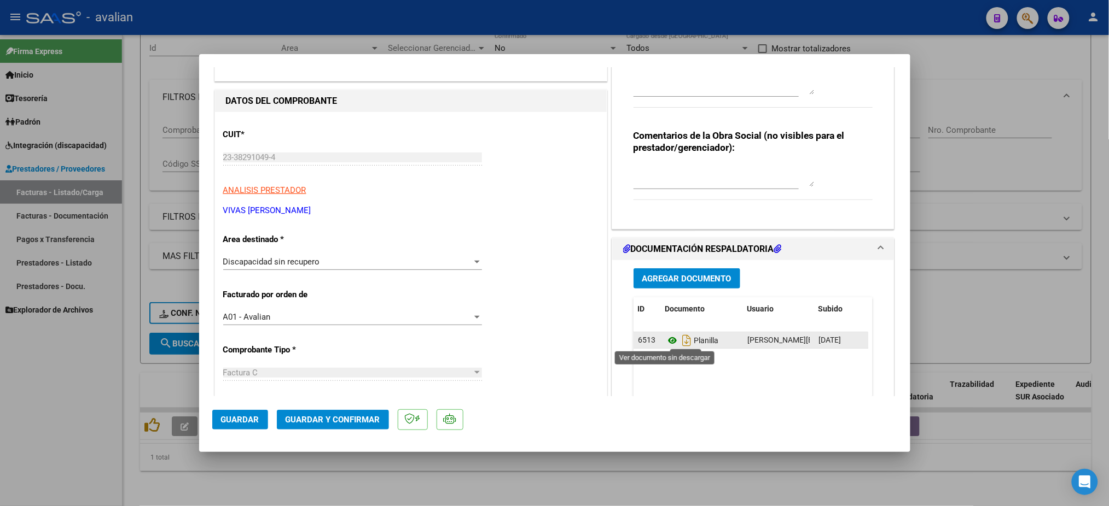
click at [665, 341] on icon at bounding box center [672, 340] width 14 height 13
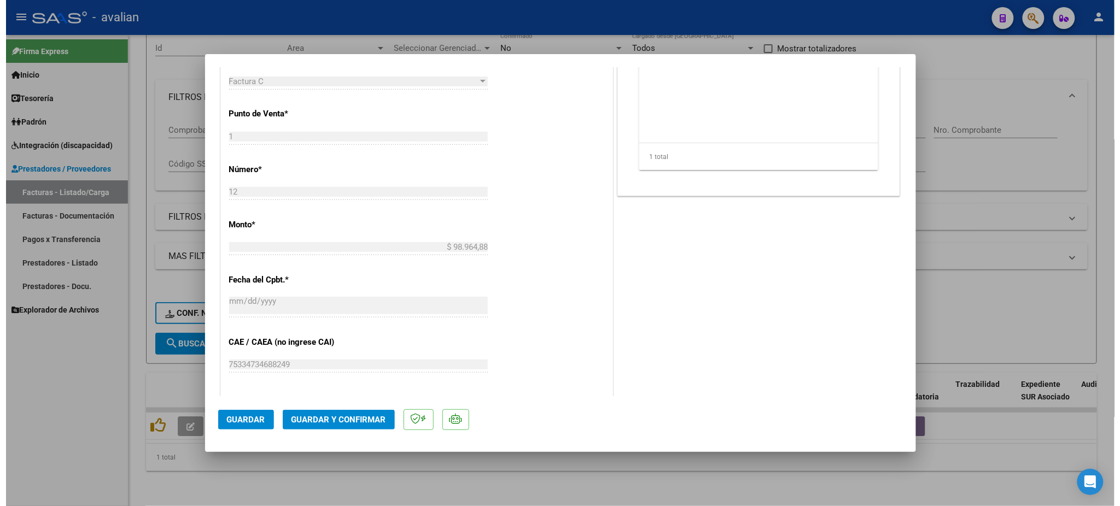
scroll to position [438, 0]
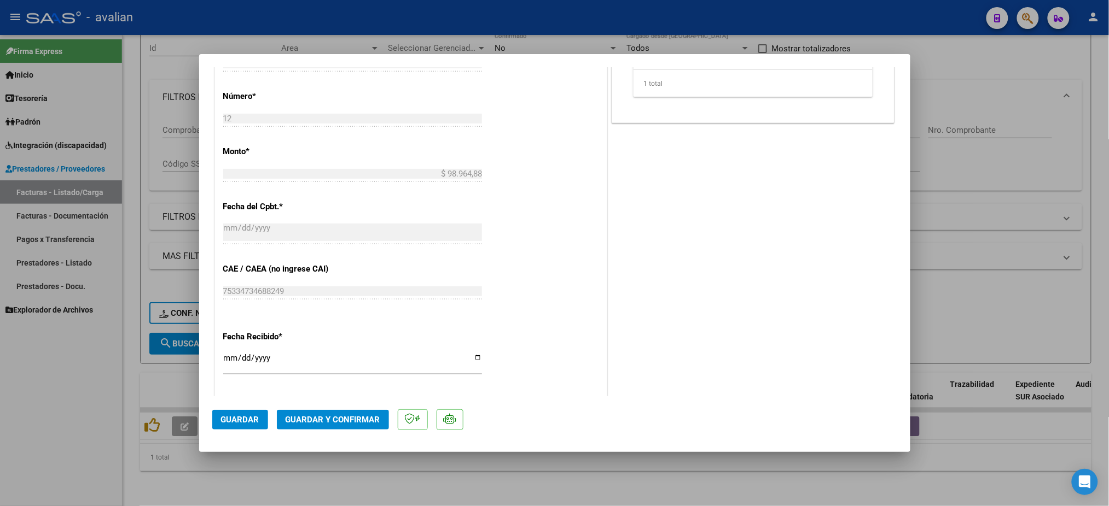
click at [7, 440] on div at bounding box center [554, 253] width 1109 height 506
type input "$ 0,00"
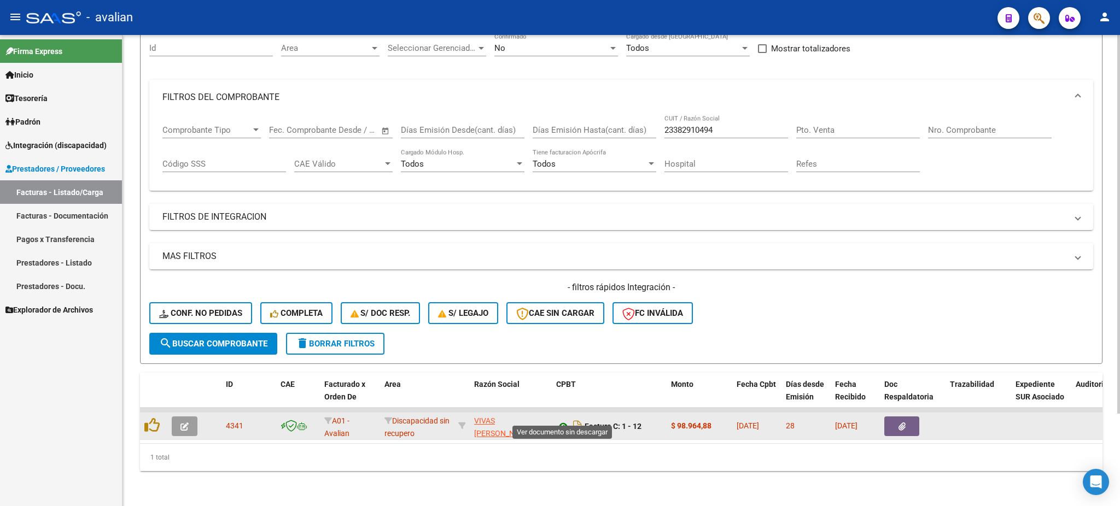
click at [560, 420] on icon at bounding box center [563, 426] width 14 height 13
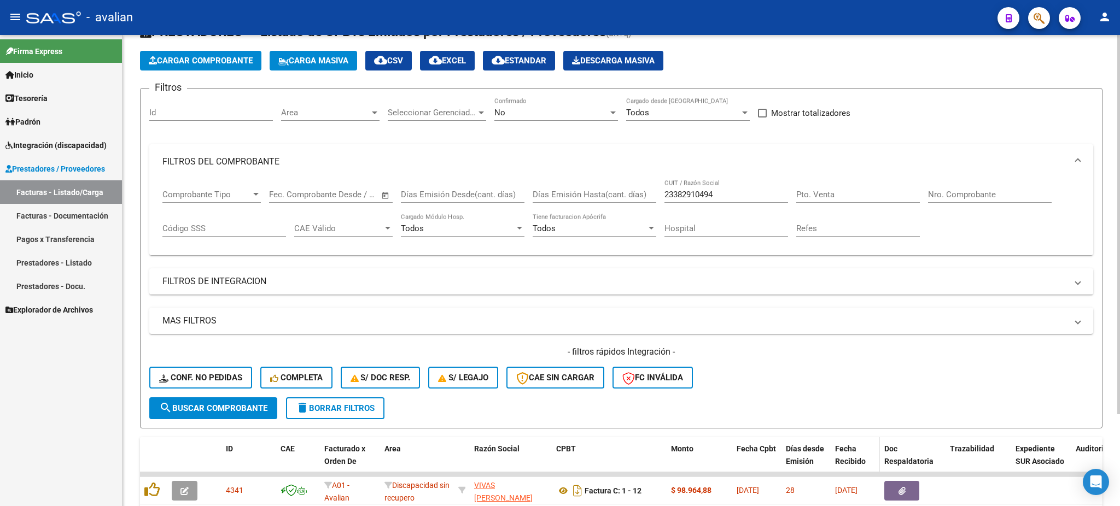
scroll to position [115, 0]
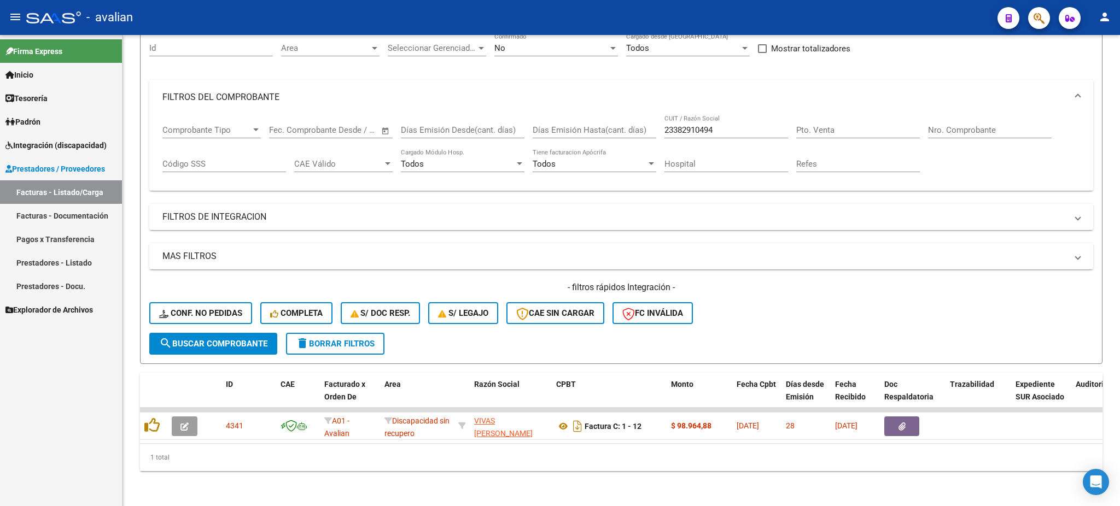
click at [71, 399] on div "Firma Express Inicio Instructivos Contacto OS Tesorería Extractos Procesados (c…" at bounding box center [61, 270] width 122 height 471
click at [41, 141] on span "Integración (discapacidad)" at bounding box center [55, 145] width 101 height 12
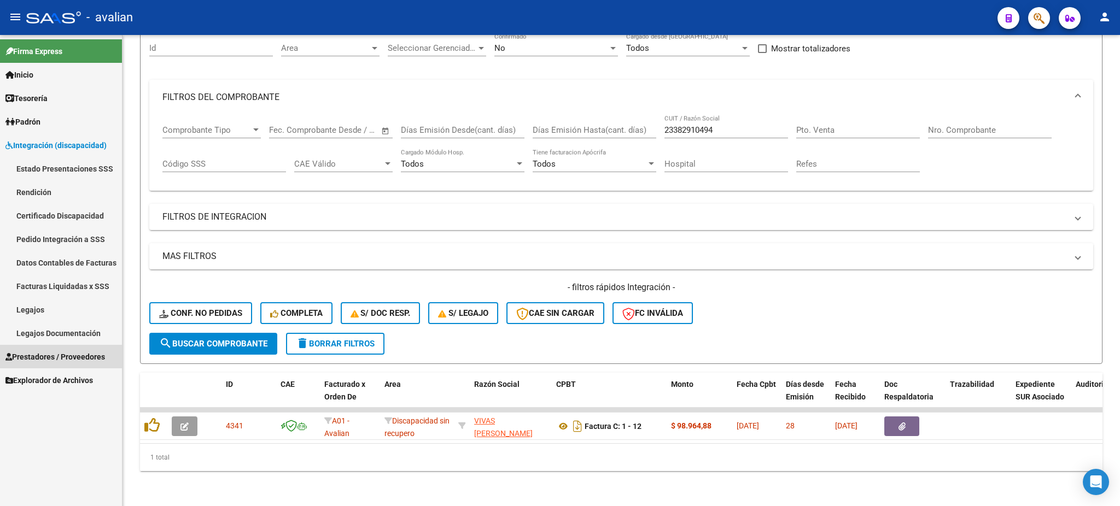
click at [43, 357] on span "Prestadores / Proveedores" at bounding box center [55, 357] width 100 height 12
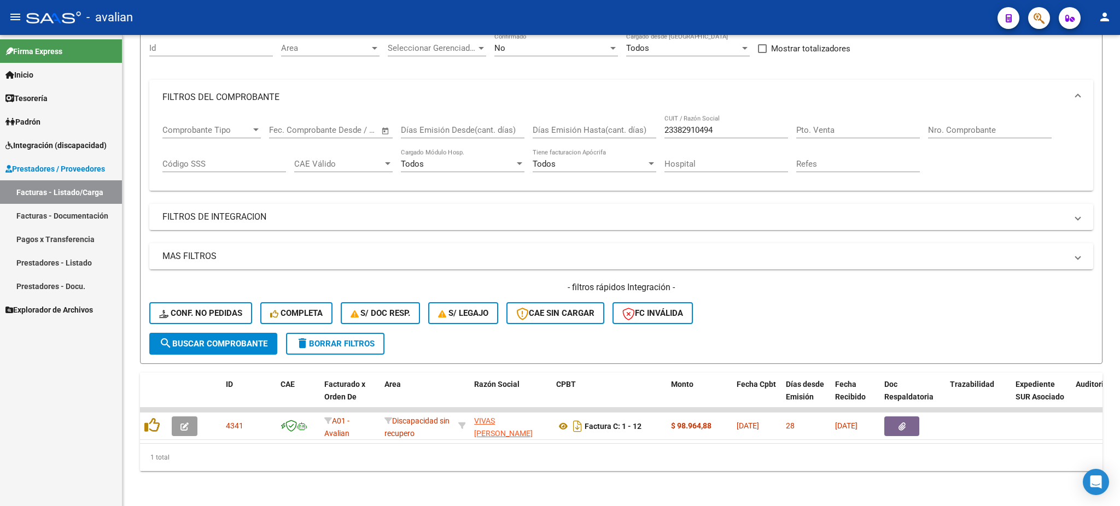
click at [38, 141] on span "Integración (discapacidad)" at bounding box center [55, 145] width 101 height 12
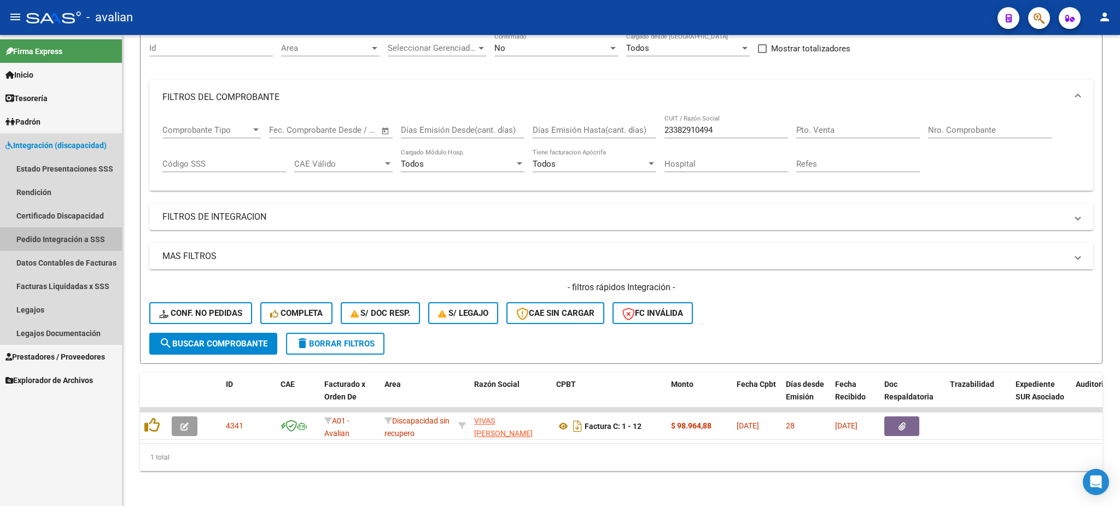
click at [44, 234] on link "Pedido Integración a SSS" at bounding box center [61, 240] width 122 height 24
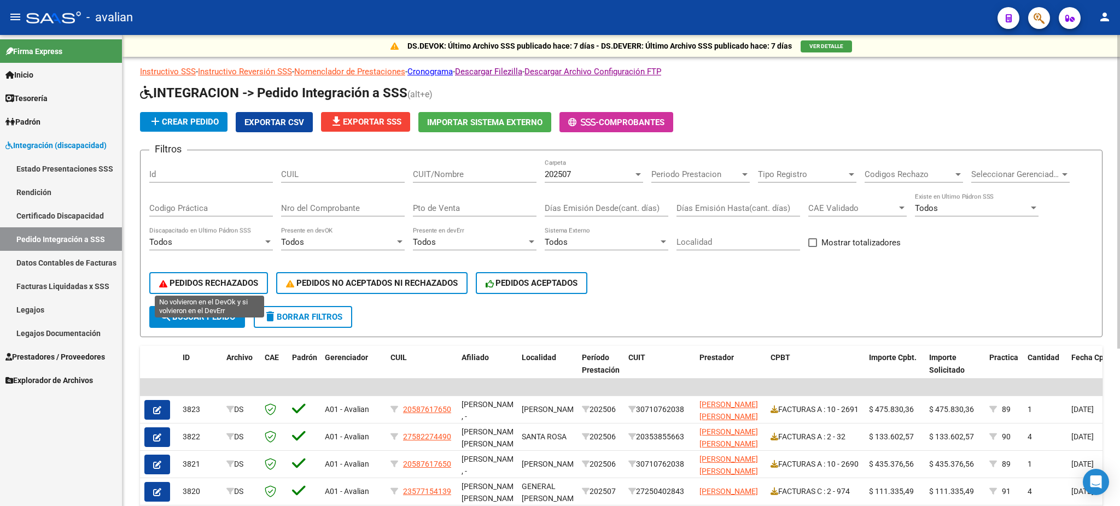
drag, startPoint x: 231, startPoint y: 283, endPoint x: 237, endPoint y: 285, distance: 6.9
click at [231, 281] on span "PEDIDOS RECHAZADOS" at bounding box center [208, 283] width 99 height 10
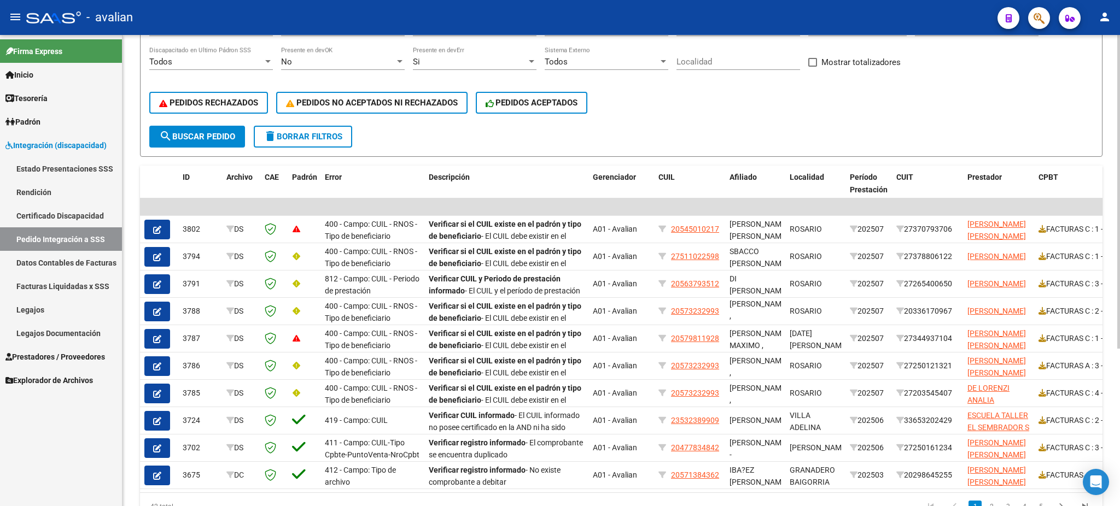
scroll to position [204, 0]
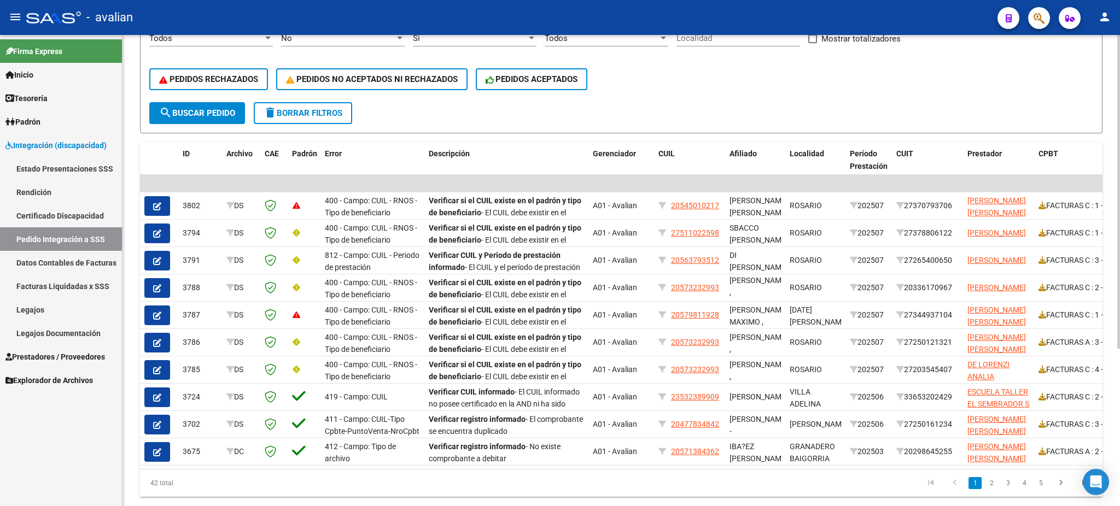
click at [1118, 464] on div at bounding box center [1118, 332] width 3 height 314
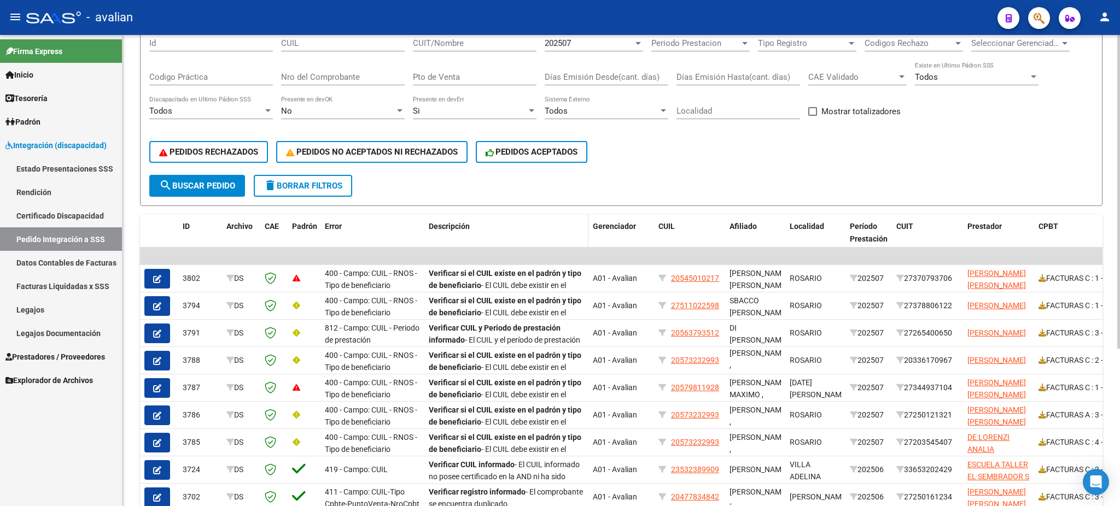
scroll to position [58, 0]
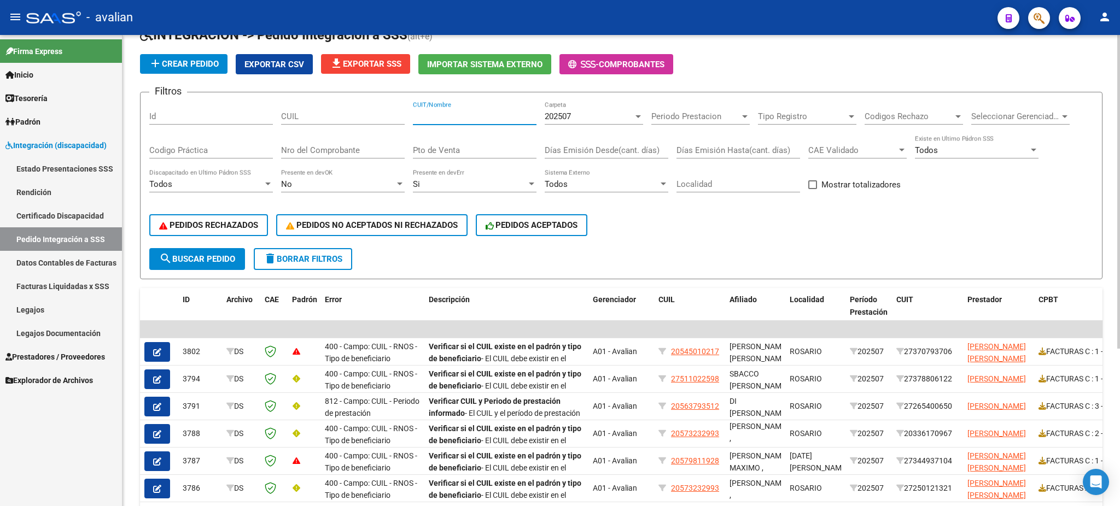
click at [444, 116] on input "CUIT/Nombre" at bounding box center [475, 117] width 124 height 10
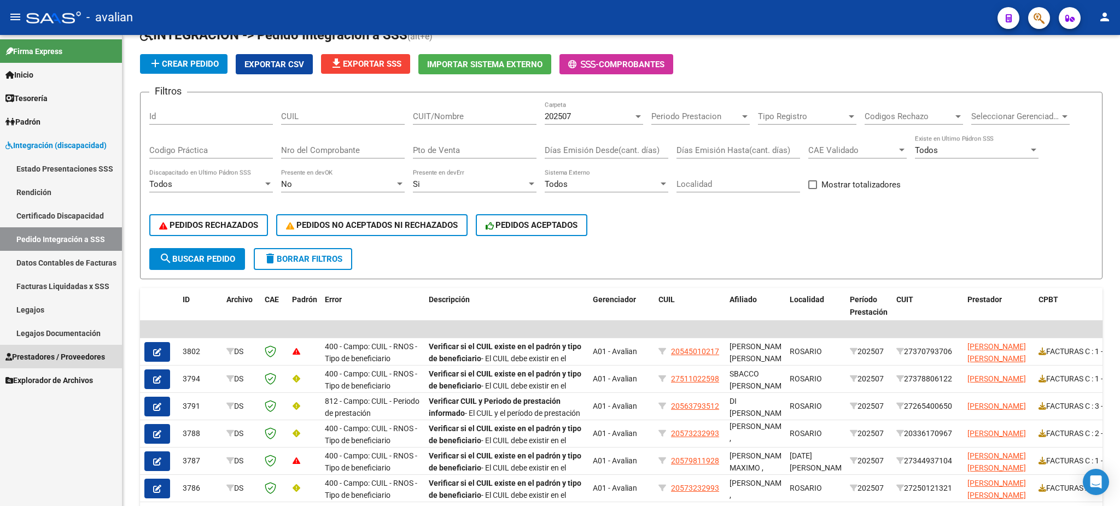
click at [37, 355] on span "Prestadores / Proveedores" at bounding box center [55, 357] width 100 height 12
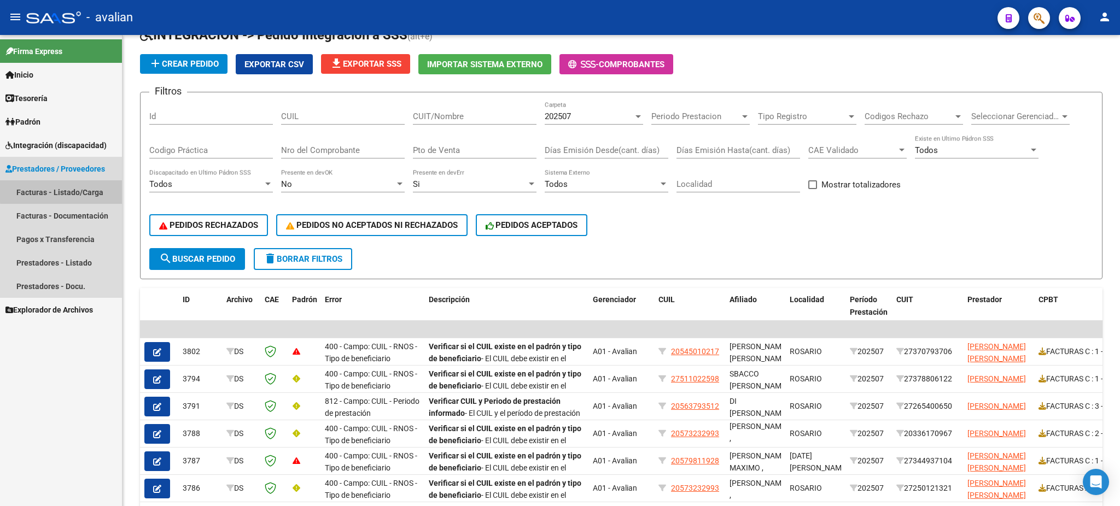
click at [72, 191] on link "Facturas - Listado/Carga" at bounding box center [61, 192] width 122 height 24
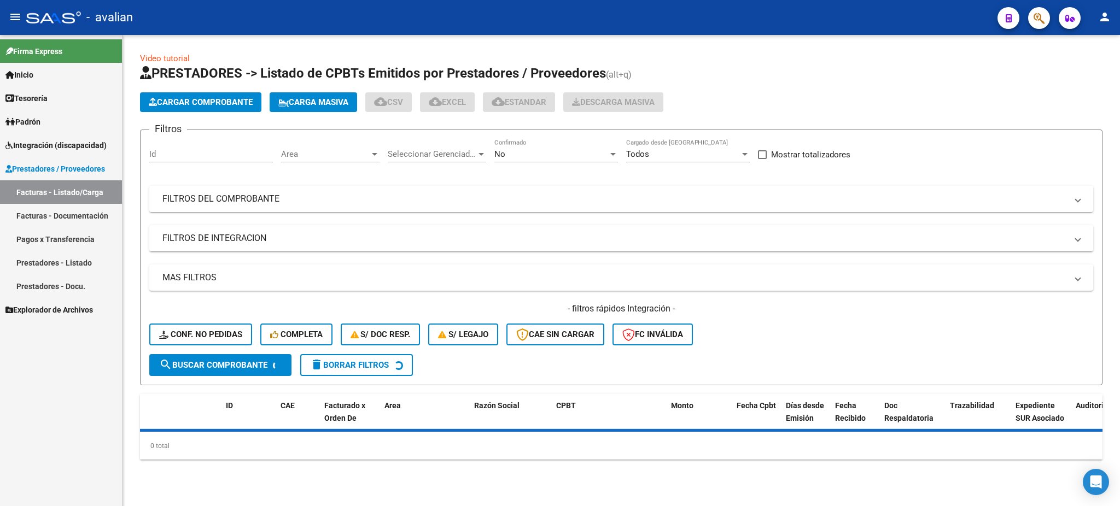
click at [425, 204] on mat-panel-title "FILTROS DEL COMPROBANTE" at bounding box center [614, 199] width 905 height 12
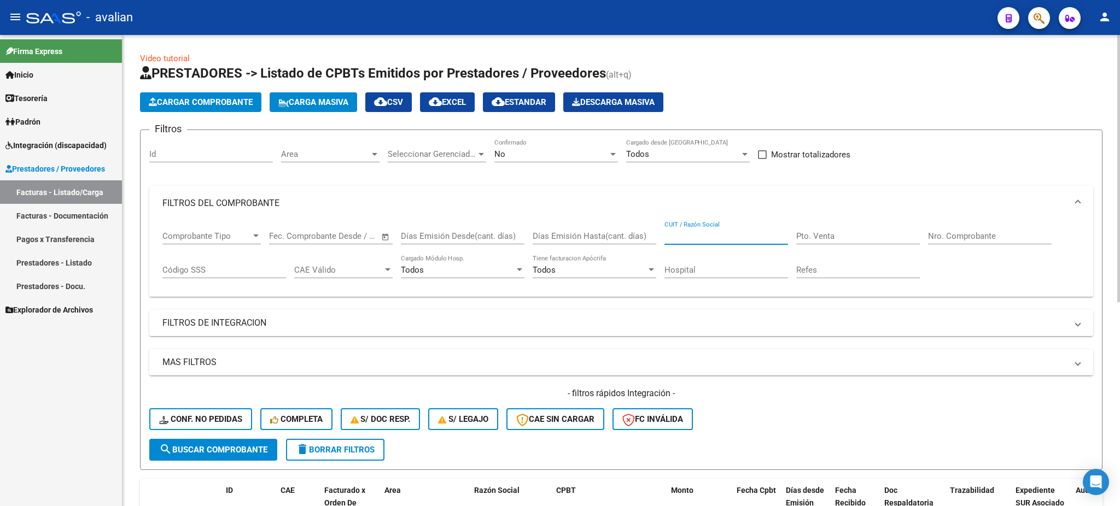
click at [707, 240] on input "CUIT / Razón Social" at bounding box center [727, 236] width 124 height 10
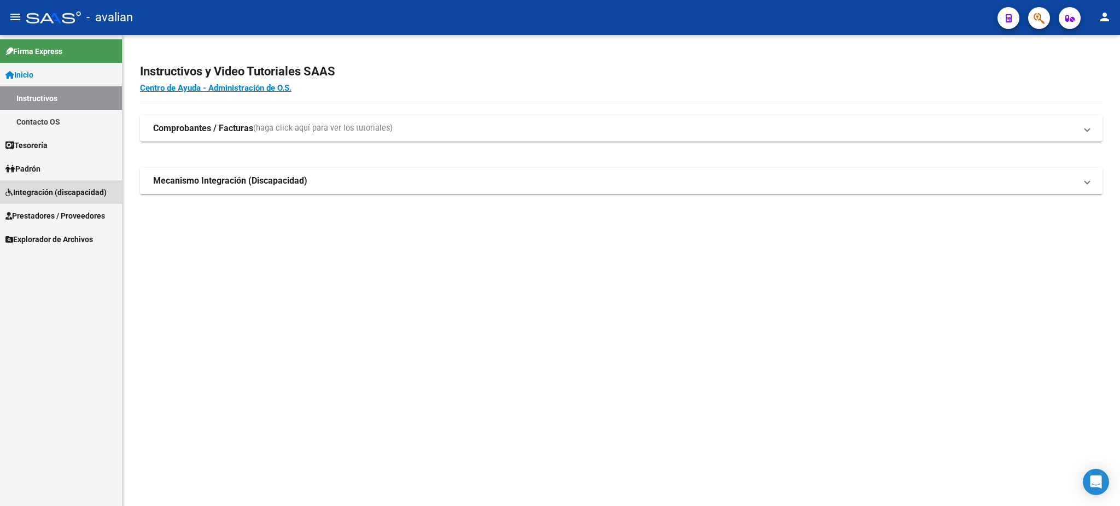
click at [36, 194] on span "Integración (discapacidad)" at bounding box center [55, 192] width 101 height 12
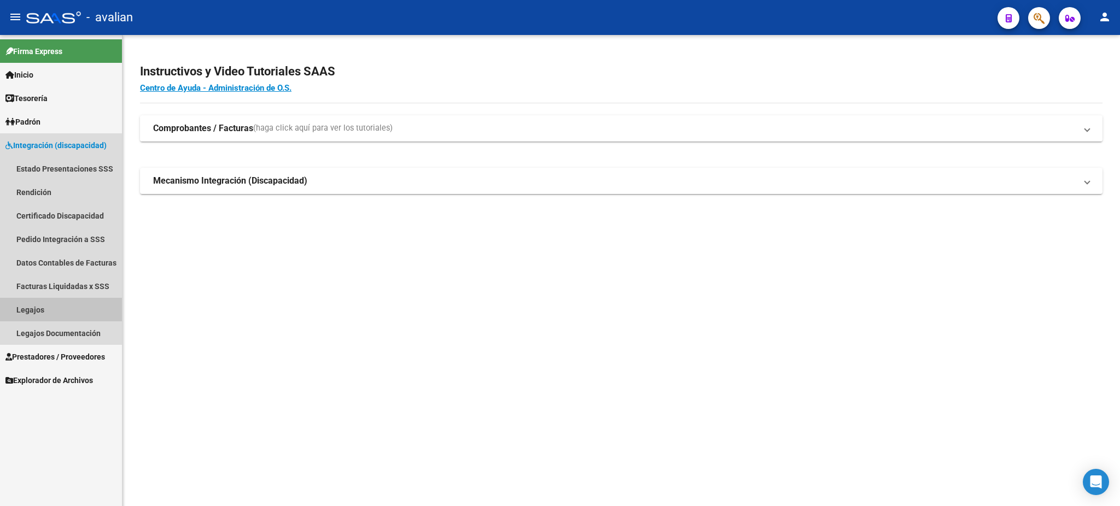
click at [30, 305] on link "Legajos" at bounding box center [61, 310] width 122 height 24
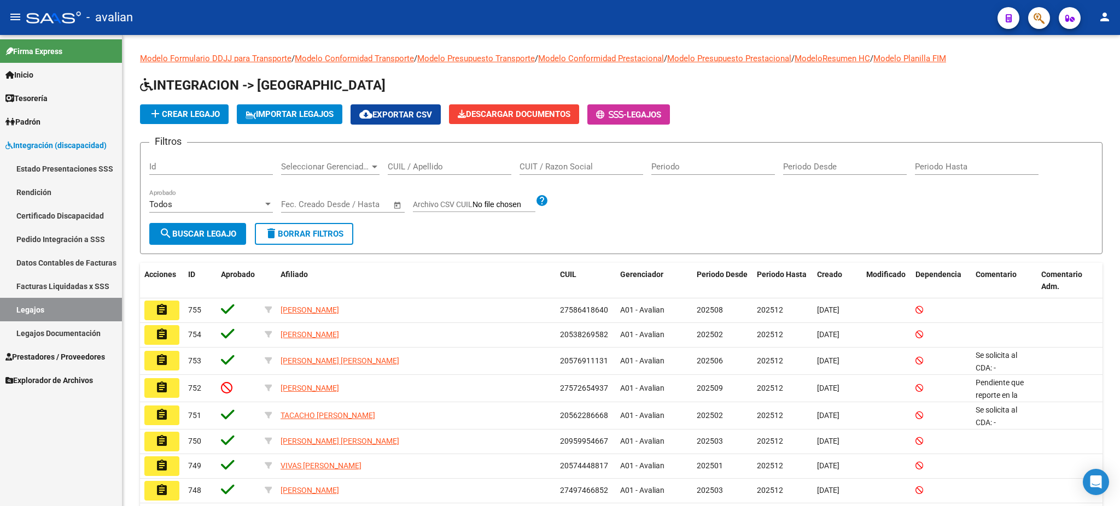
click at [46, 143] on span "Integración (discapacidad)" at bounding box center [55, 145] width 101 height 12
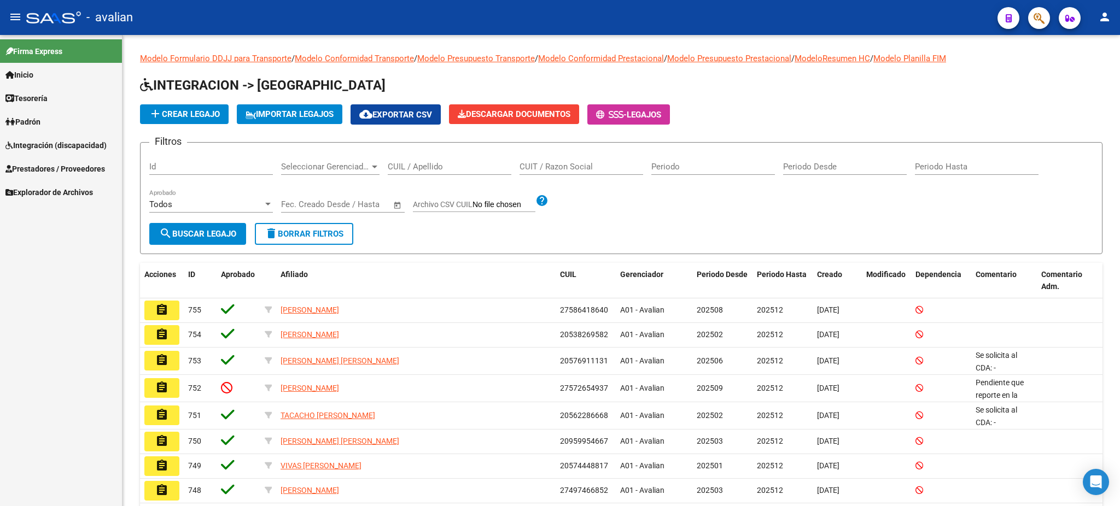
click at [45, 144] on span "Integración (discapacidad)" at bounding box center [55, 145] width 101 height 12
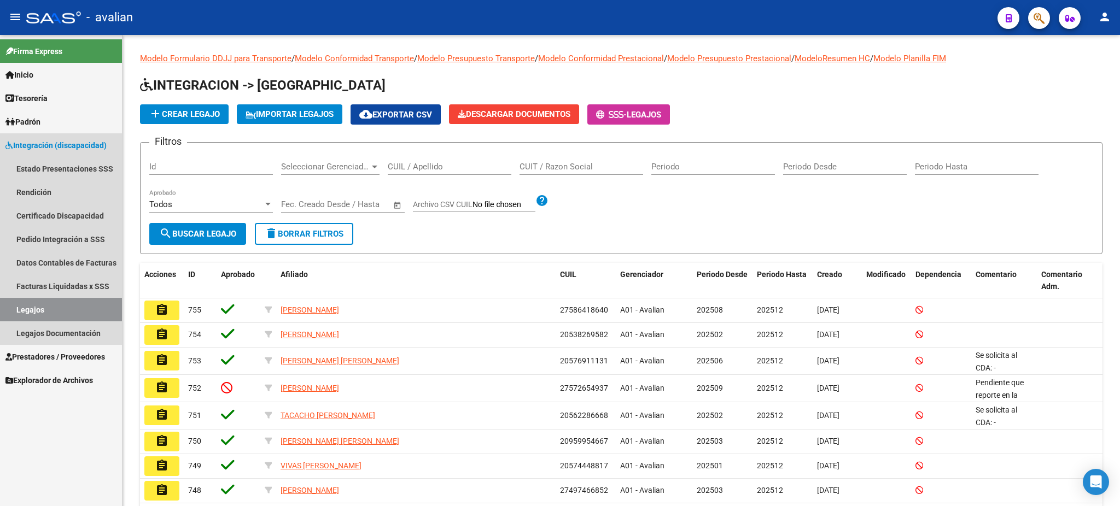
click at [35, 311] on link "Legajos" at bounding box center [61, 310] width 122 height 24
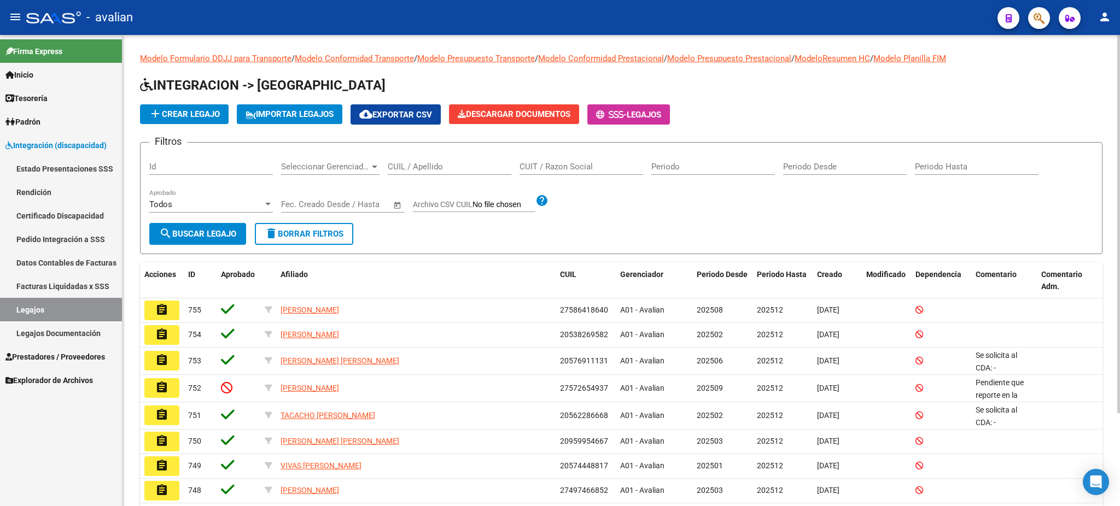
click at [421, 171] on input "CUIL / Apellido" at bounding box center [450, 167] width 124 height 10
type input "m"
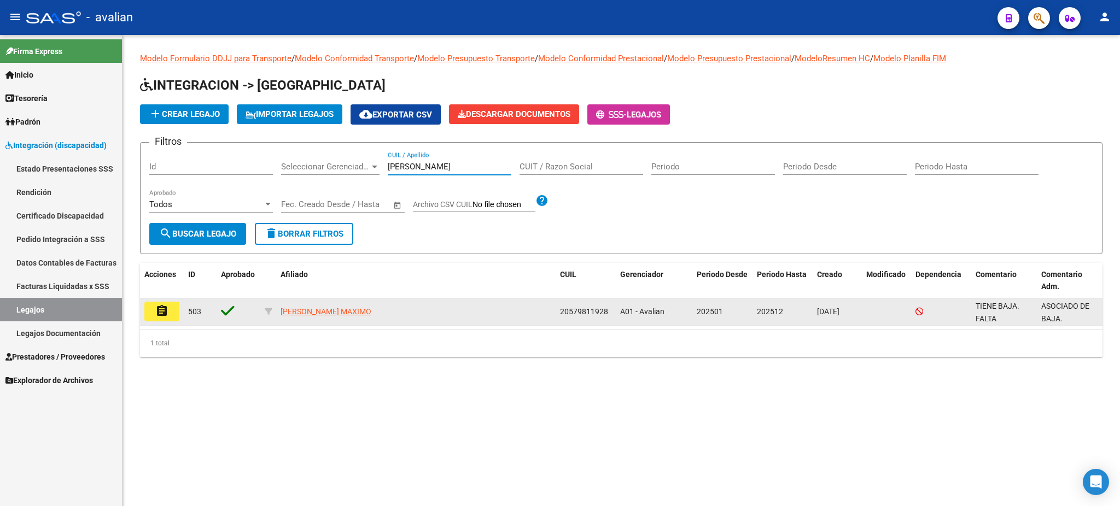
type input "meza"
click at [160, 311] on mat-icon "assignment" at bounding box center [161, 311] width 13 height 13
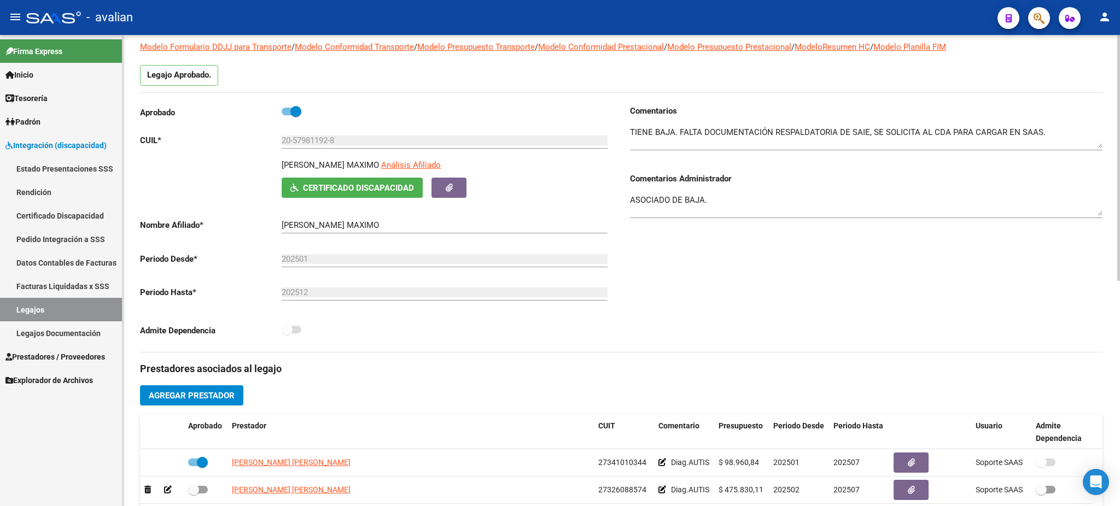
scroll to position [219, 0]
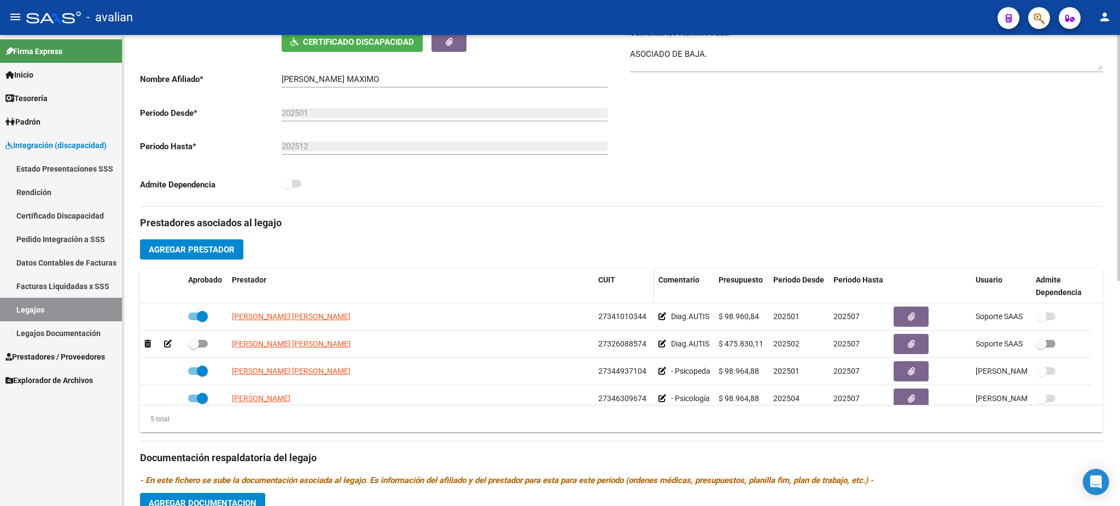
click at [649, 286] on span at bounding box center [651, 287] width 5 height 36
drag, startPoint x: 592, startPoint y: 289, endPoint x: 442, endPoint y: 284, distance: 150.5
click at [442, 284] on datatable-header-cell "Prestador" at bounding box center [355, 287] width 254 height 36
drag, startPoint x: 538, startPoint y: 289, endPoint x: 693, endPoint y: 272, distance: 156.8
click at [693, 272] on div "Aprobado Prestador CUIT Comentario Presupuesto Periodo Desde Periodo Hasta Usua…" at bounding box center [616, 287] width 952 height 36
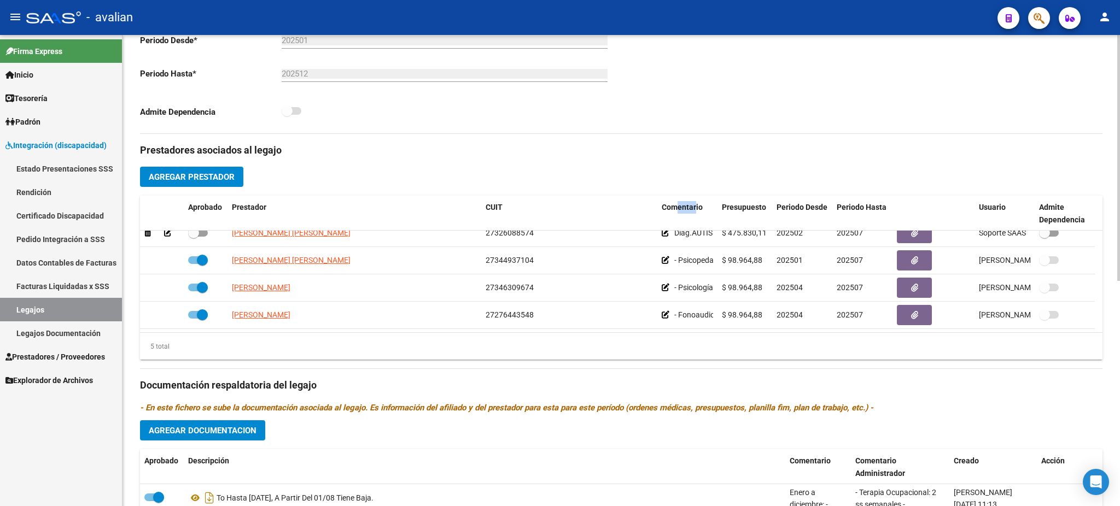
scroll to position [364, 0]
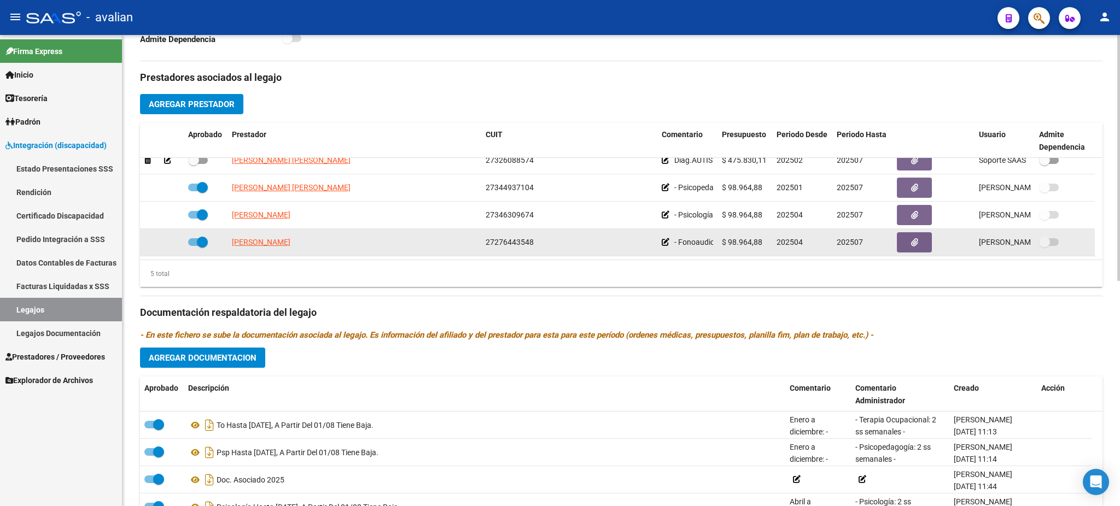
click at [852, 238] on span "202507" at bounding box center [850, 242] width 26 height 9
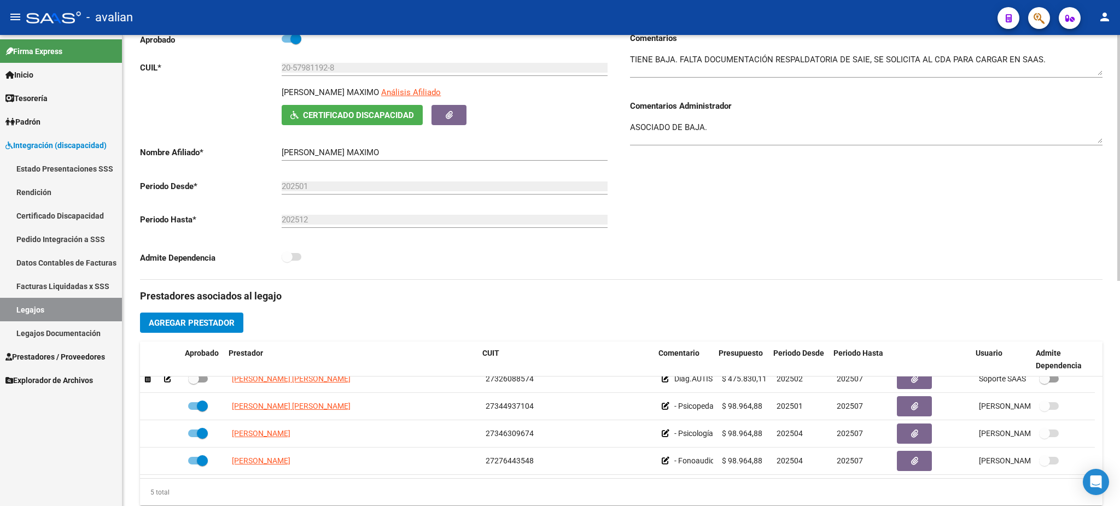
scroll to position [219, 0]
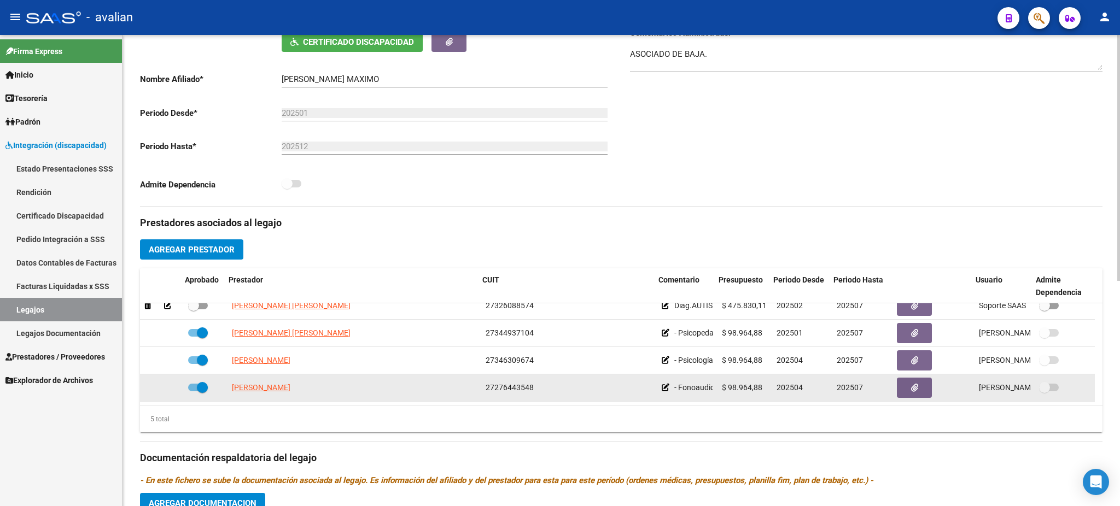
click at [851, 383] on span "202507" at bounding box center [850, 387] width 26 height 9
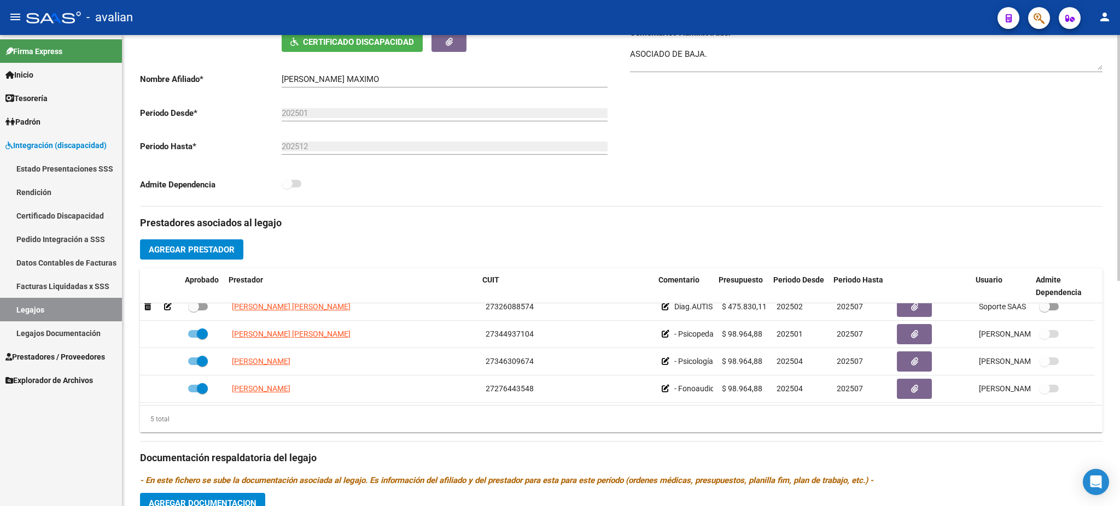
scroll to position [50, 3]
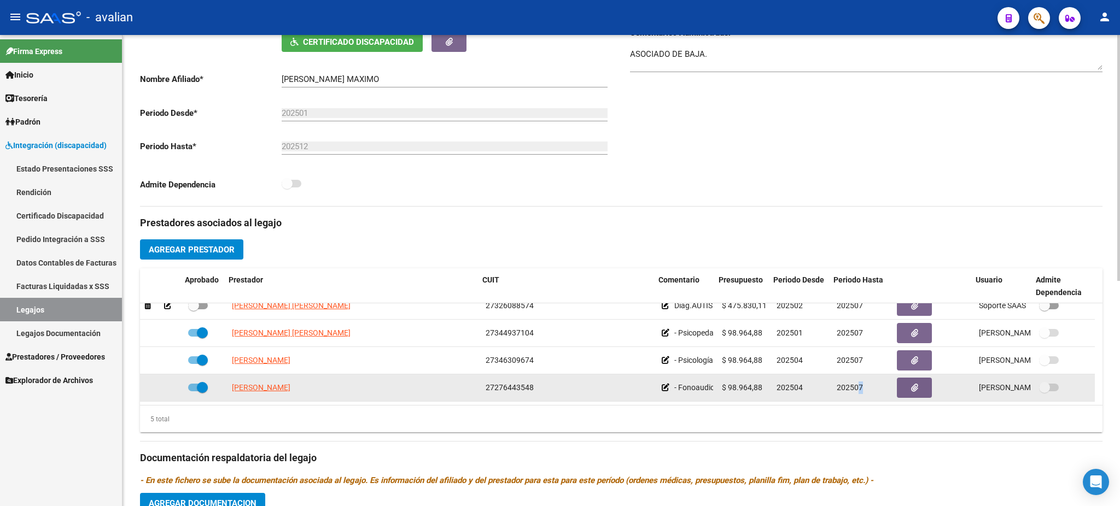
click at [858, 383] on span "202507" at bounding box center [850, 387] width 26 height 9
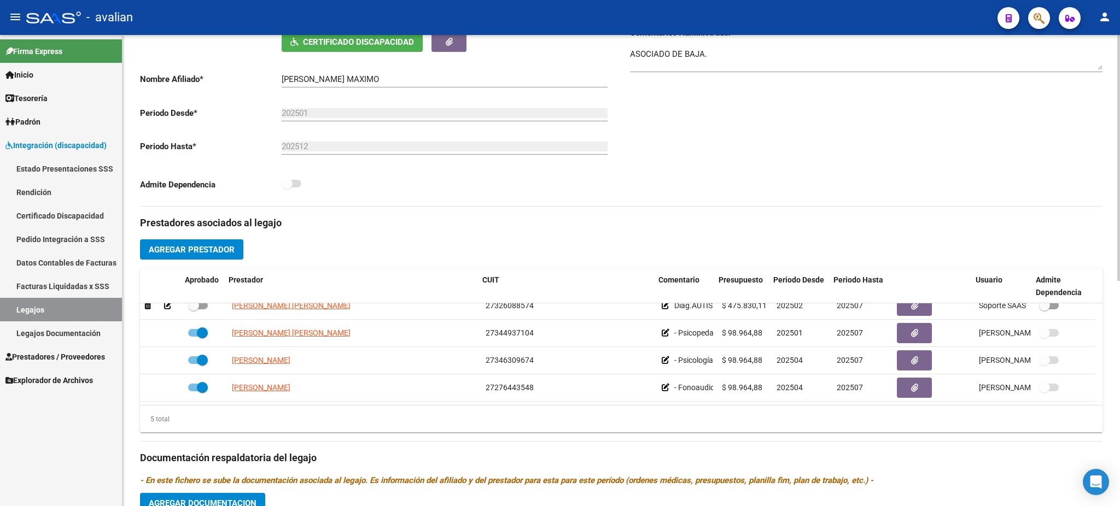
click at [909, 120] on div "Comentarios Comentarios Administrador ASOCIADO DE BAJA." at bounding box center [861, 82] width 481 height 247
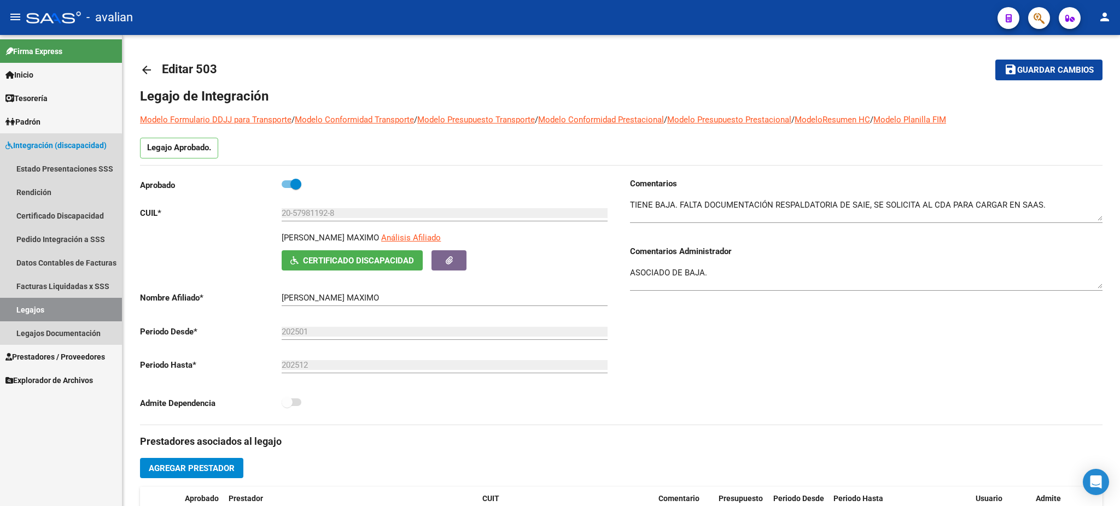
click at [19, 311] on link "Legajos" at bounding box center [61, 310] width 122 height 24
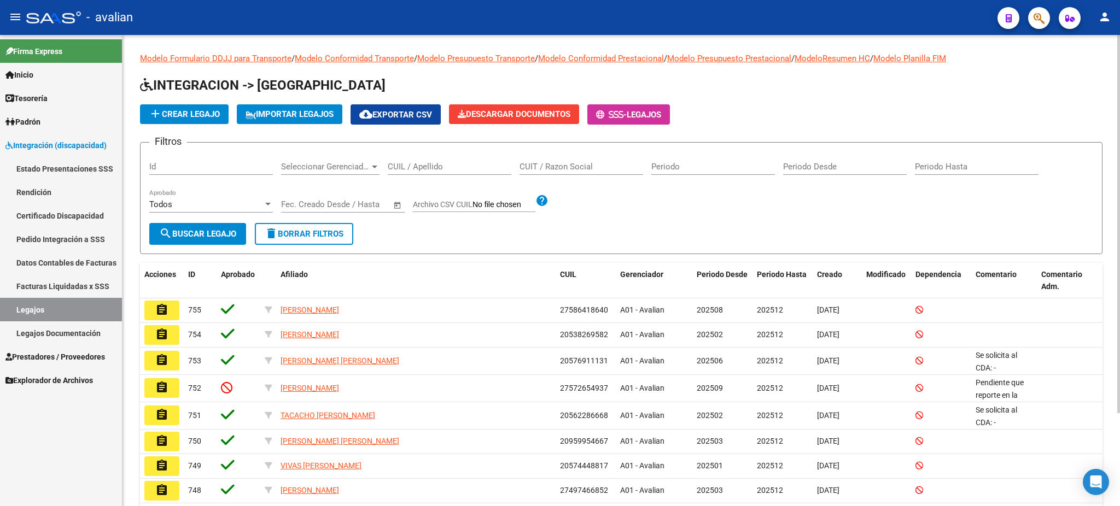
click at [425, 158] on div "CUIL / Apellido" at bounding box center [450, 163] width 124 height 24
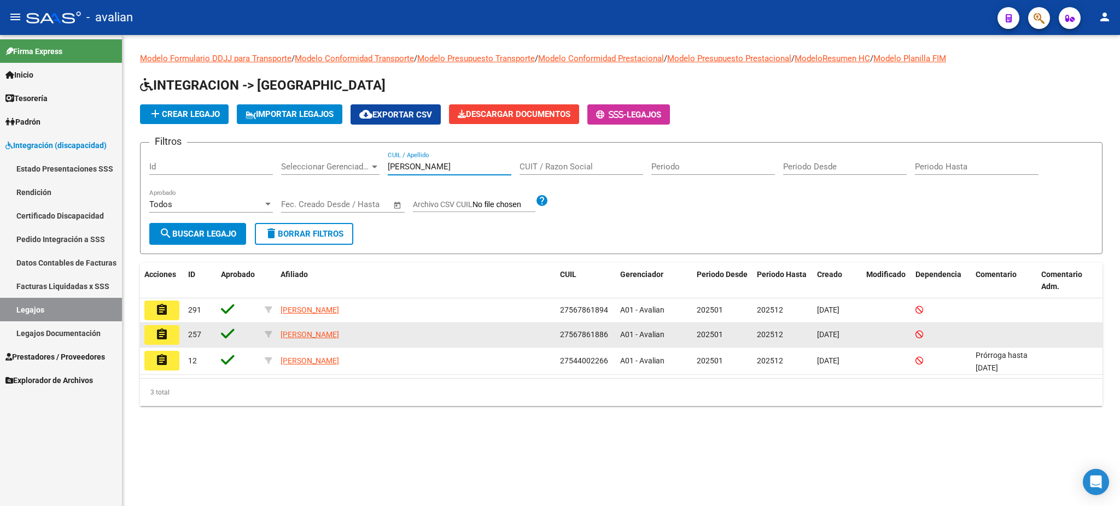
type input "fabressi"
click at [164, 332] on mat-icon "assignment" at bounding box center [161, 334] width 13 height 13
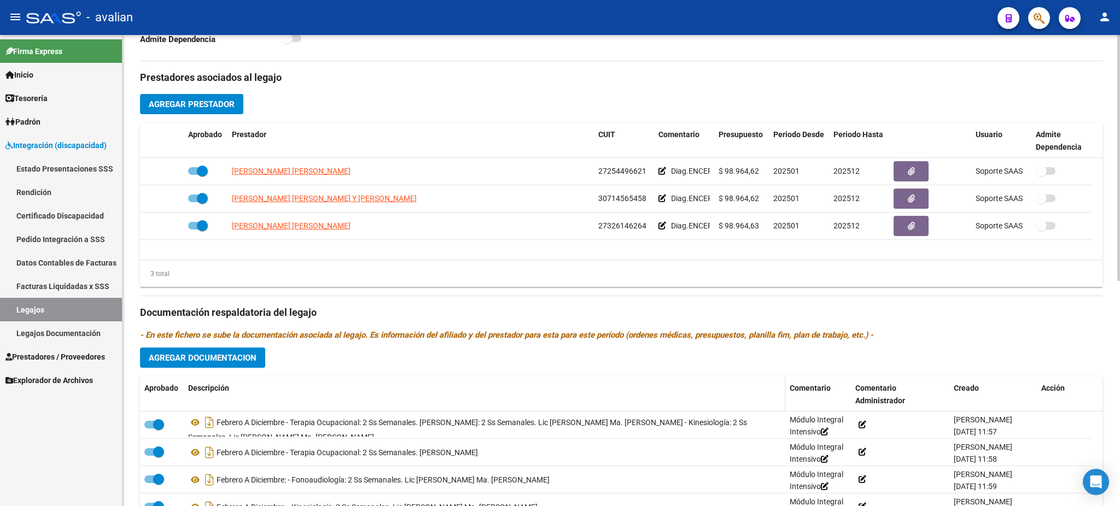
scroll to position [433, 0]
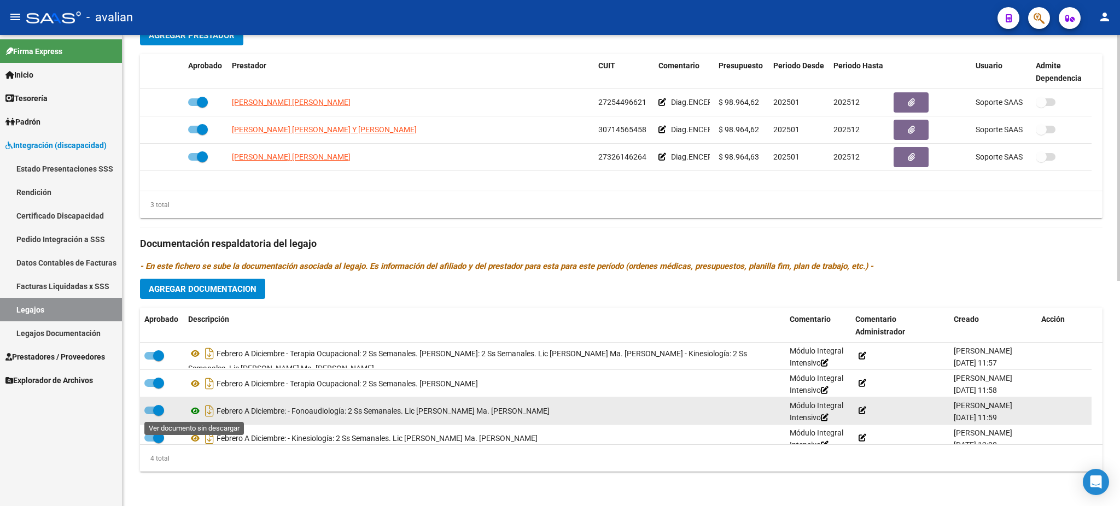
click at [195, 411] on icon at bounding box center [195, 411] width 14 height 13
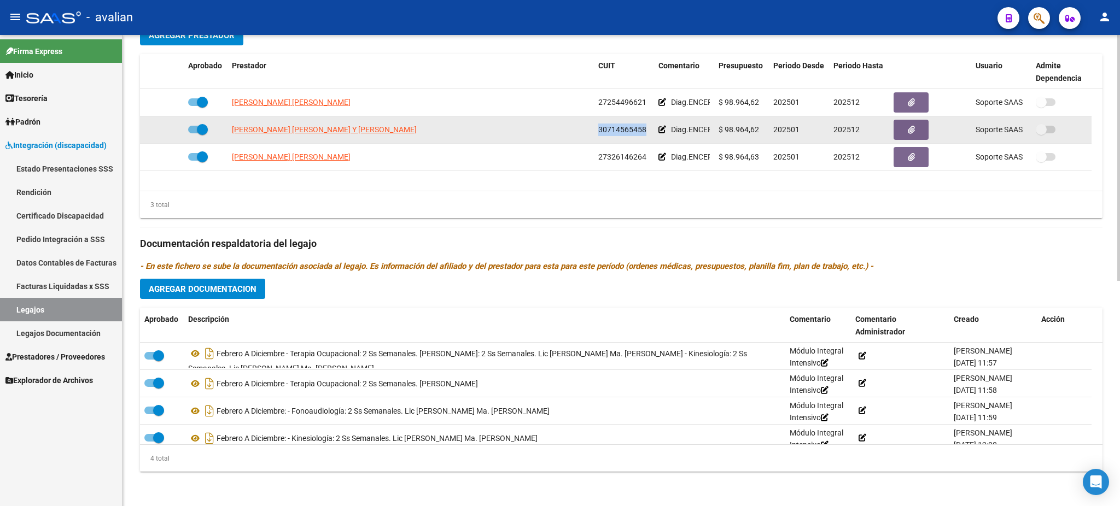
drag, startPoint x: 597, startPoint y: 130, endPoint x: 644, endPoint y: 130, distance: 47.6
click at [644, 130] on datatable-body-cell "30714565458" at bounding box center [624, 129] width 60 height 27
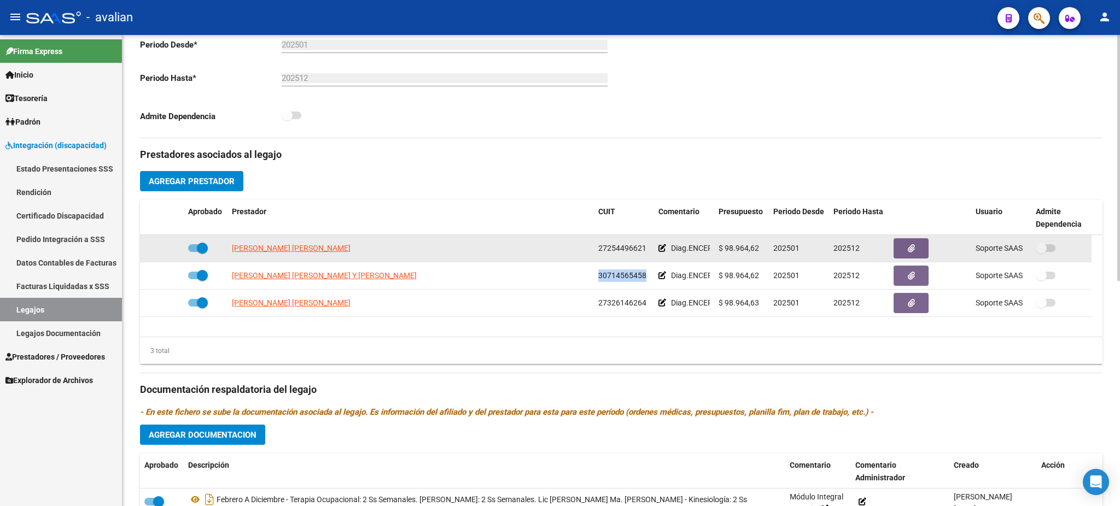
scroll to position [214, 0]
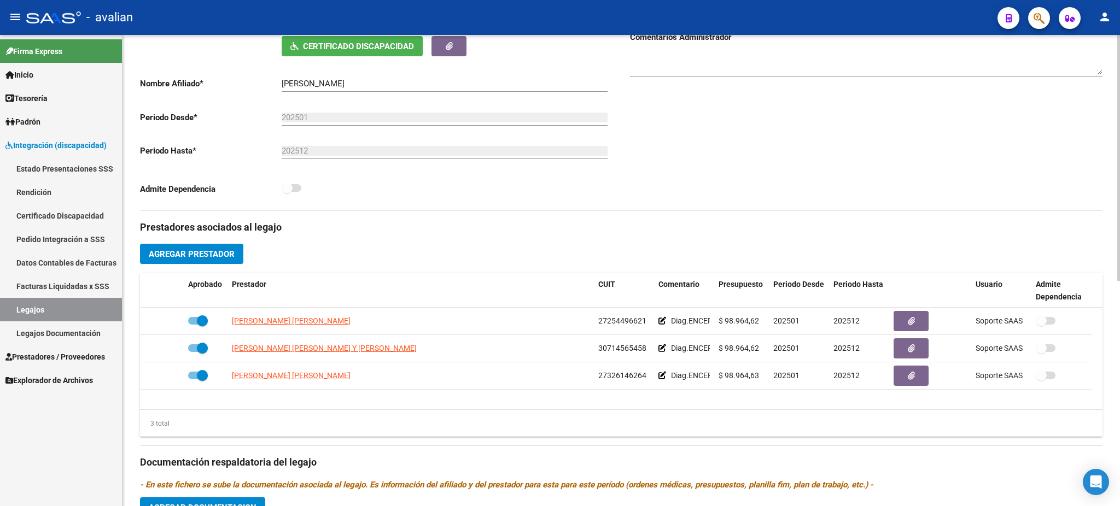
drag, startPoint x: 333, startPoint y: 69, endPoint x: 319, endPoint y: 85, distance: 20.9
click at [318, 84] on div "FABRESSI URSULA Ingresar el nombre" at bounding box center [445, 80] width 326 height 24
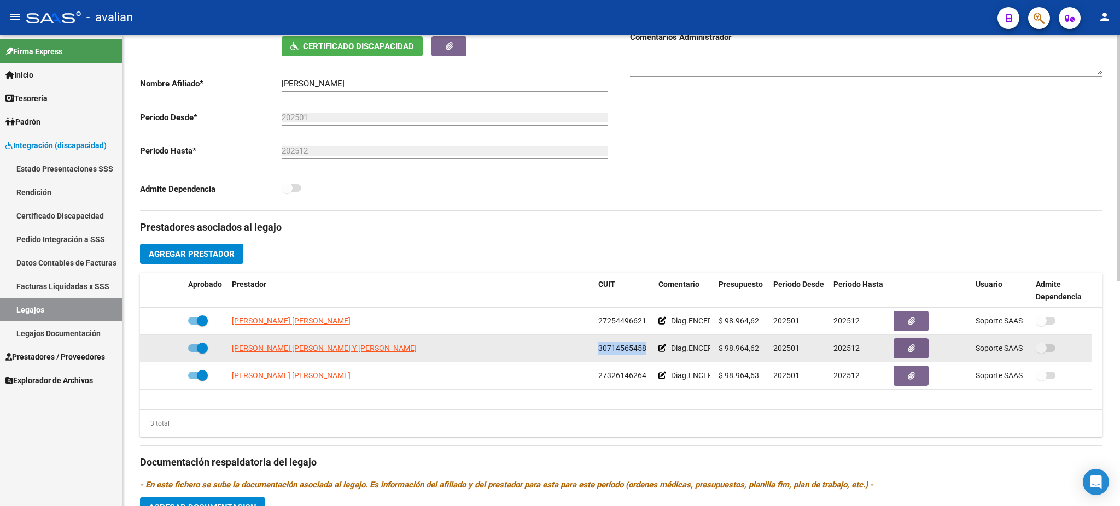
drag, startPoint x: 596, startPoint y: 347, endPoint x: 648, endPoint y: 352, distance: 51.6
click at [648, 352] on datatable-body-cell "30714565458" at bounding box center [624, 348] width 60 height 27
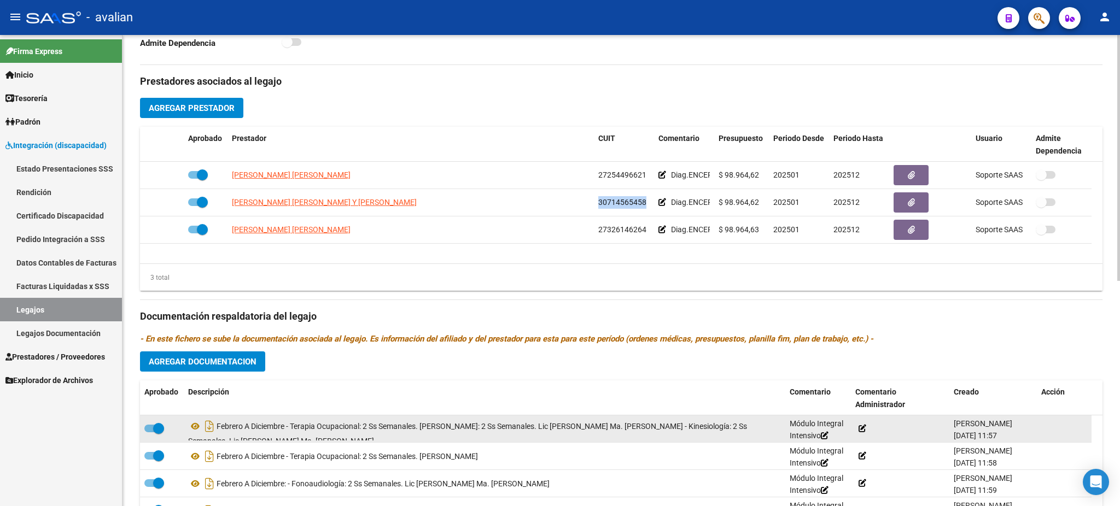
scroll to position [7, 0]
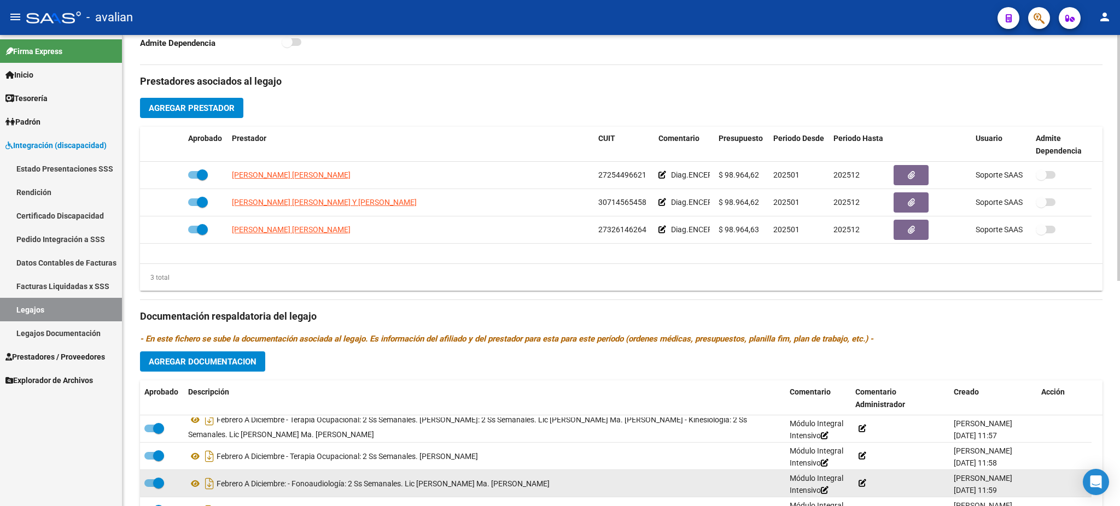
click at [453, 487] on div "Febrero A Diciembre: - Fonoaudiología: 2 Ss Semanales. Lic Herner Ma. Adela" at bounding box center [484, 484] width 593 height 18
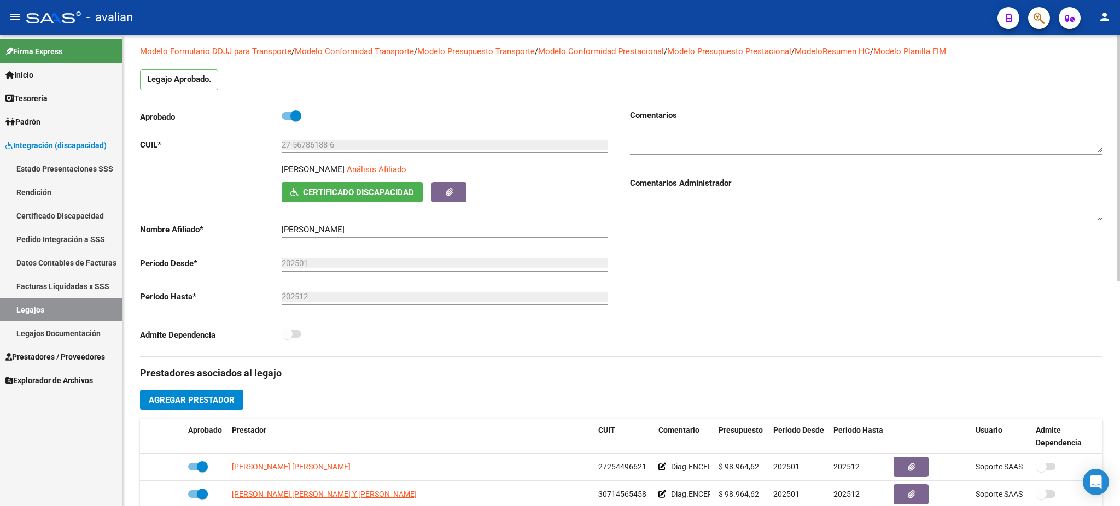
scroll to position [0, 0]
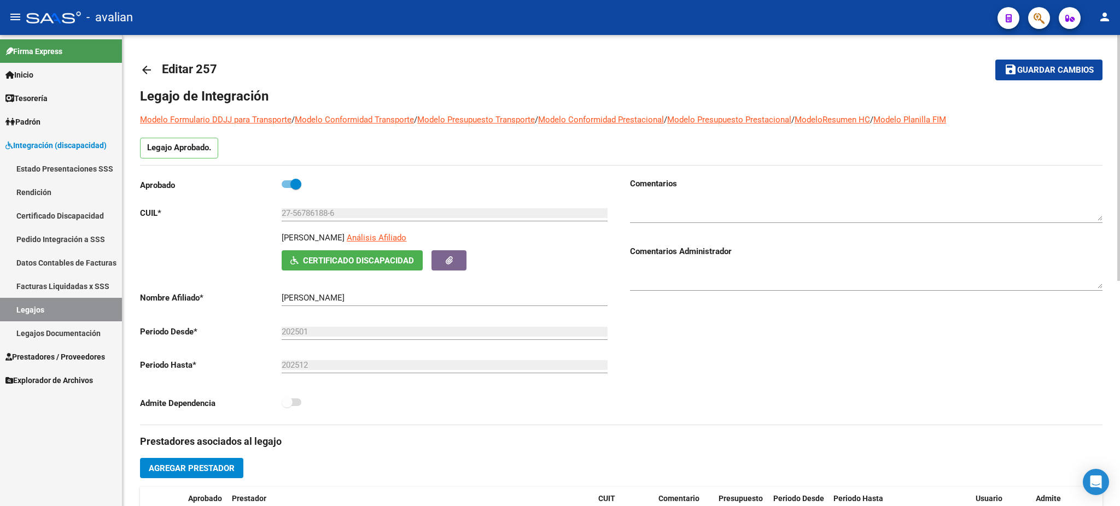
drag, startPoint x: 28, startPoint y: 312, endPoint x: 134, endPoint y: 299, distance: 106.9
click at [28, 311] on link "Legajos" at bounding box center [61, 310] width 122 height 24
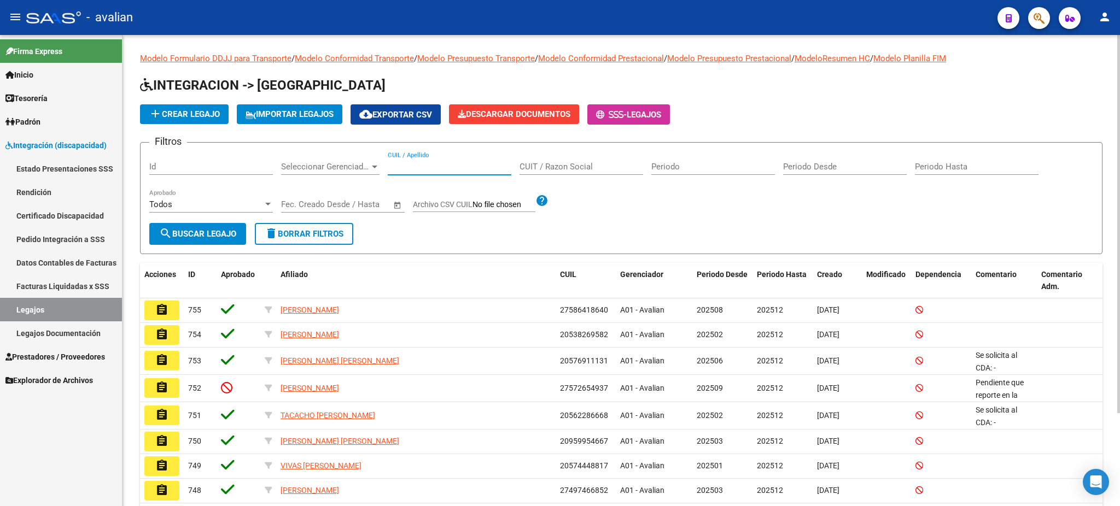
click at [441, 165] on input "CUIL / Apellido" at bounding box center [450, 167] width 124 height 10
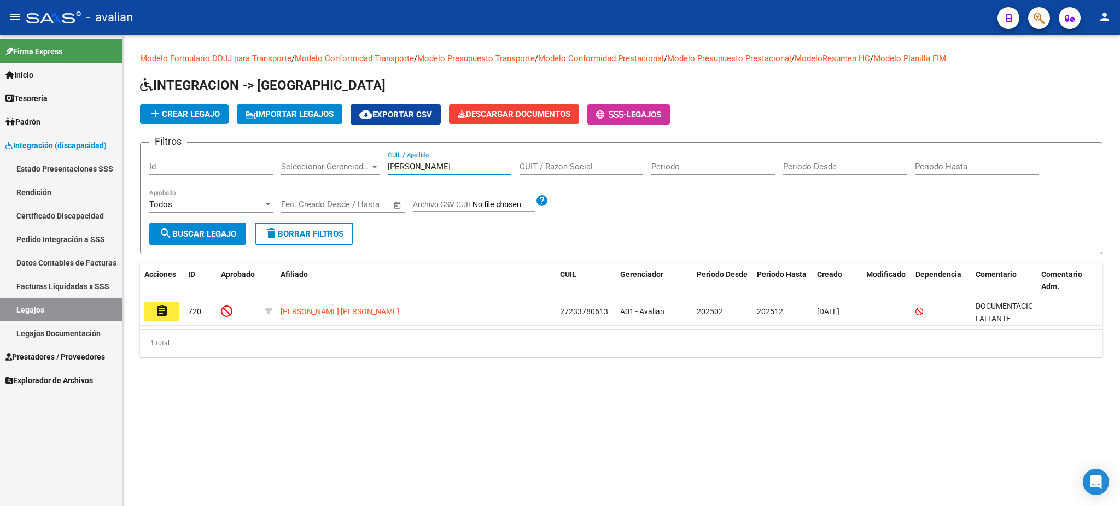
drag, startPoint x: 421, startPoint y: 164, endPoint x: 359, endPoint y: 162, distance: 61.8
click at [359, 162] on div "Filtros Id Seleccionar Gerenciador Seleccionar Gerenciador ditocco CUIL / Apell…" at bounding box center [621, 187] width 944 height 72
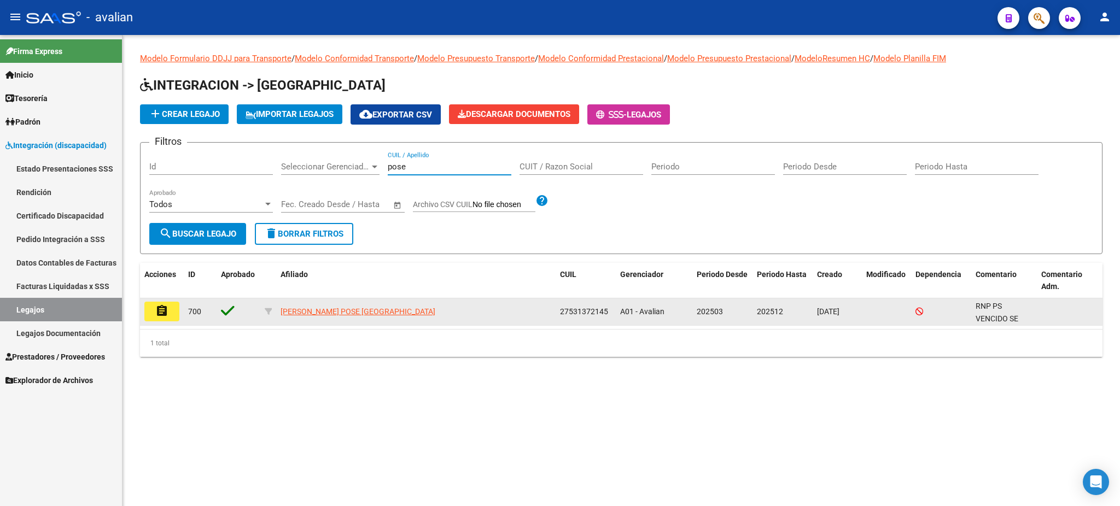
type input "pose"
click at [160, 314] on mat-icon "assignment" at bounding box center [161, 311] width 13 height 13
